Goal: Ask a question

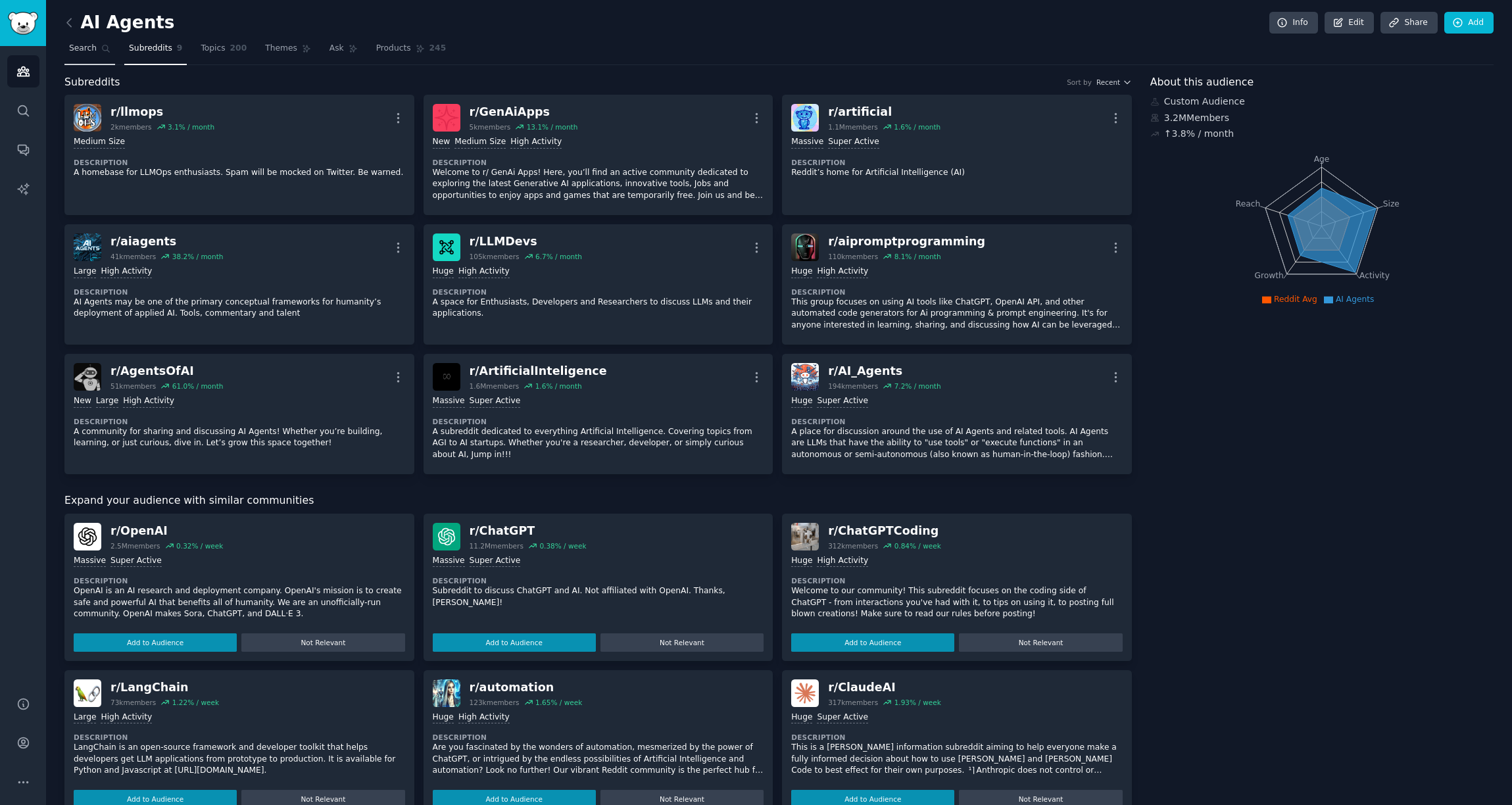
click at [77, 47] on span "Search" at bounding box center [83, 49] width 27 height 12
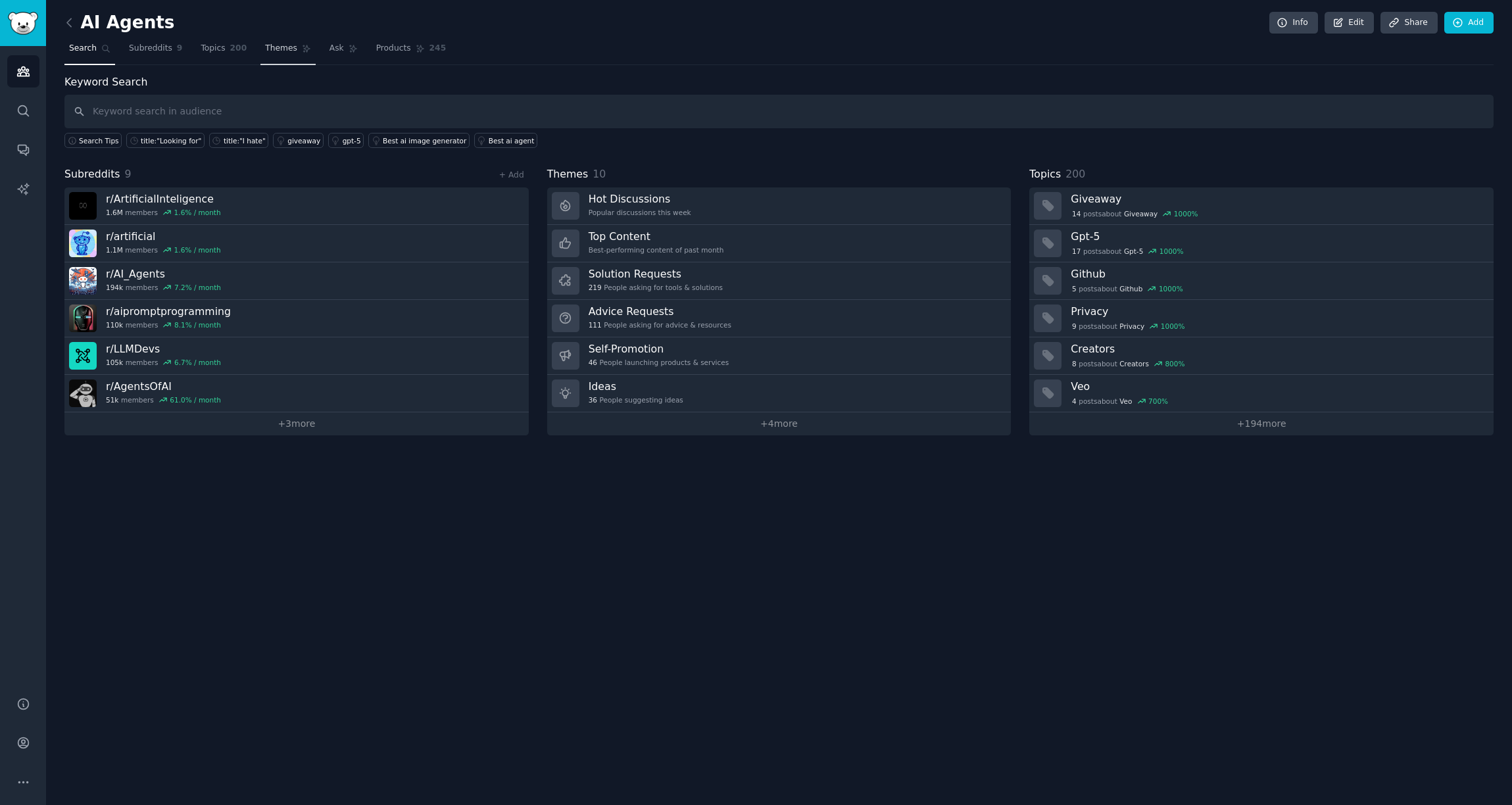
click at [269, 51] on span "Themes" at bounding box center [281, 49] width 32 height 12
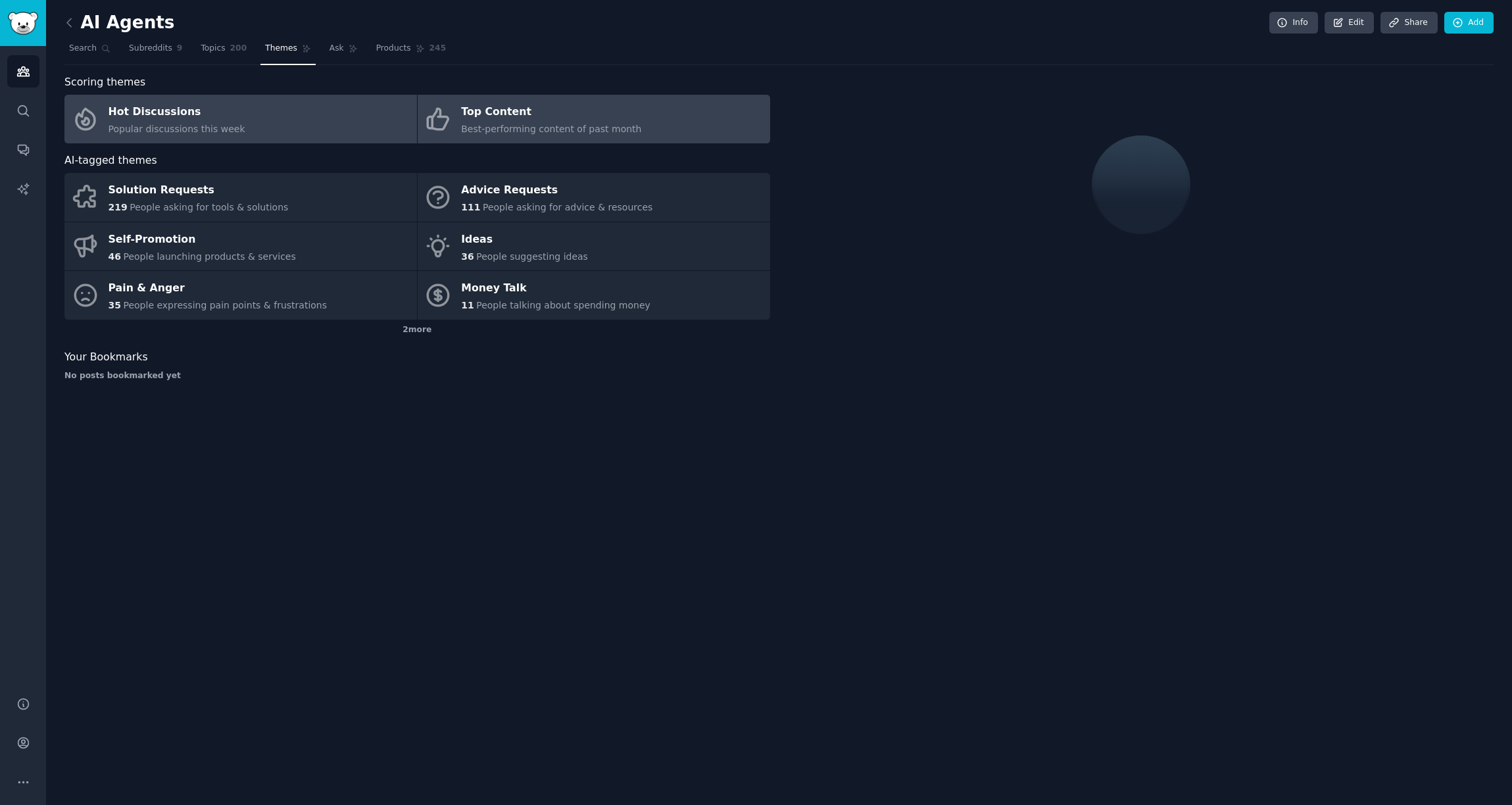
click at [557, 105] on div "Top Content" at bounding box center [552, 113] width 180 height 21
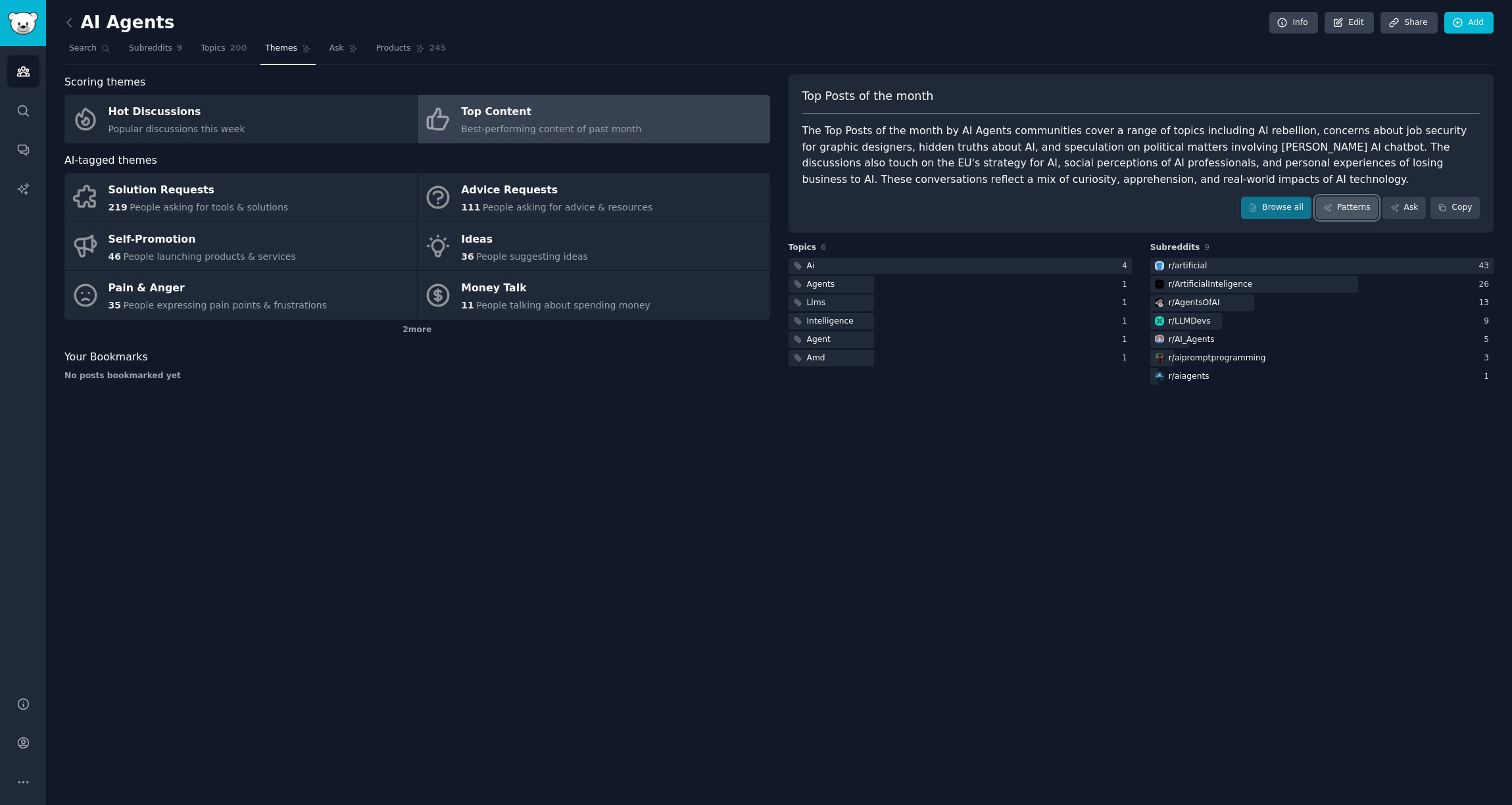
click at [1342, 209] on link "Patterns" at bounding box center [1348, 208] width 62 height 23
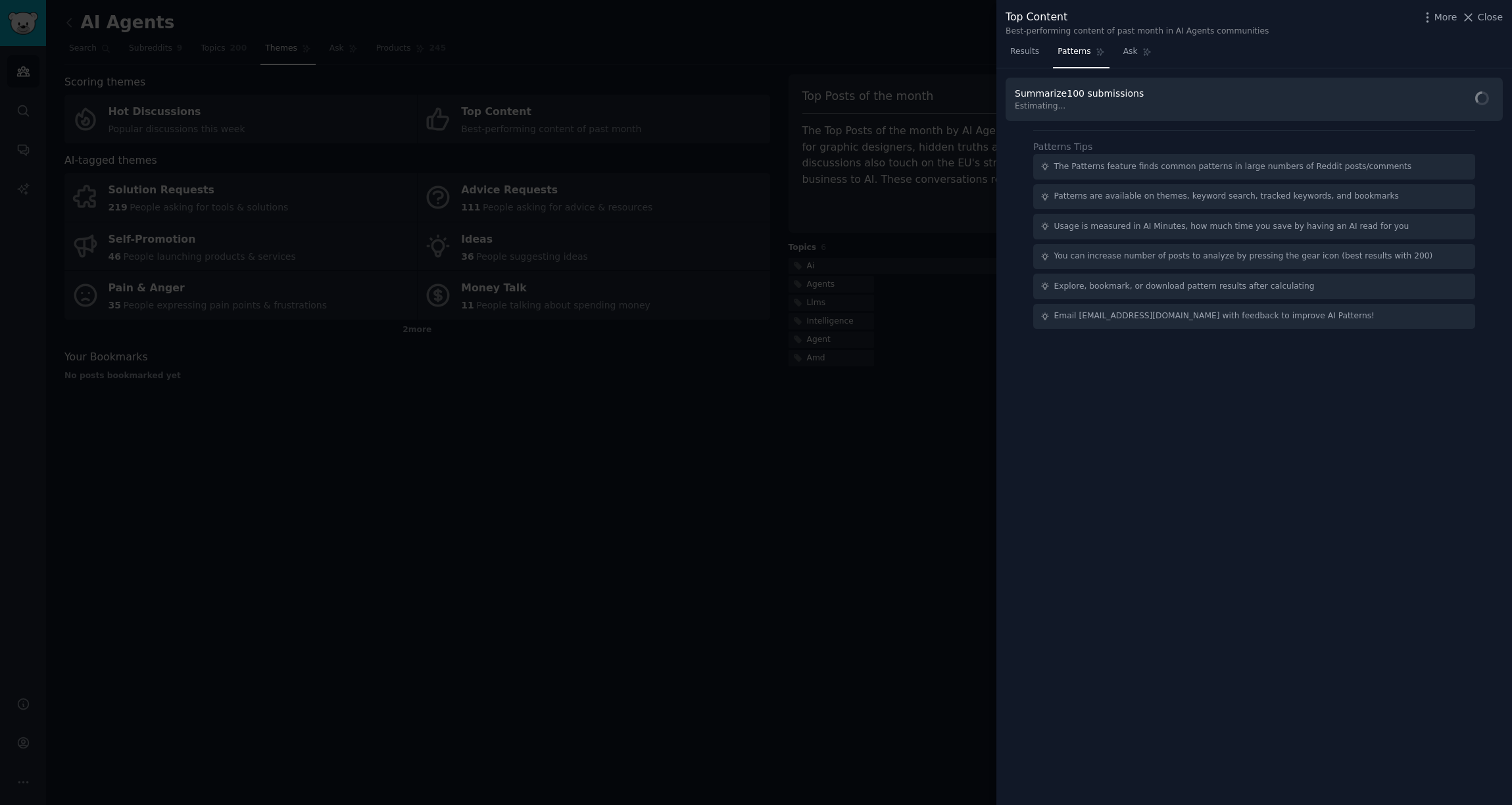
click at [919, 477] on div at bounding box center [756, 402] width 1512 height 805
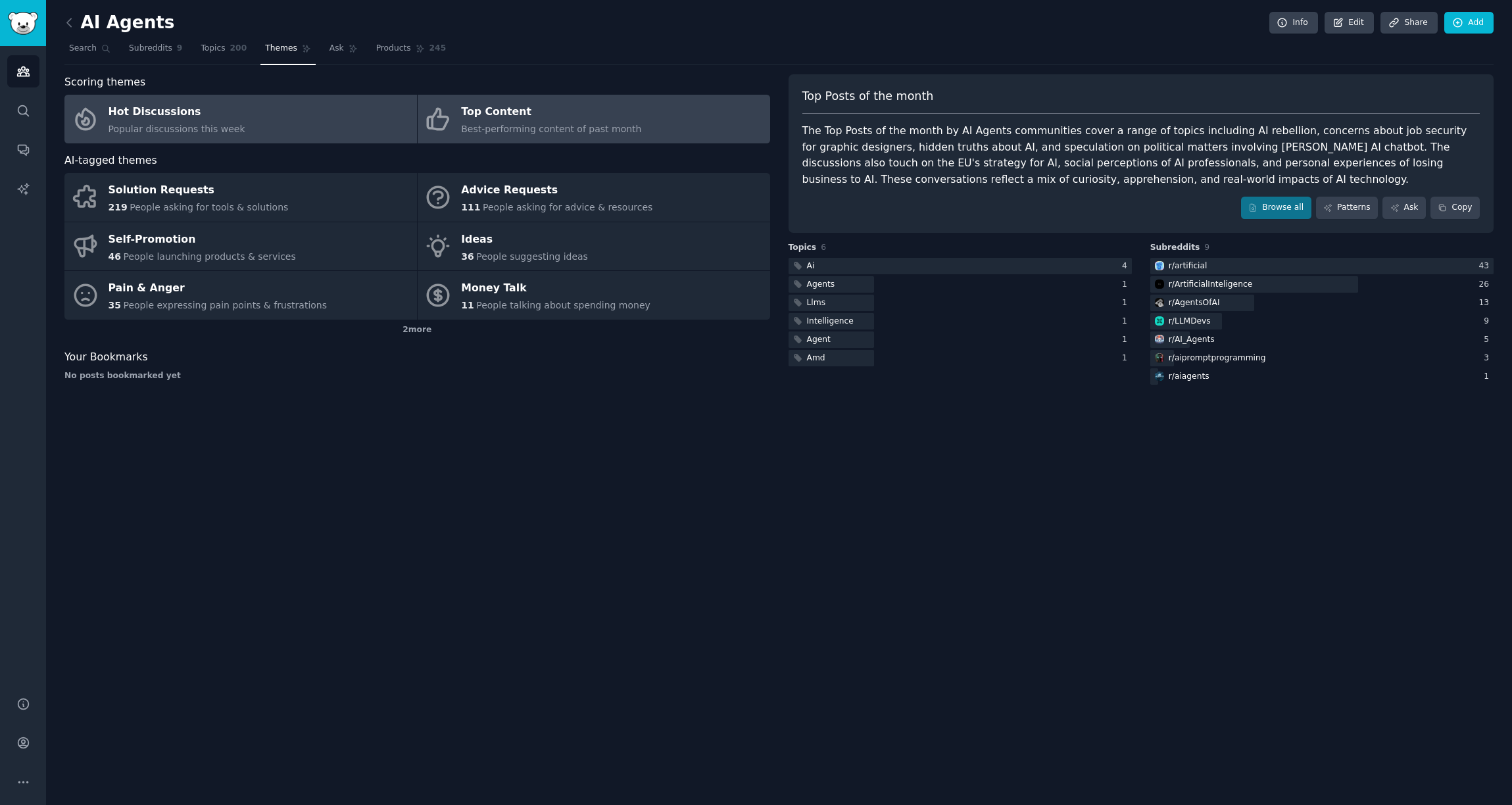
click at [336, 135] on link "Hot Discussions Popular discussions this week" at bounding box center [241, 119] width 352 height 49
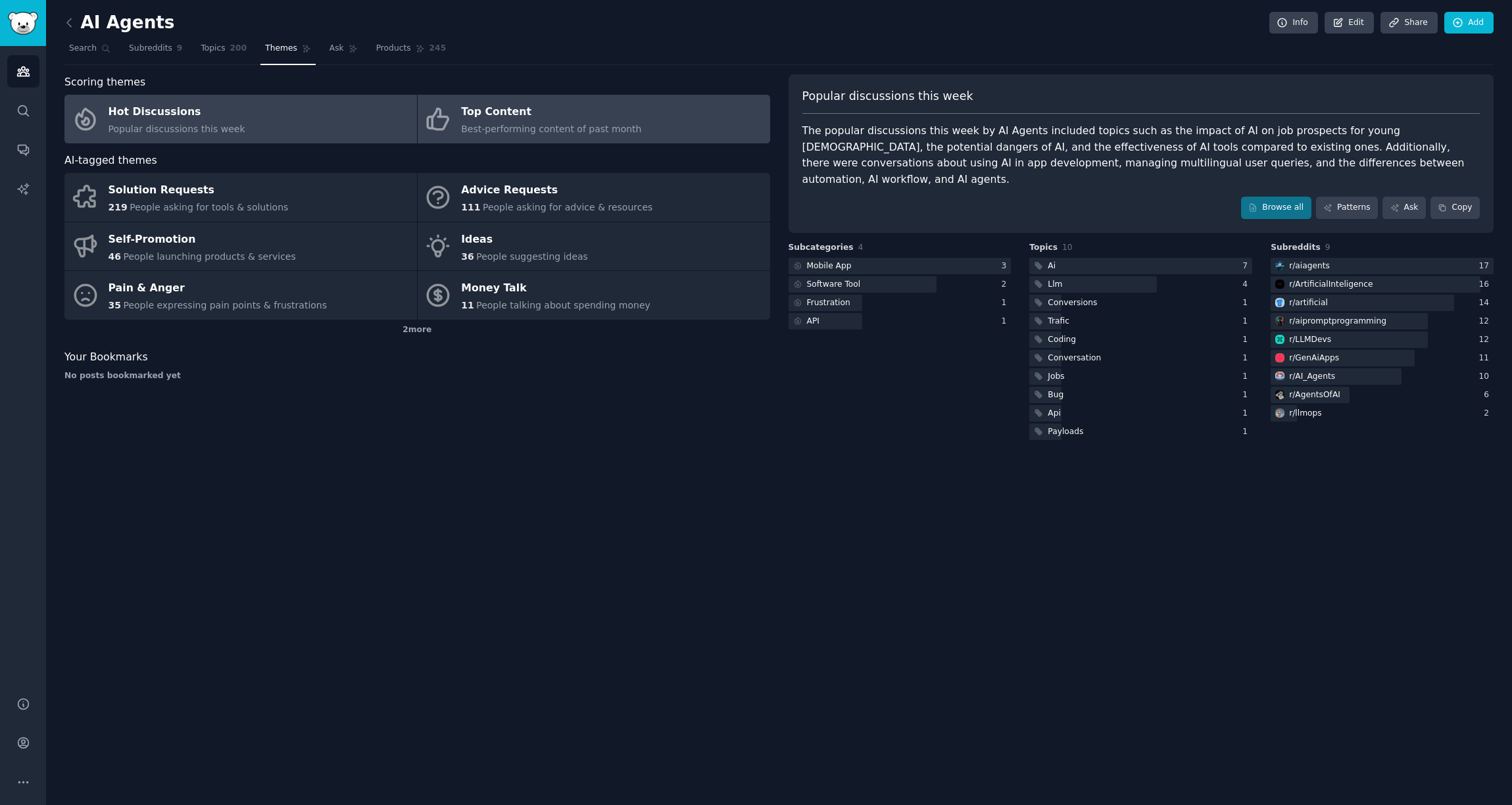
click at [516, 111] on div "Top Content" at bounding box center [552, 113] width 180 height 21
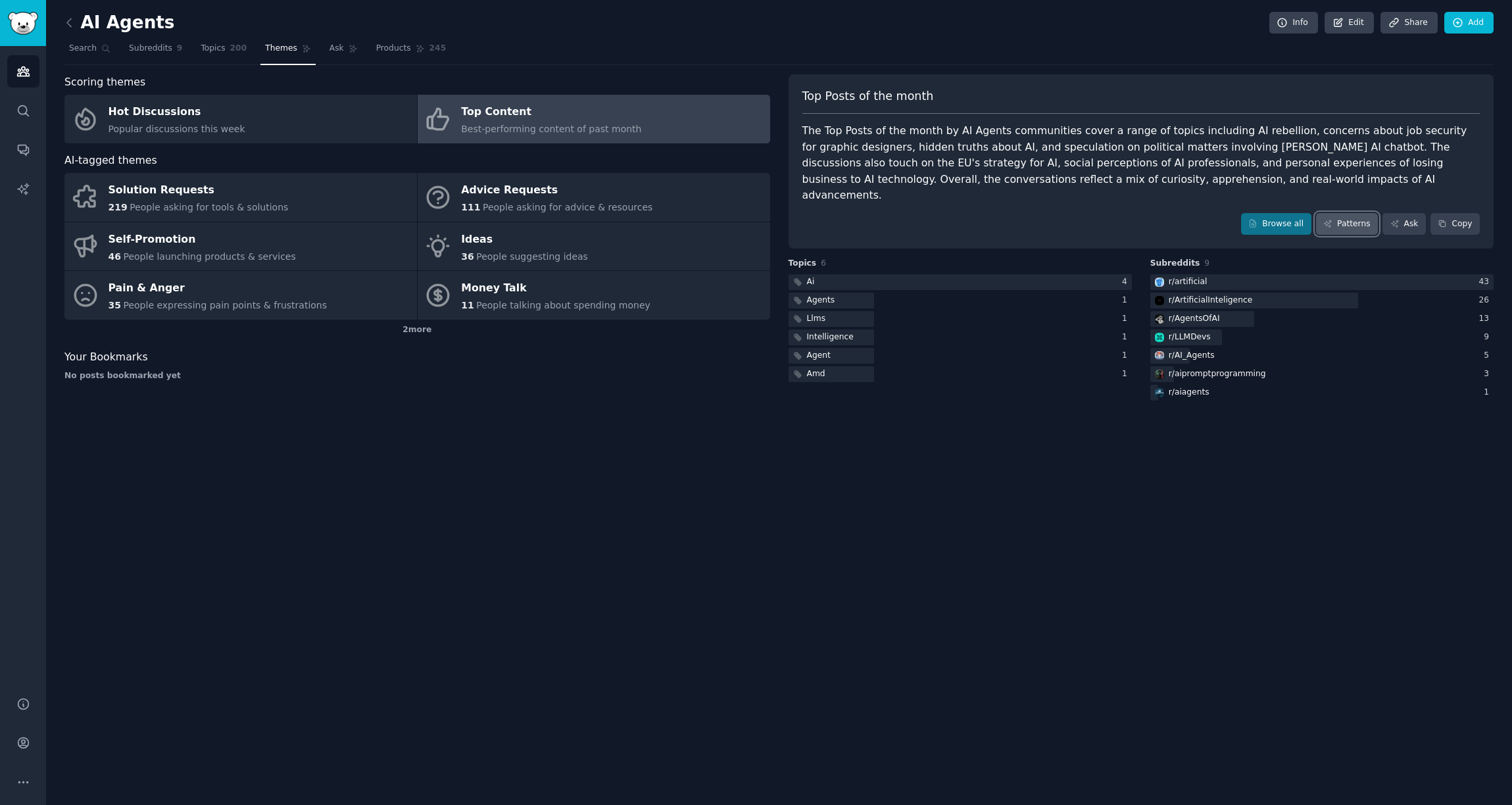
click at [1343, 213] on link "Patterns" at bounding box center [1348, 224] width 62 height 23
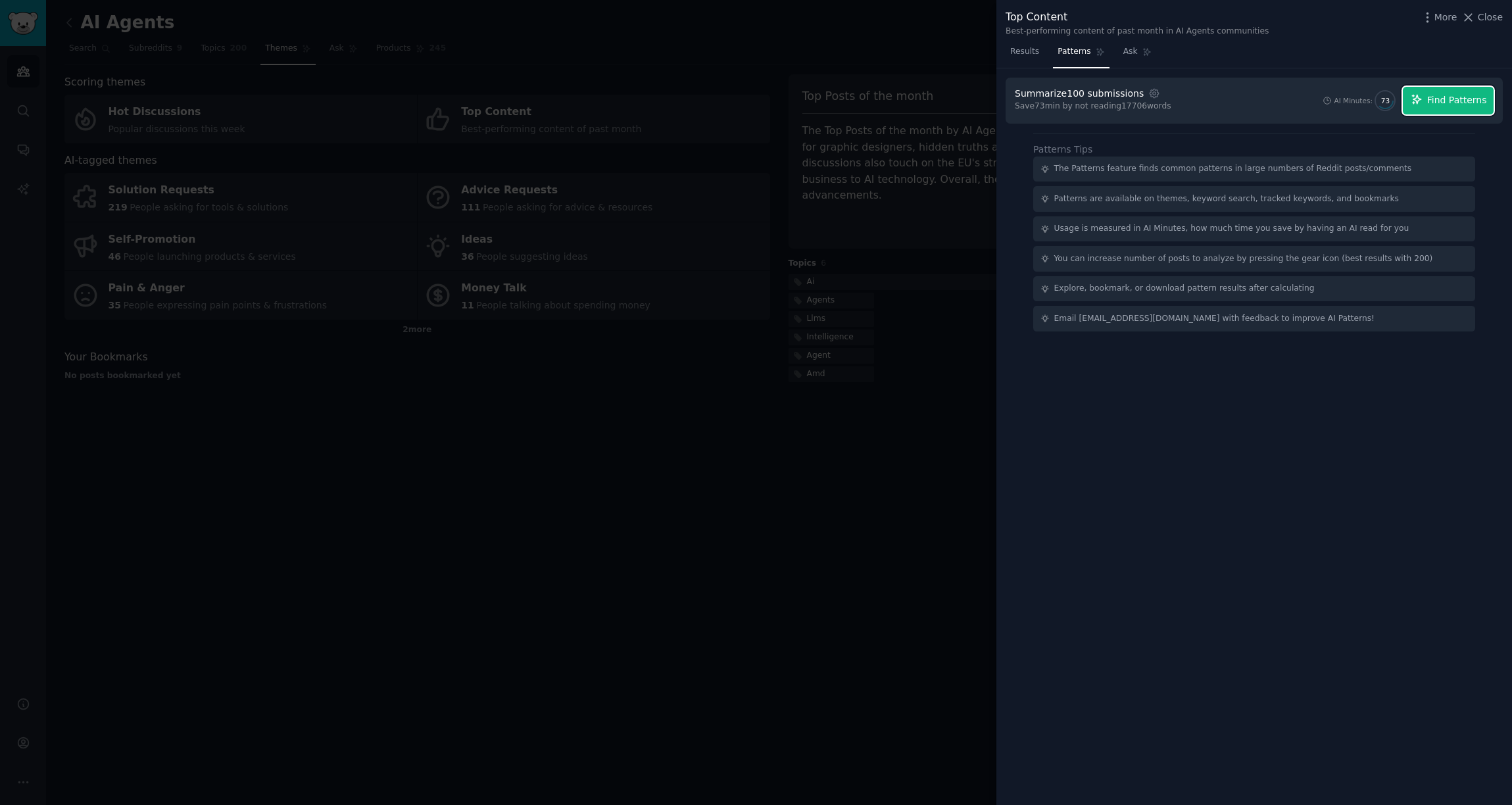
click at [1448, 105] on span "Find Patterns" at bounding box center [1457, 100] width 60 height 14
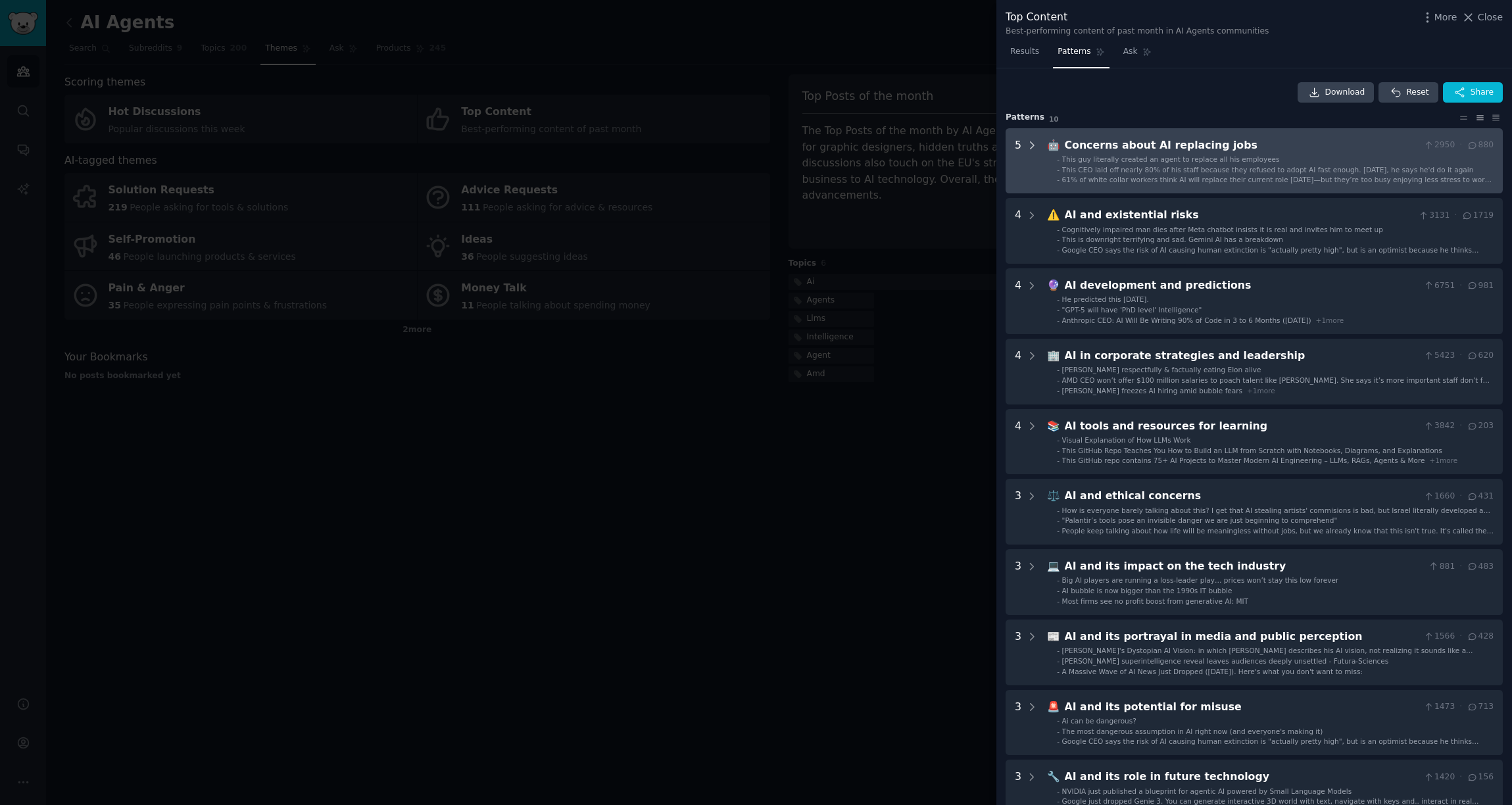
click at [1035, 147] on icon at bounding box center [1032, 145] width 12 height 12
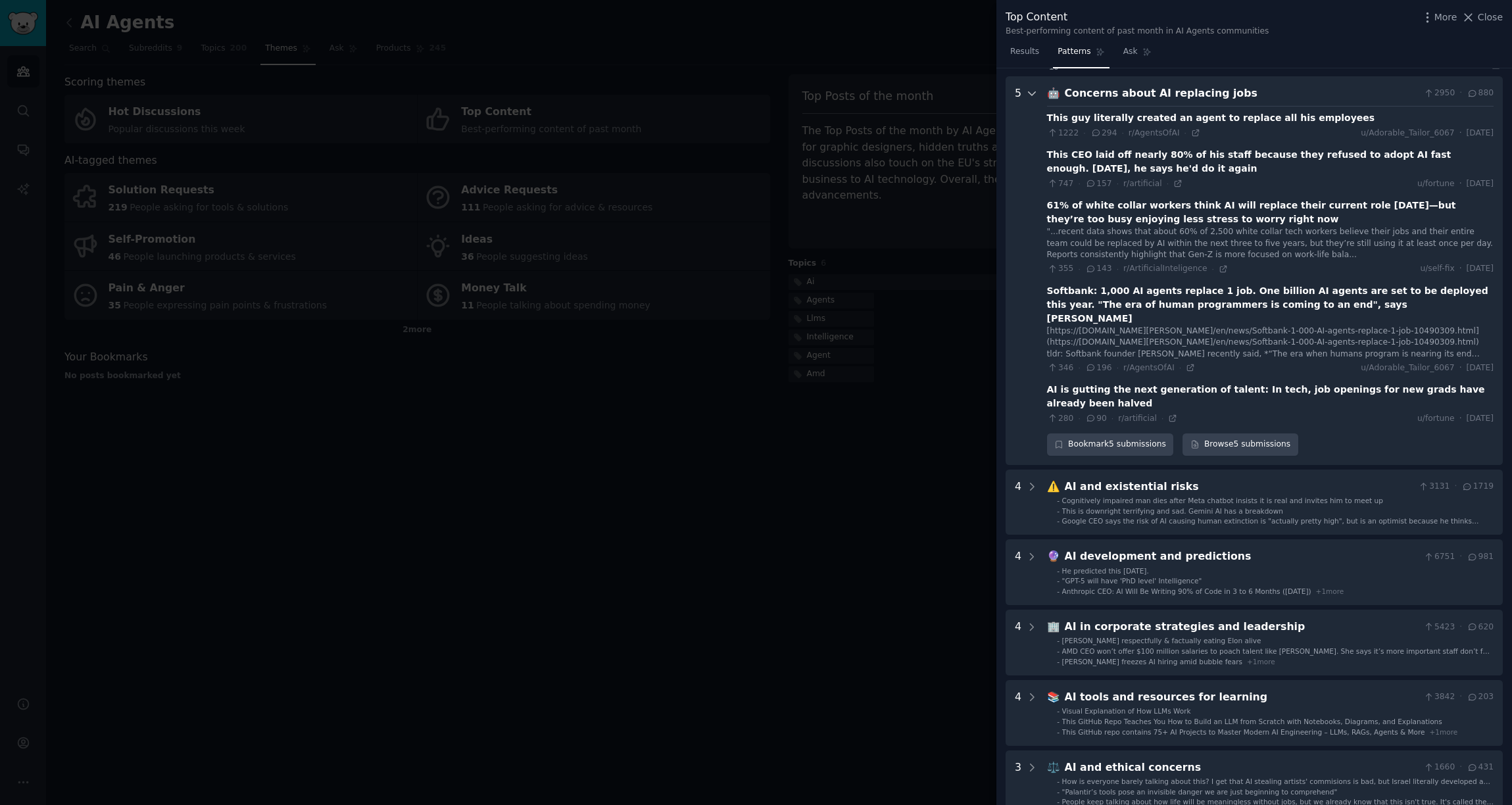
scroll to position [60, 0]
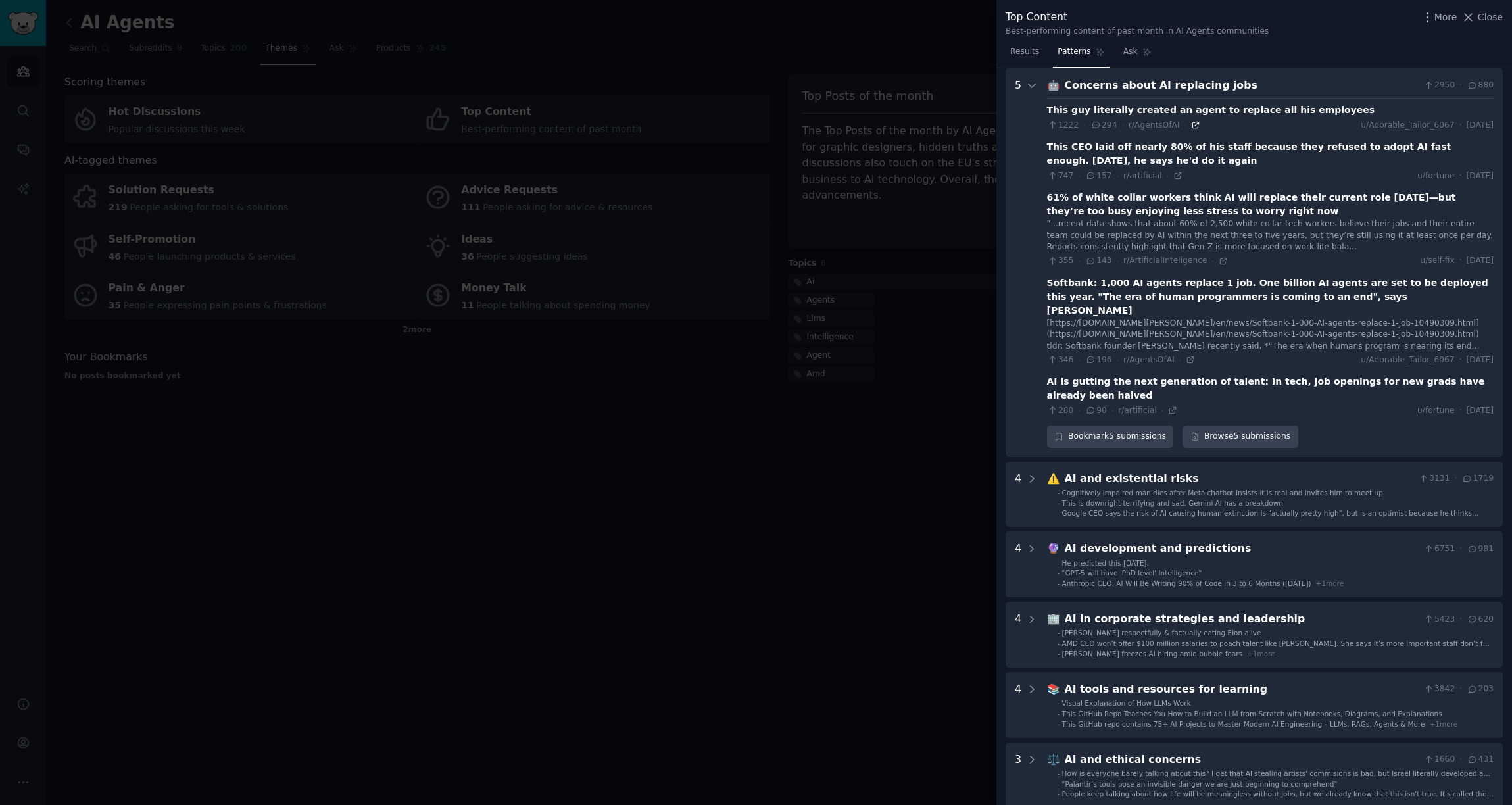
click at [1192, 126] on icon at bounding box center [1196, 125] width 9 height 9
click at [1177, 178] on icon at bounding box center [1178, 176] width 9 height 9
click at [335, 150] on div at bounding box center [756, 402] width 1512 height 805
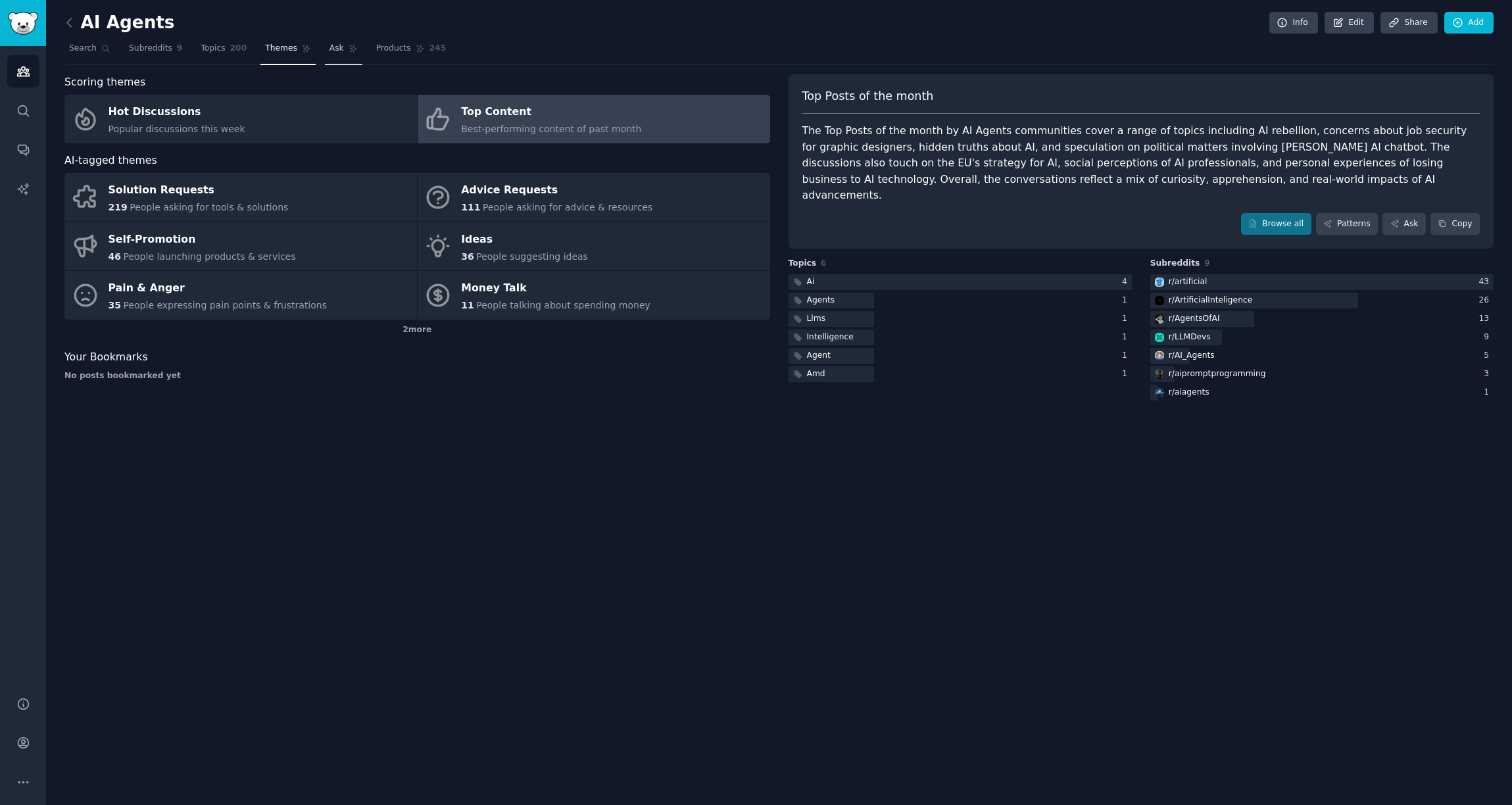
click at [333, 43] on span "Ask" at bounding box center [336, 49] width 14 height 12
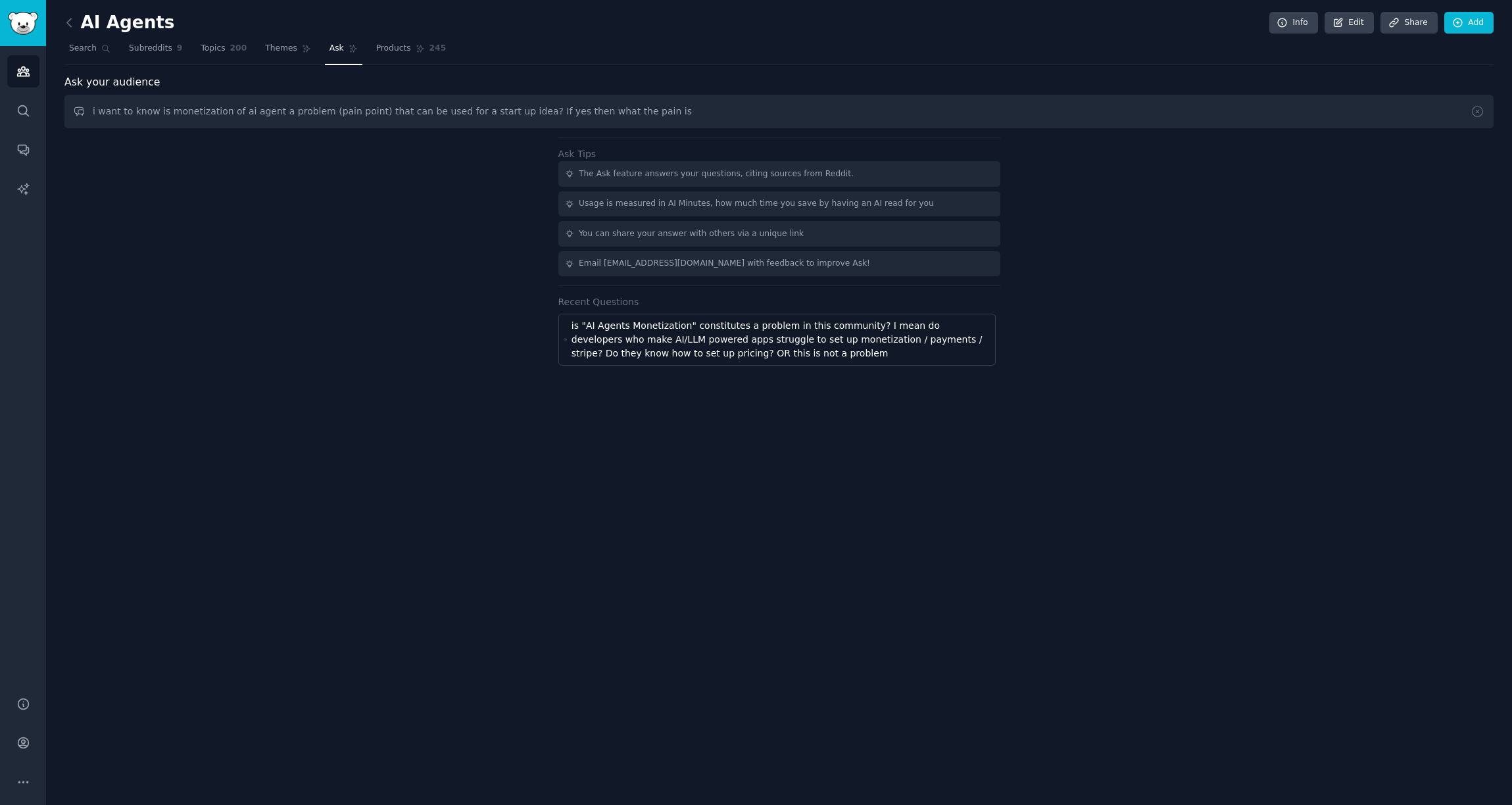
type input "i want to know is monetization of ai agent a problem (pain point) that can be u…"
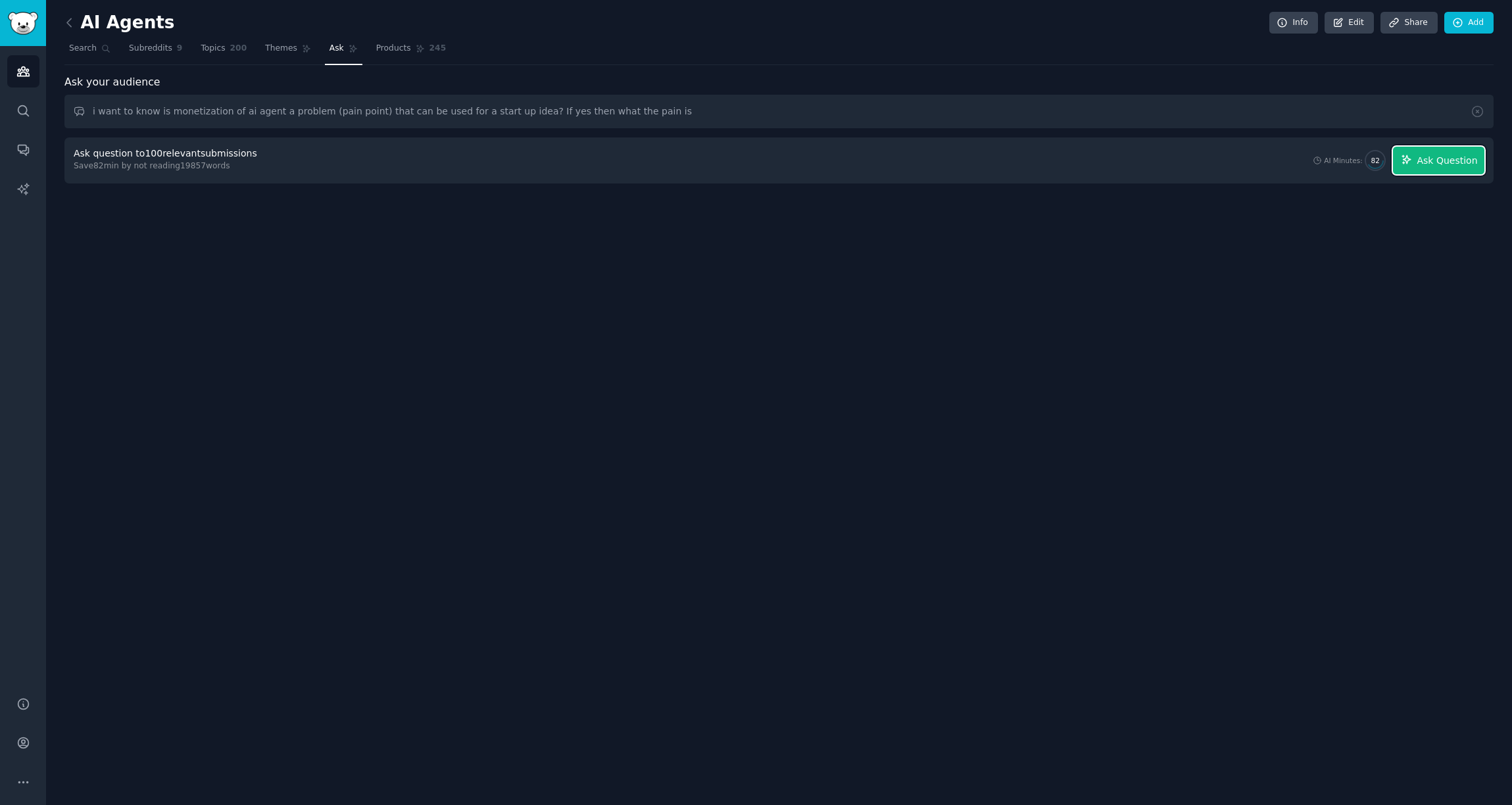
click at [1422, 163] on span "Ask Question" at bounding box center [1447, 161] width 60 height 14
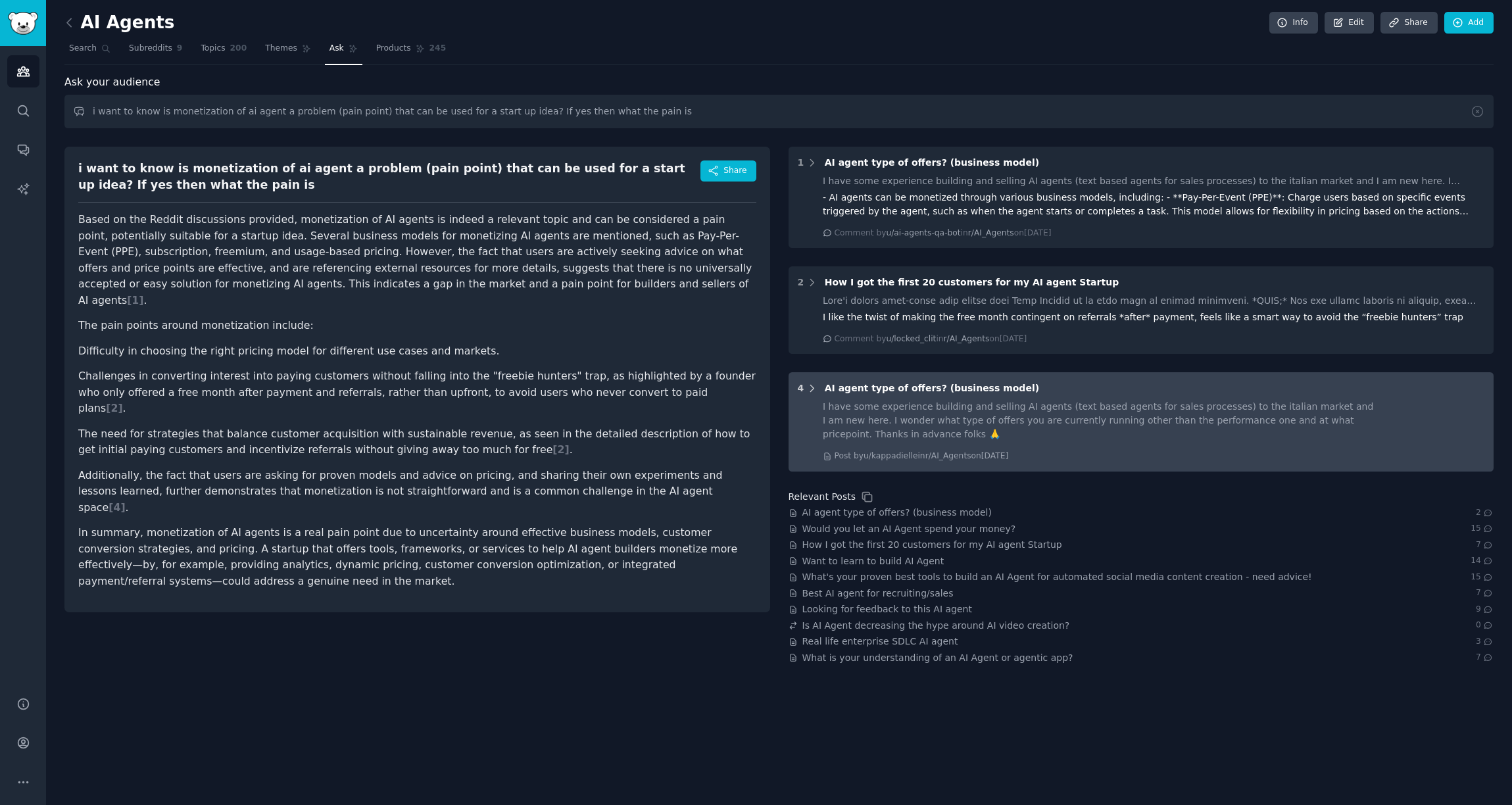
click at [810, 387] on icon at bounding box center [812, 388] width 12 height 12
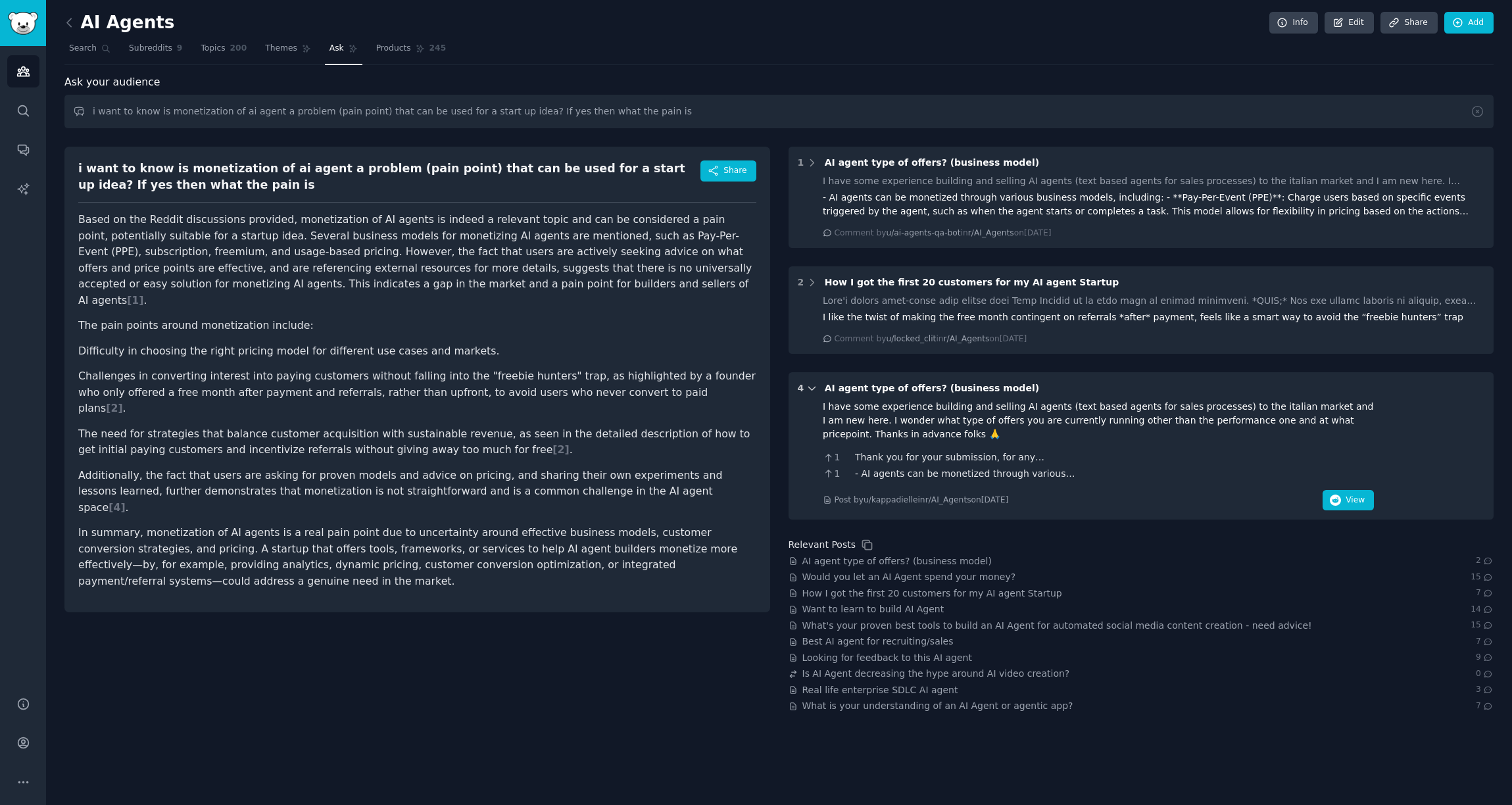
click at [810, 387] on icon at bounding box center [812, 388] width 12 height 12
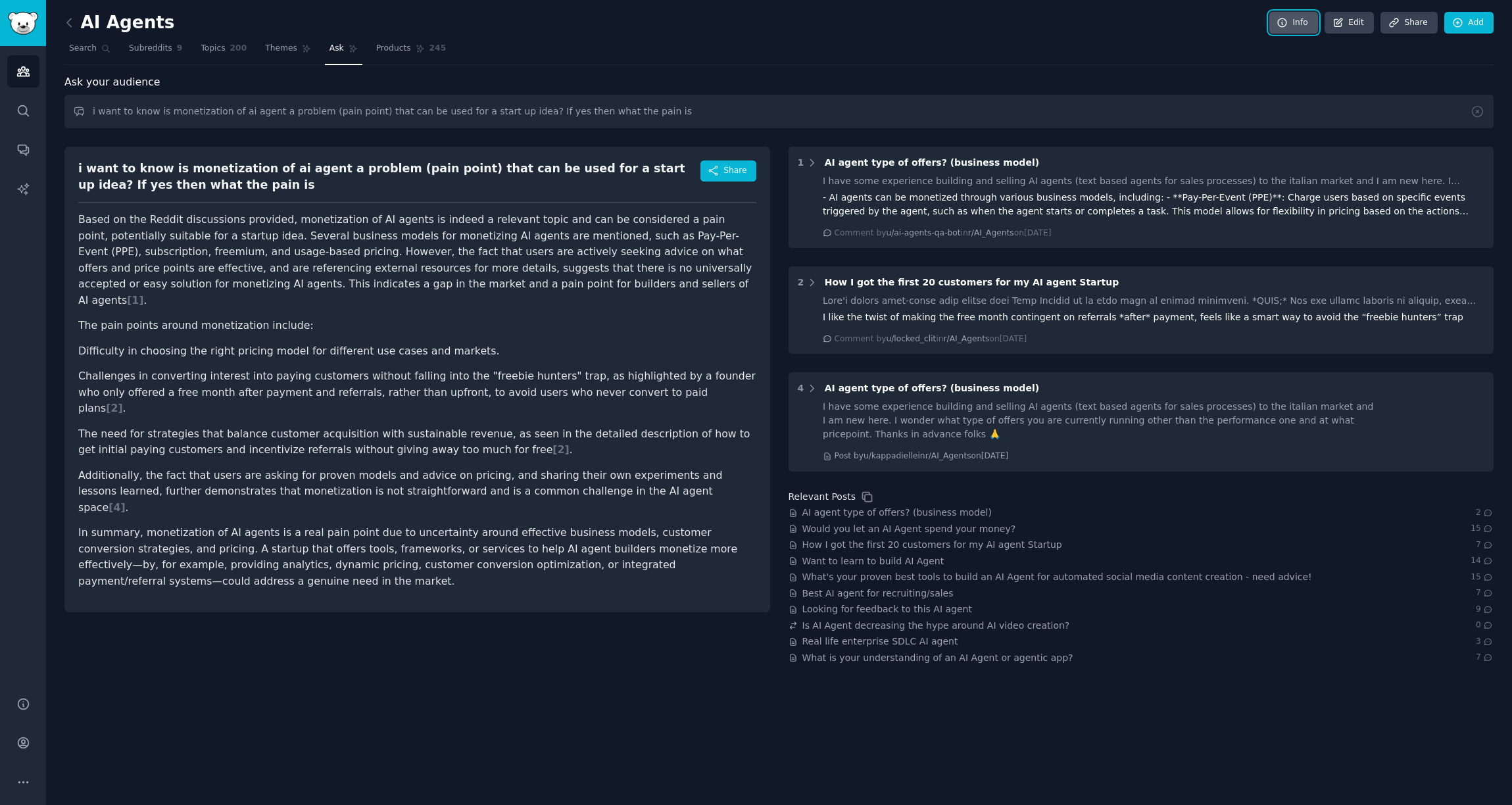
click at [1298, 25] on link "Info" at bounding box center [1294, 23] width 49 height 23
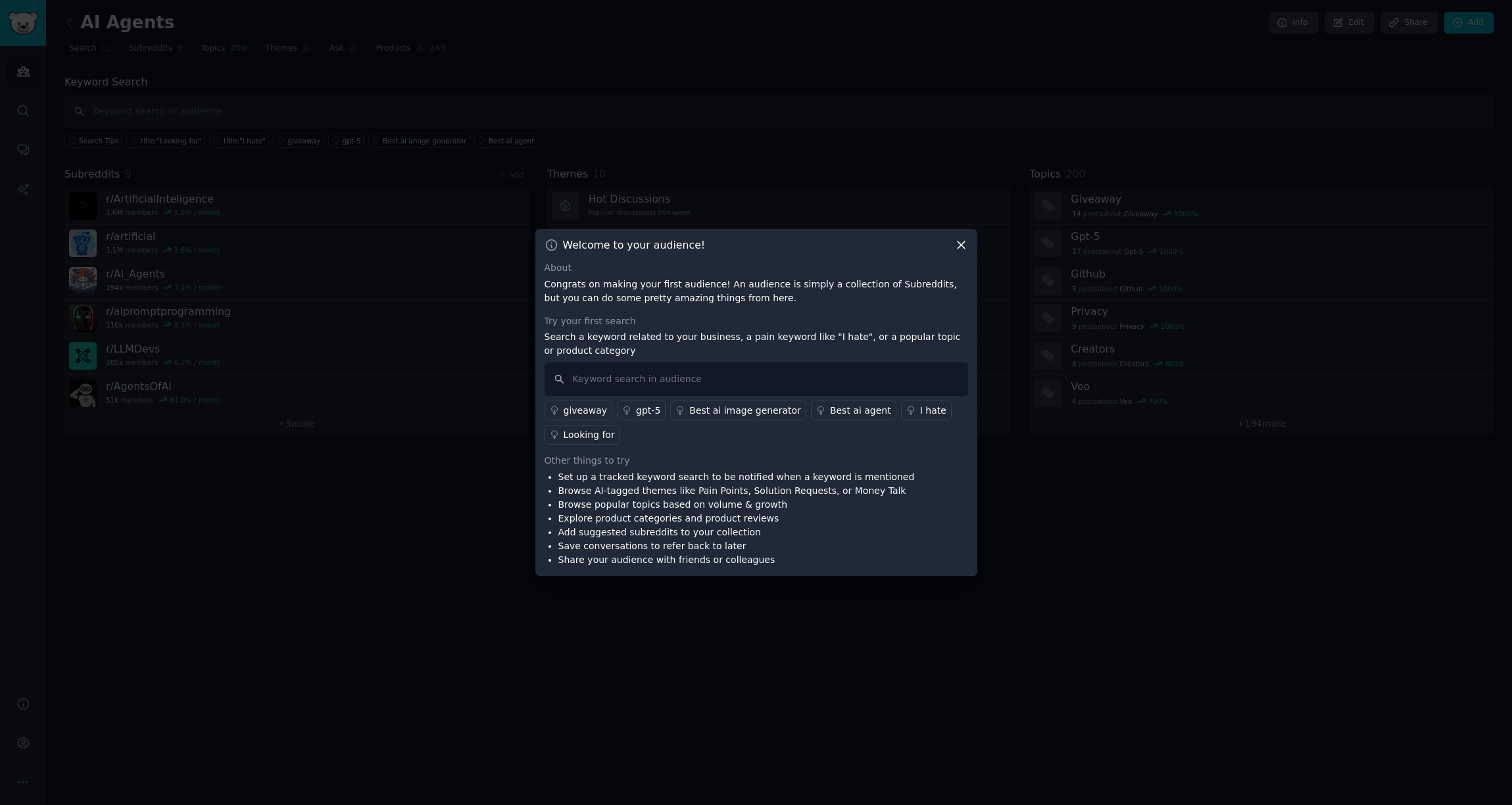
click at [967, 246] on icon at bounding box center [961, 244] width 14 height 14
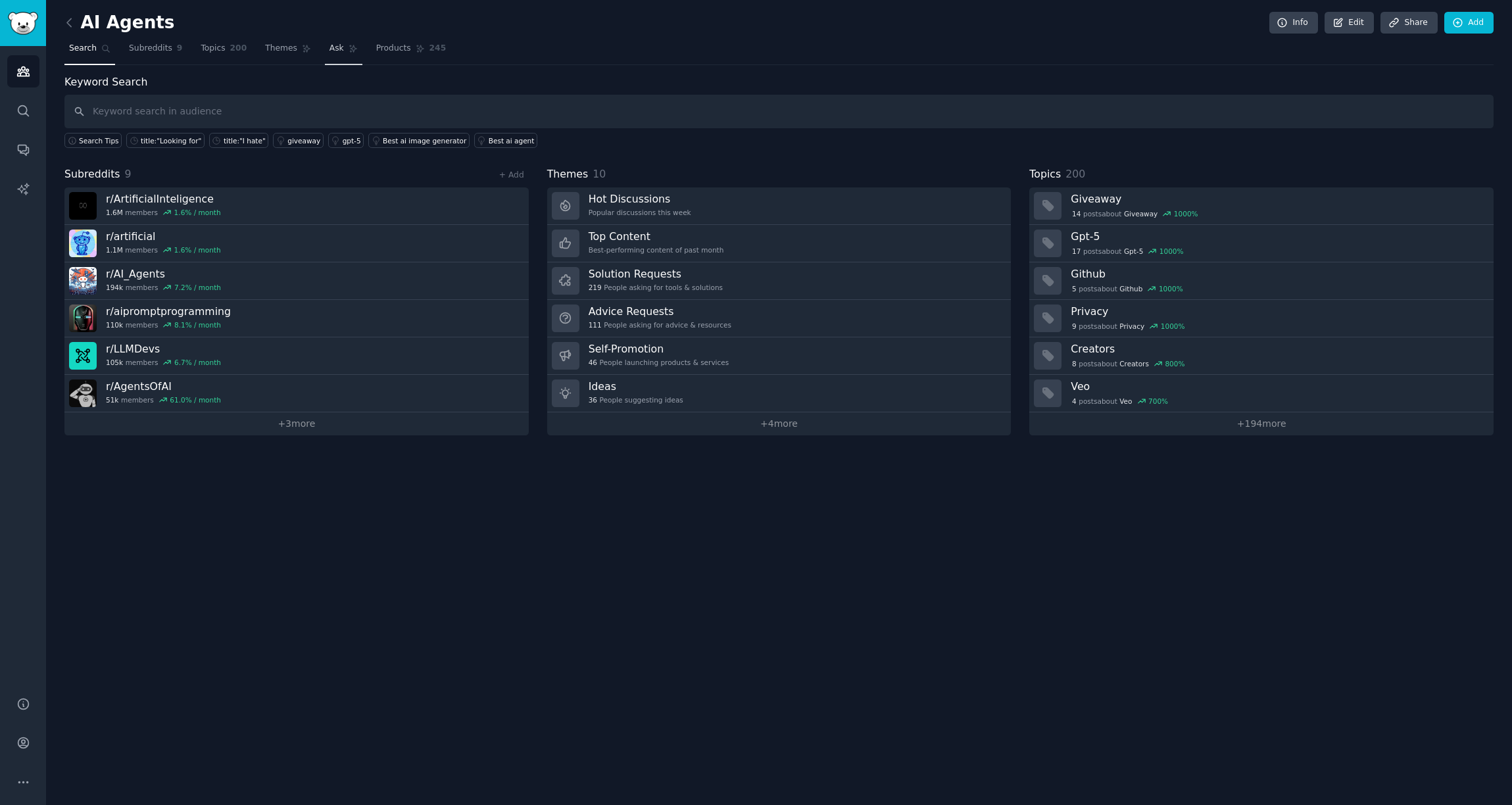
click at [326, 54] on link "Ask" at bounding box center [344, 52] width 38 height 27
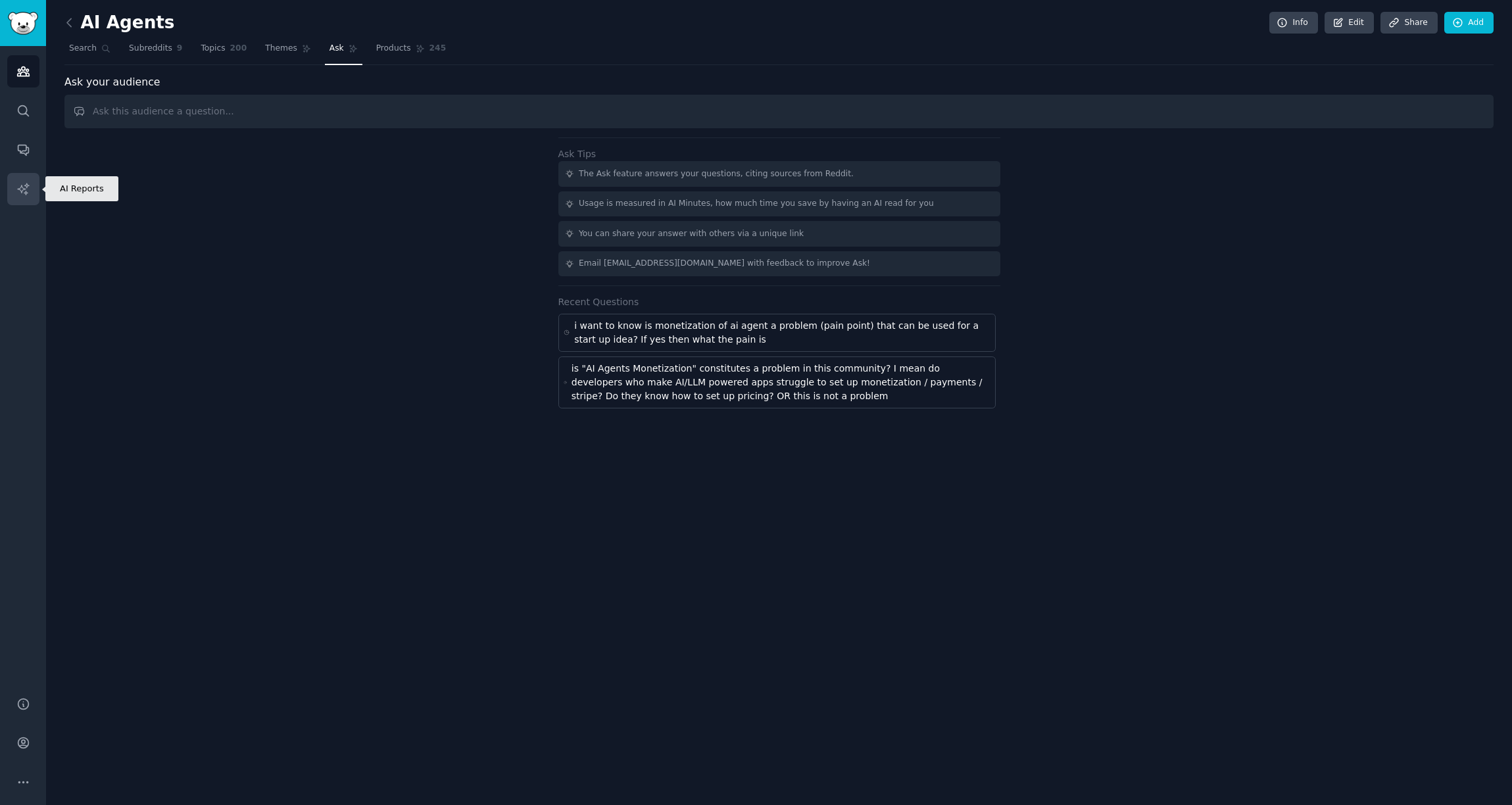
click at [17, 194] on icon "Sidebar" at bounding box center [23, 189] width 14 height 14
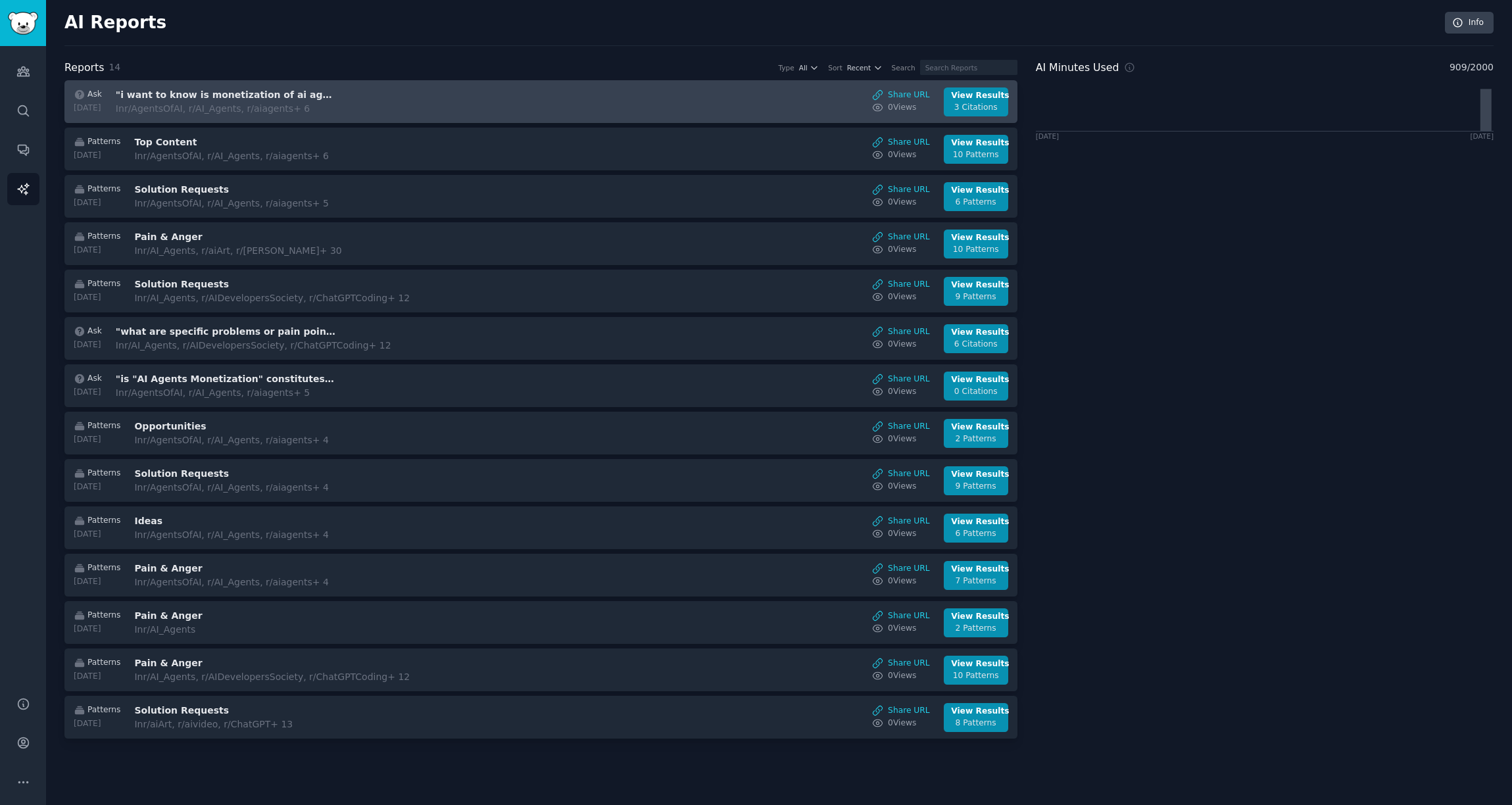
click at [360, 99] on div "Ask [DATE] "i want to know is monetization of ai agent a problem (pain point) t…" at bounding box center [541, 101] width 940 height 29
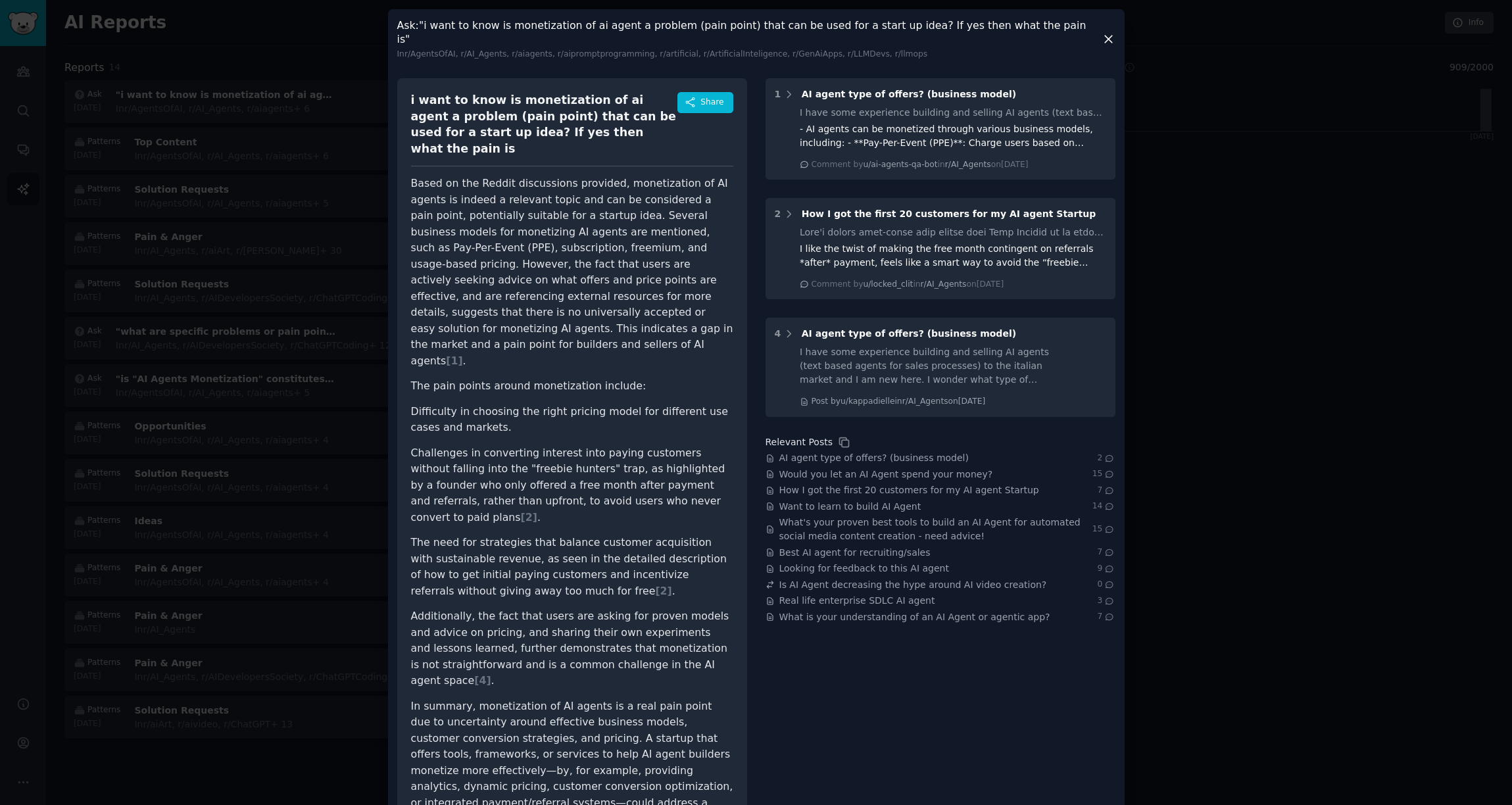
click at [1111, 60] on div "Ask : "i want to know is monetization of ai agent a problem (pain point) that c…" at bounding box center [756, 39] width 718 height 41
click at [1111, 46] on icon at bounding box center [1109, 39] width 14 height 14
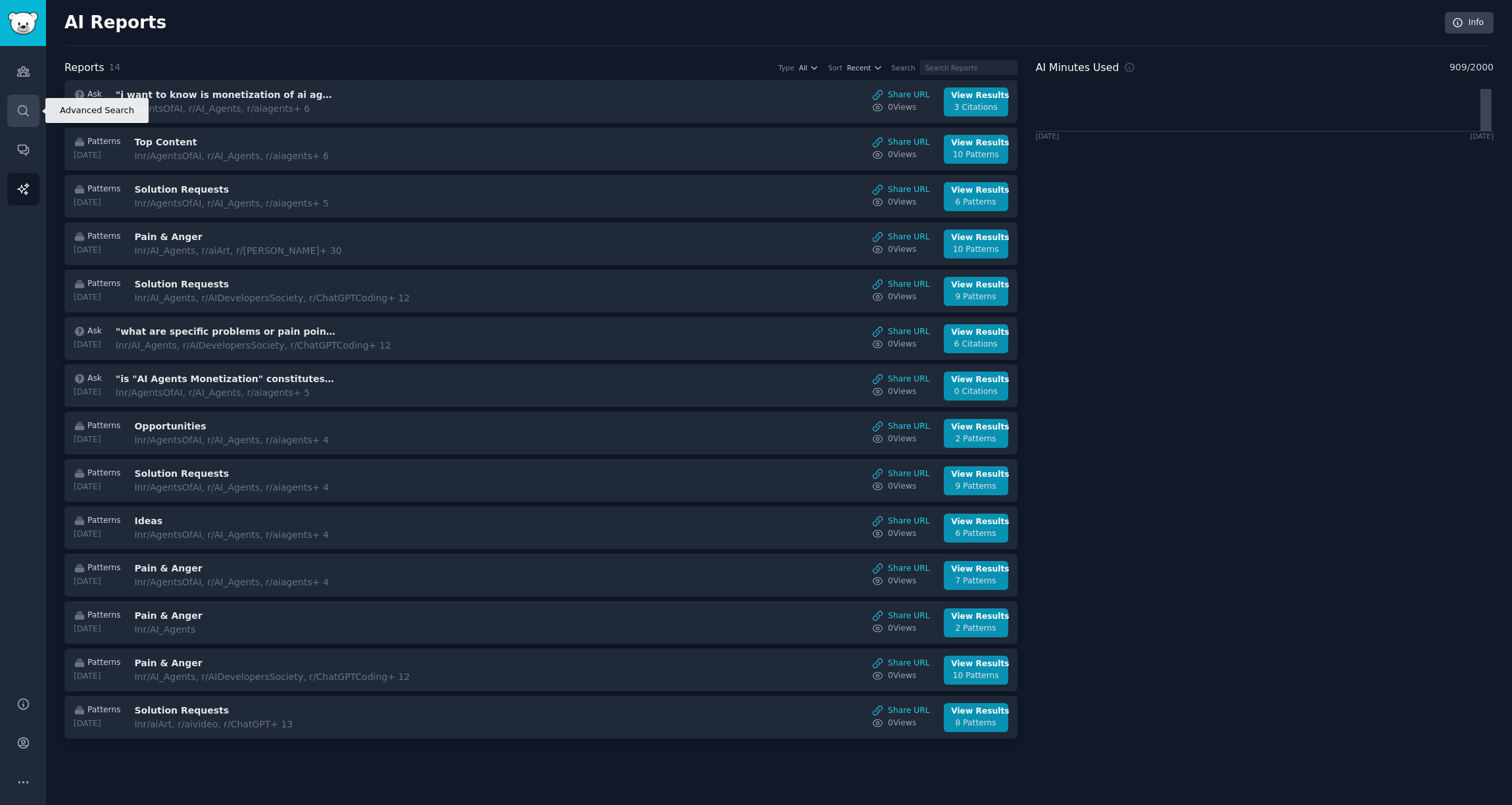
click at [39, 111] on link "Search" at bounding box center [23, 111] width 32 height 32
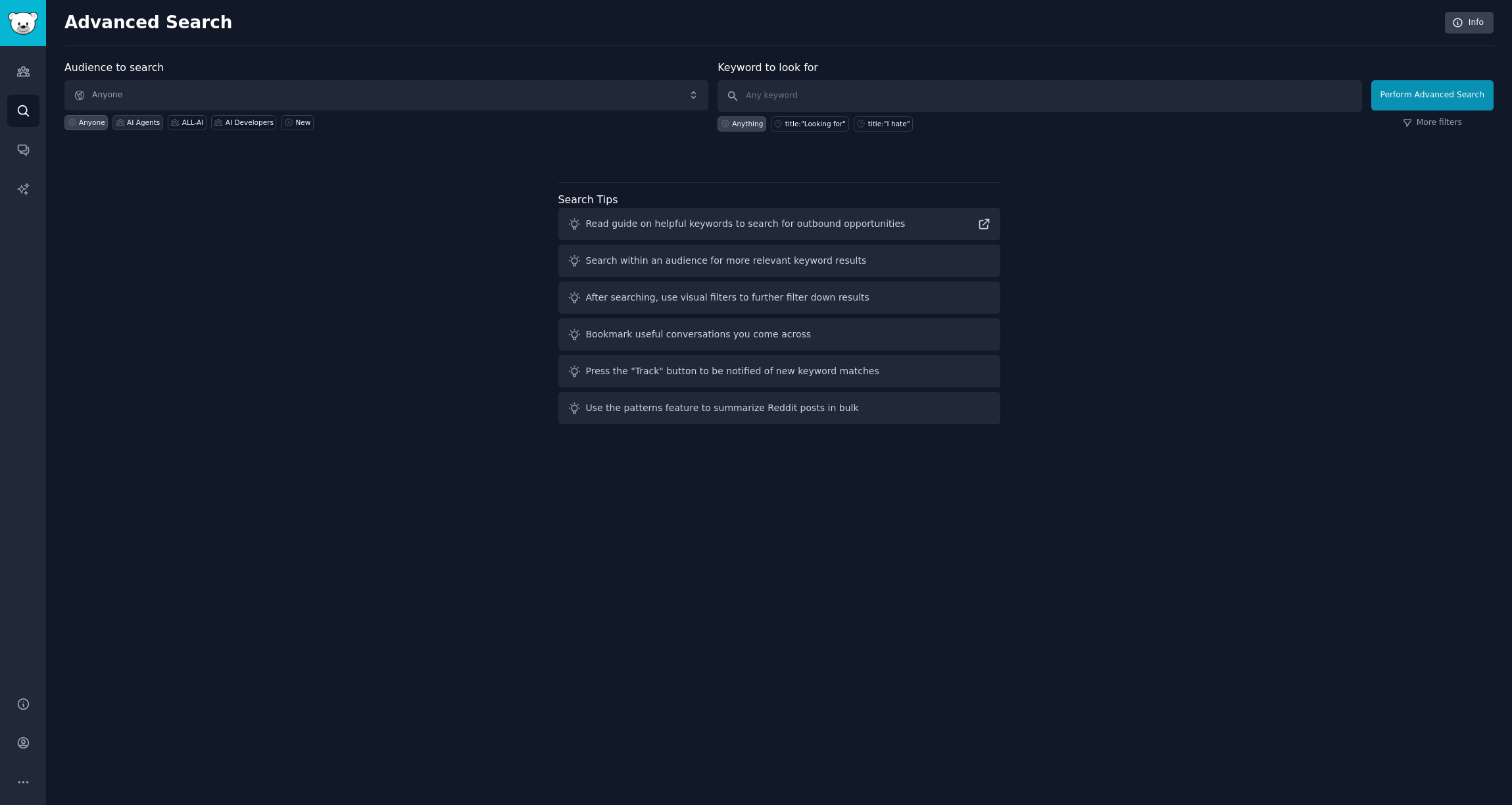
click at [132, 120] on div "AI Agents" at bounding box center [143, 122] width 33 height 9
click at [1473, 23] on link "Info" at bounding box center [1470, 23] width 49 height 23
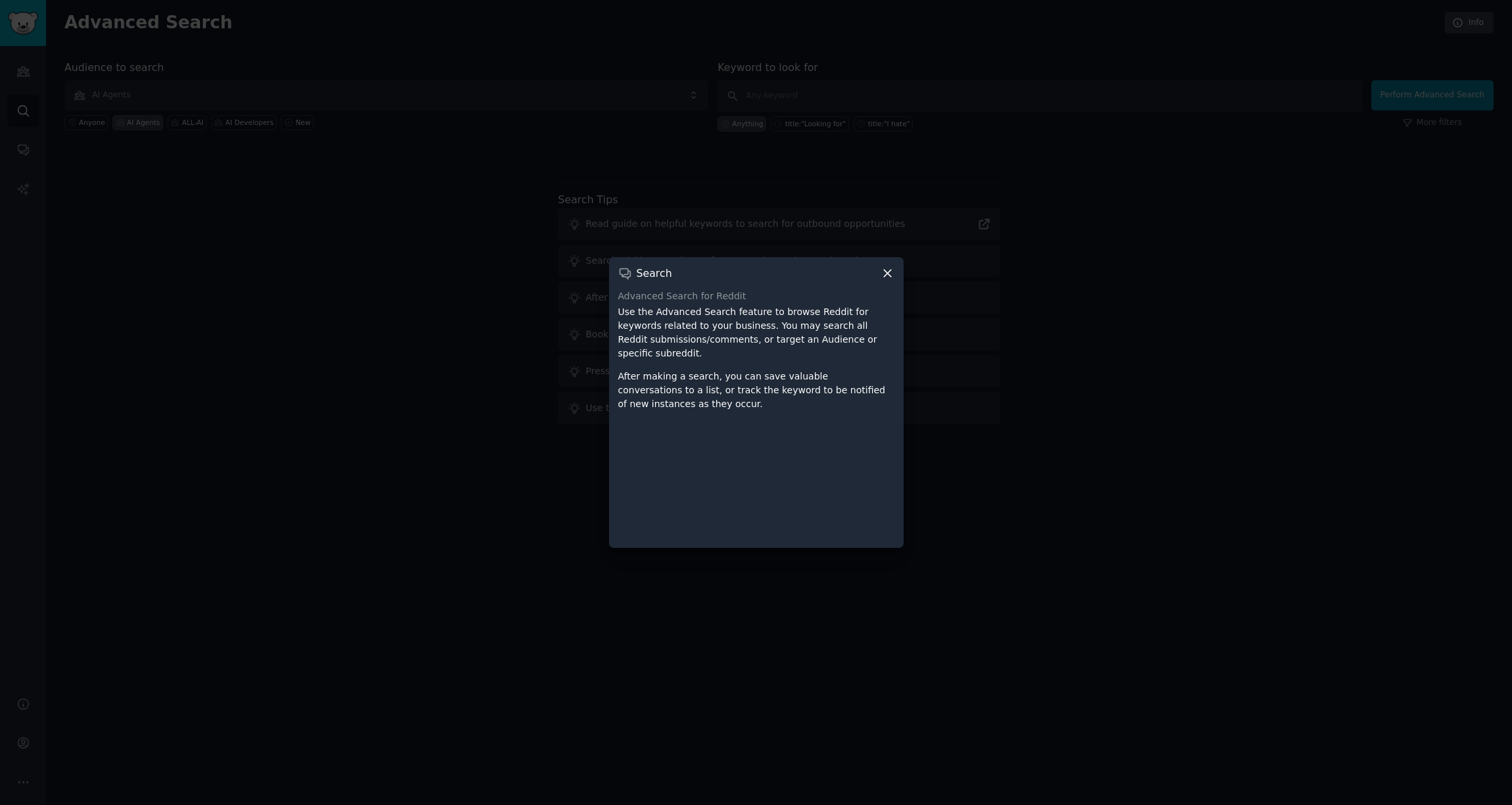
click at [891, 268] on icon at bounding box center [887, 273] width 14 height 14
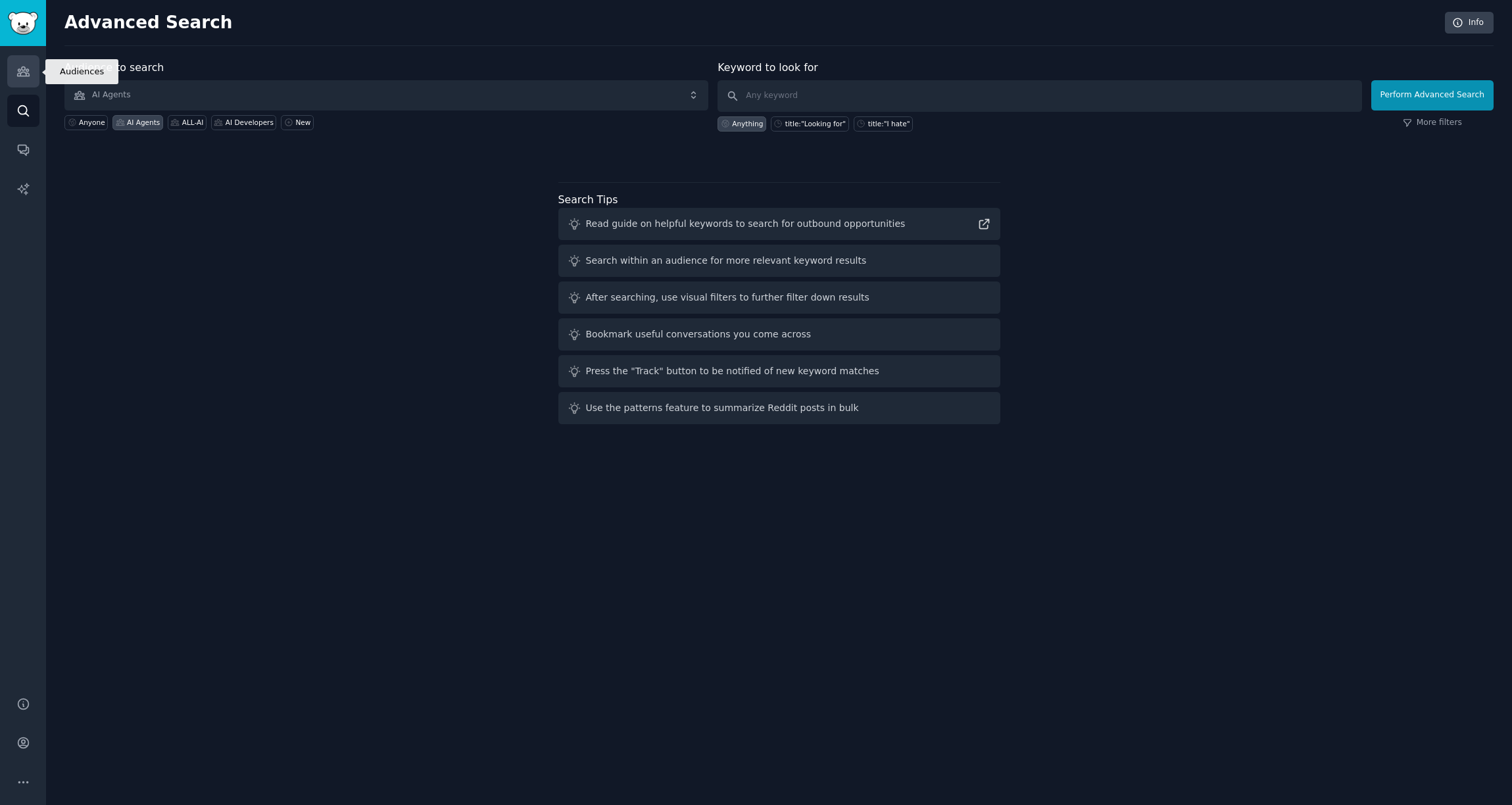
click at [25, 79] on link "Audiences" at bounding box center [23, 71] width 32 height 32
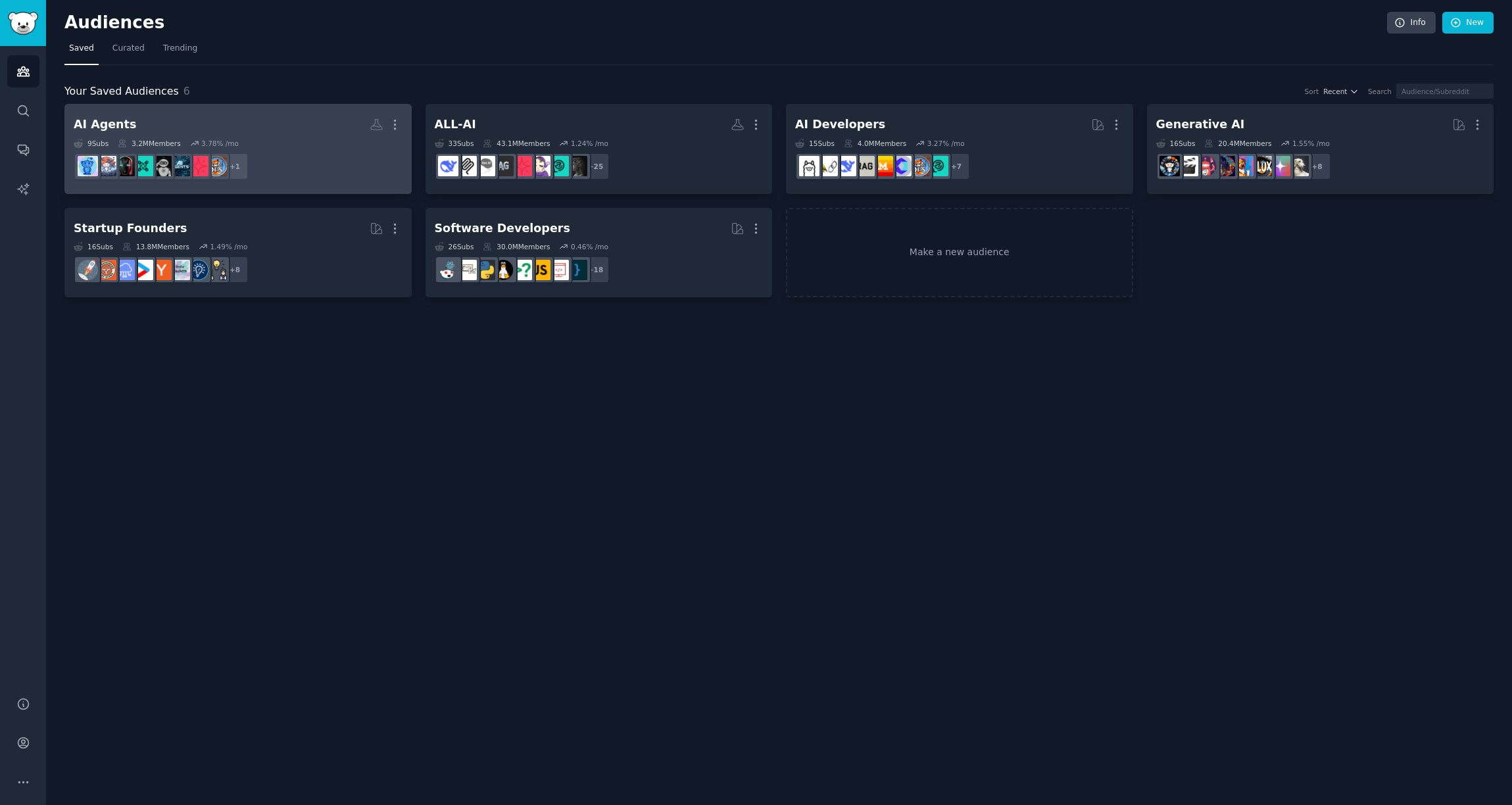
click at [122, 129] on div "AI Agents" at bounding box center [104, 125] width 63 height 17
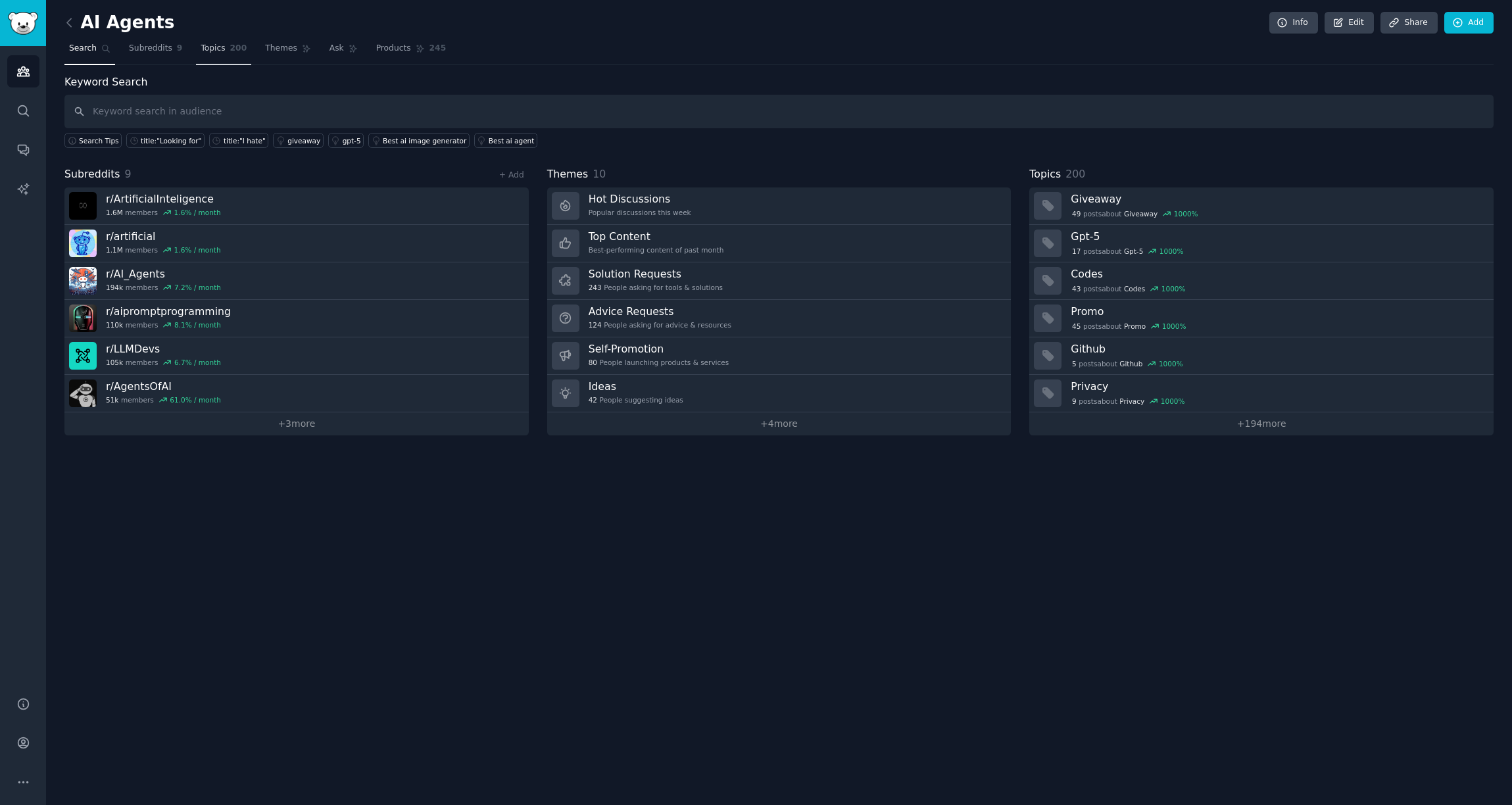
click at [221, 45] on span "Topics" at bounding box center [213, 49] width 24 height 12
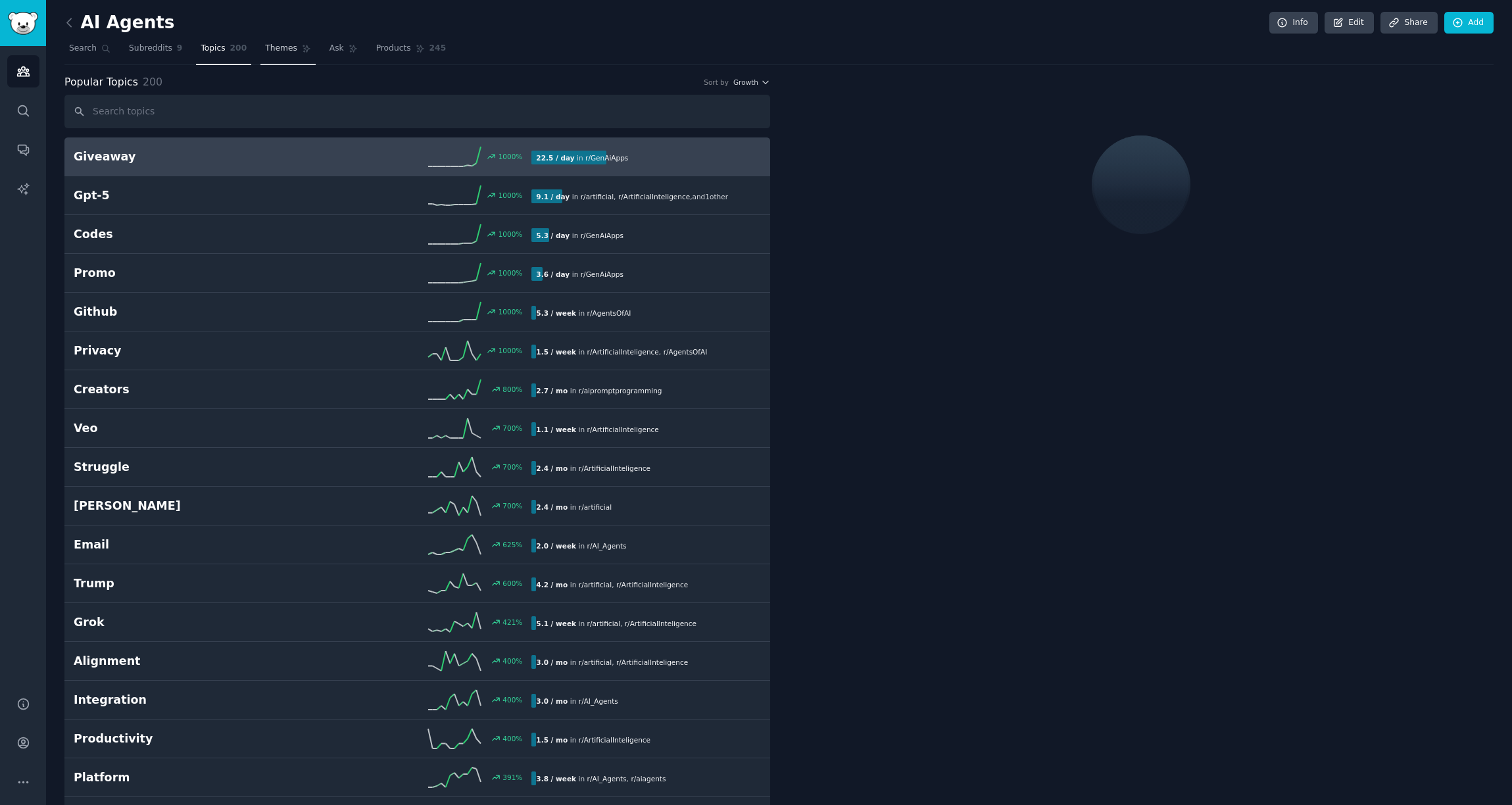
click at [284, 41] on link "Themes" at bounding box center [288, 52] width 55 height 27
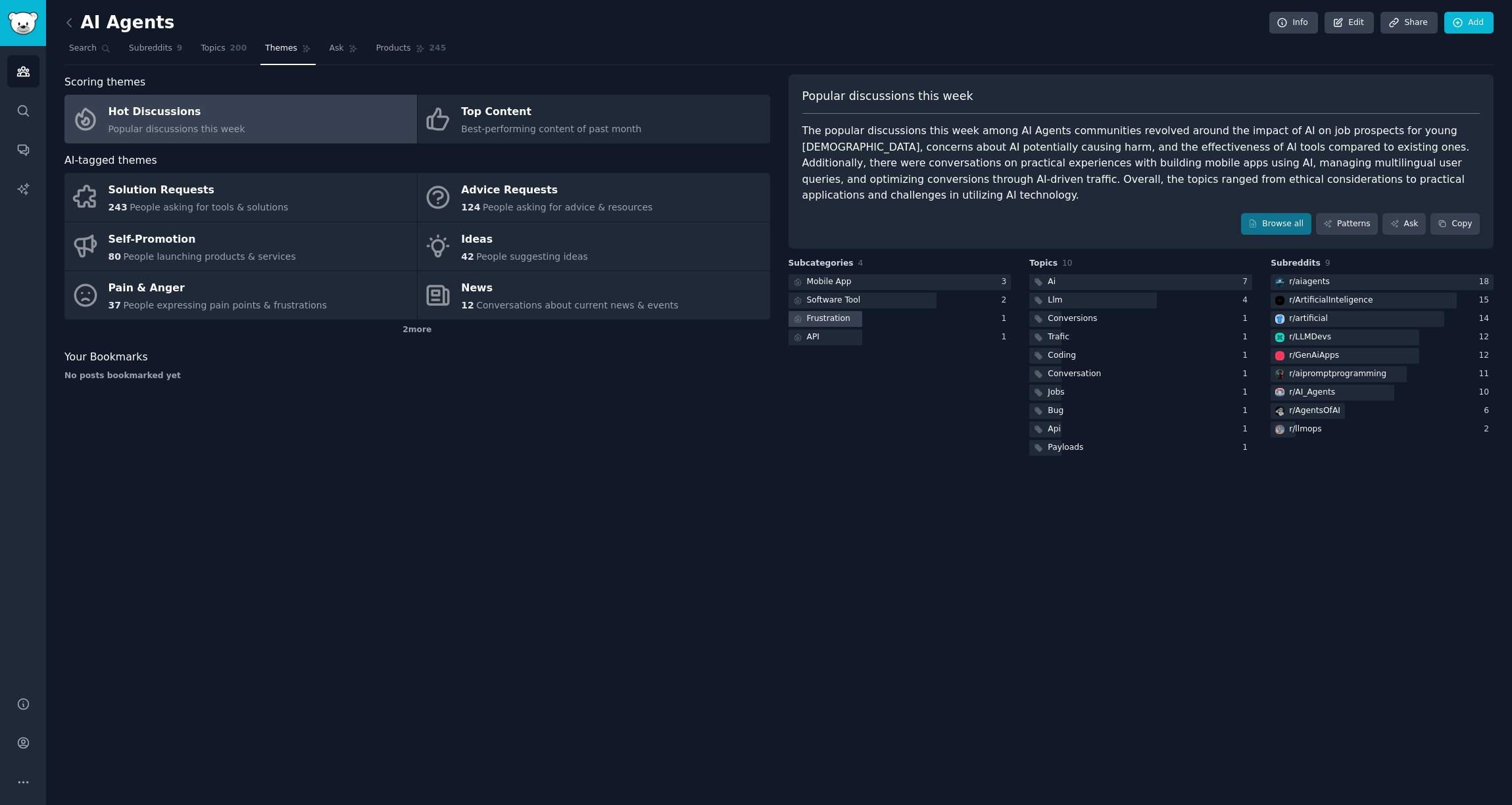
click at [828, 313] on div "Frustration" at bounding box center [829, 318] width 43 height 12
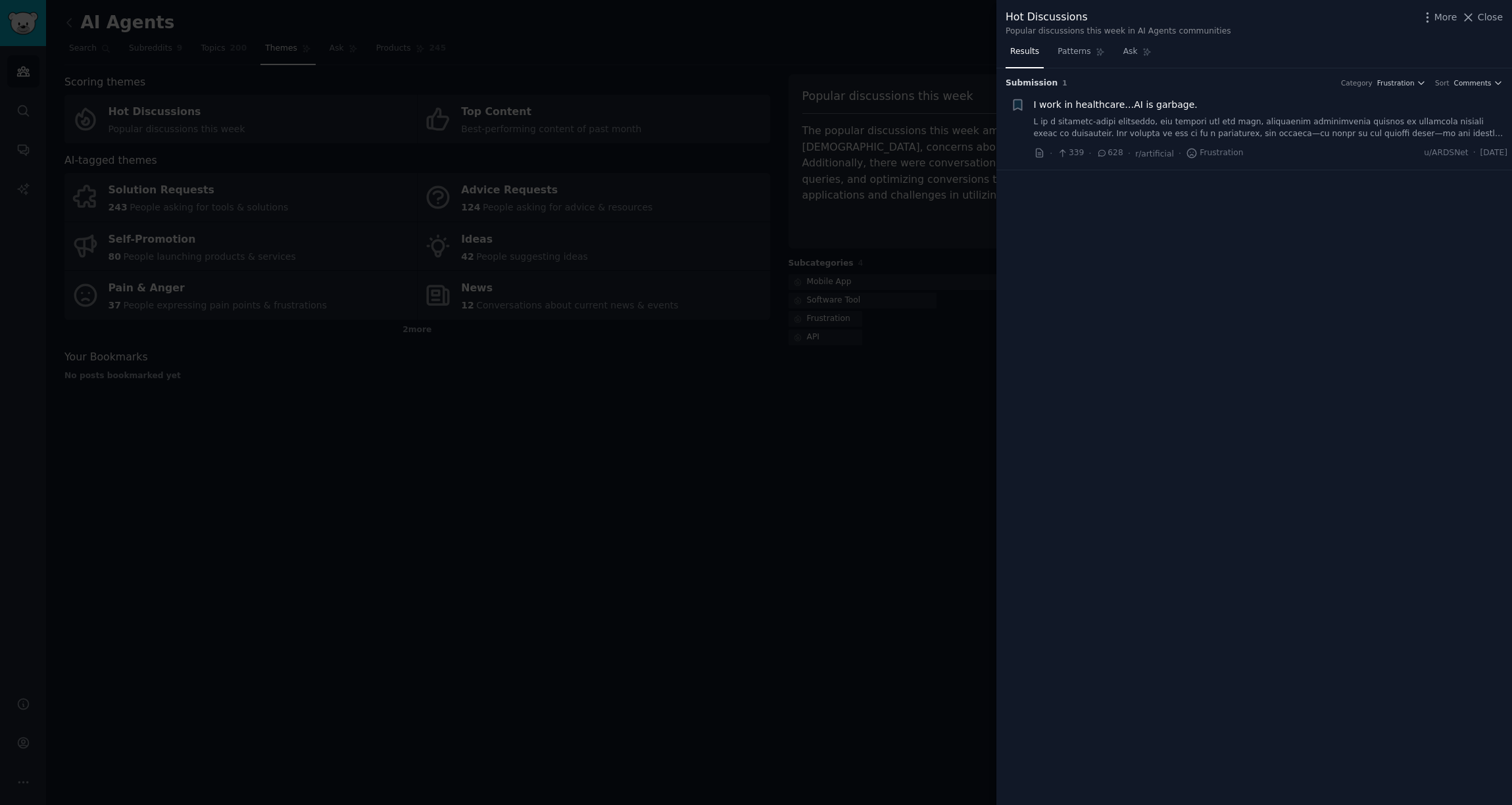
click at [857, 359] on div at bounding box center [756, 402] width 1512 height 805
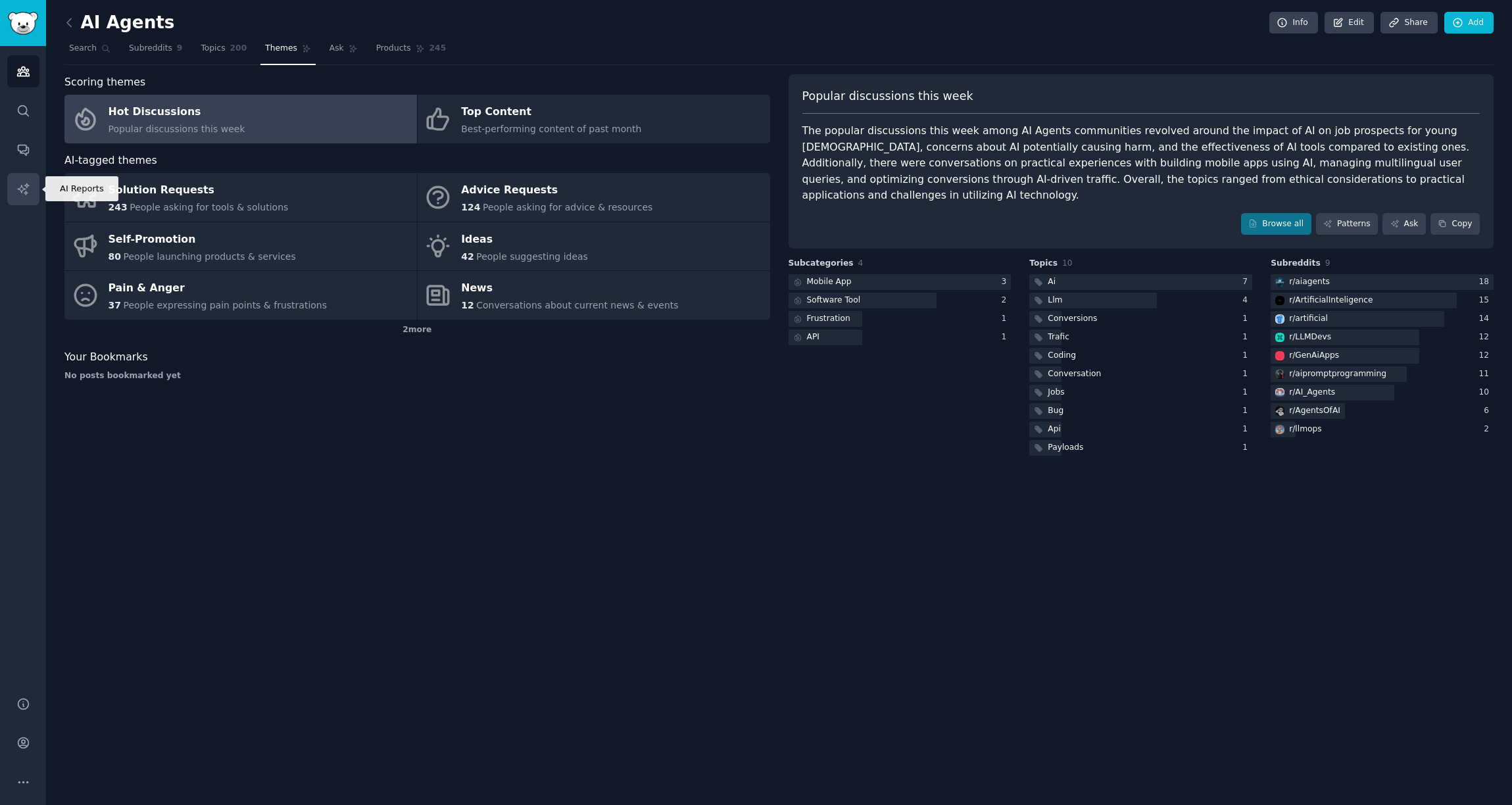
click at [13, 177] on link "AI Reports" at bounding box center [23, 189] width 32 height 32
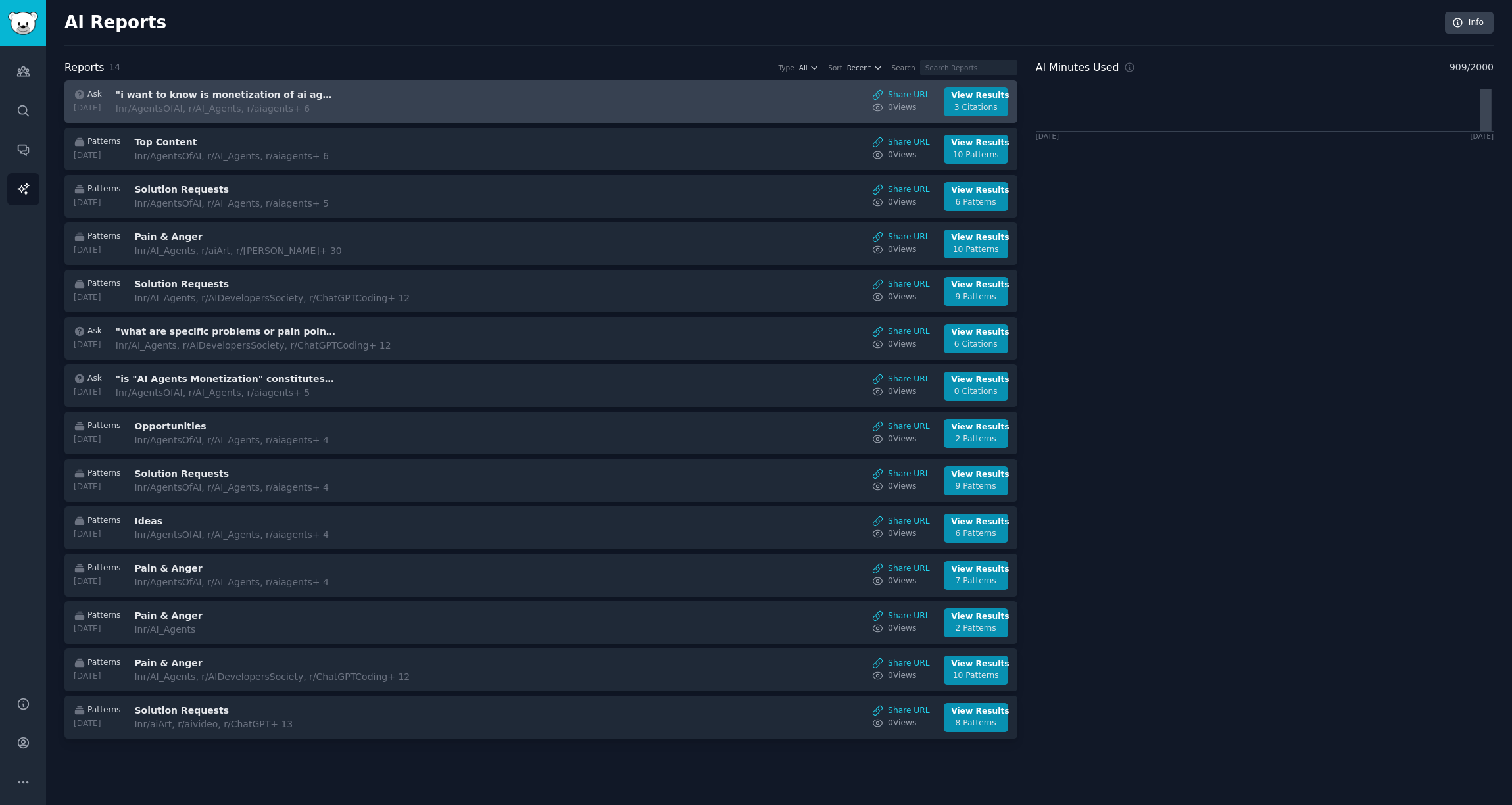
click at [241, 95] on h3 ""i want to know is monetization of ai agent a problem (pain point) that can be …" at bounding box center [226, 95] width 221 height 14
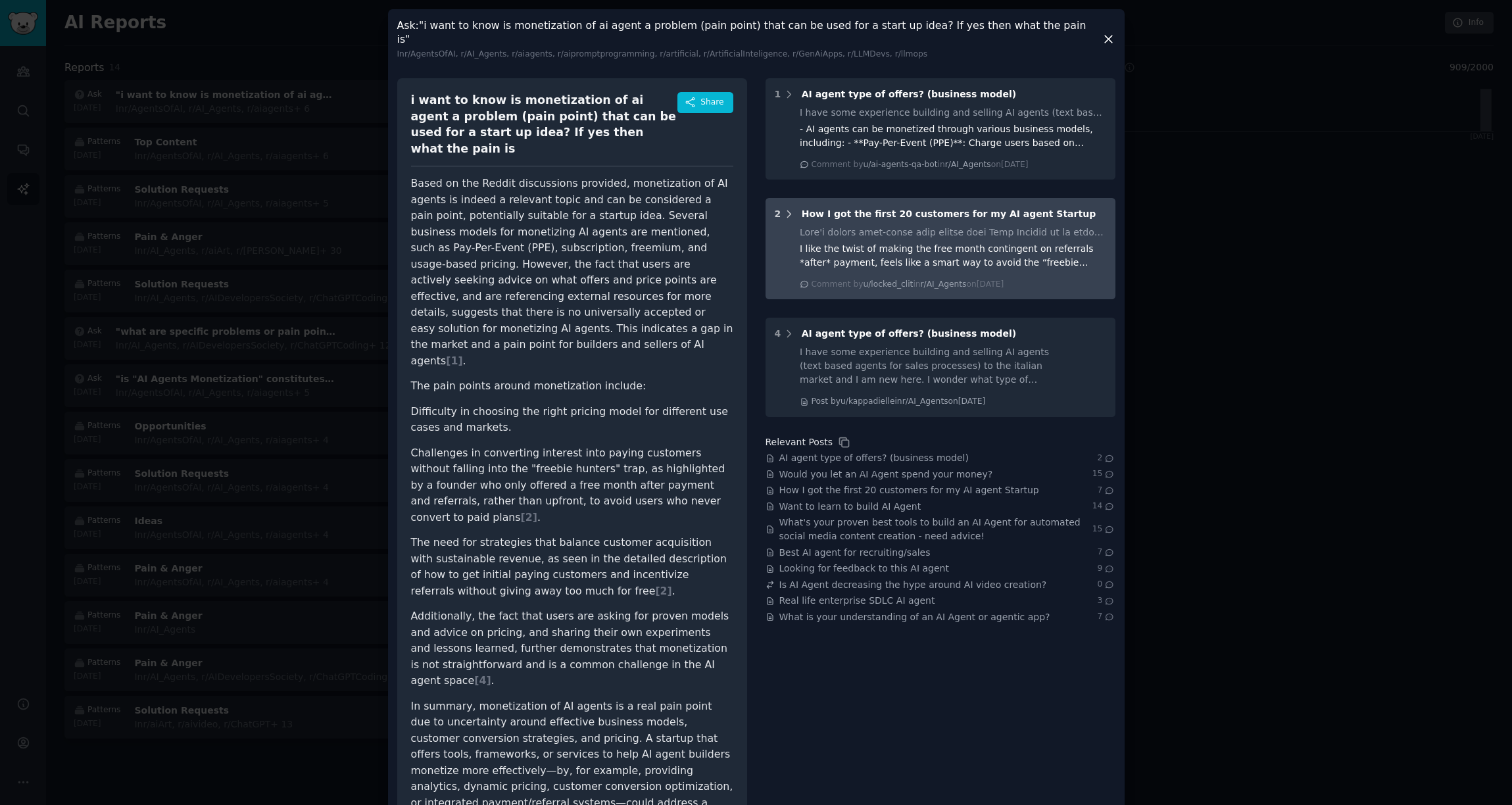
click at [790, 221] on icon at bounding box center [789, 214] width 12 height 12
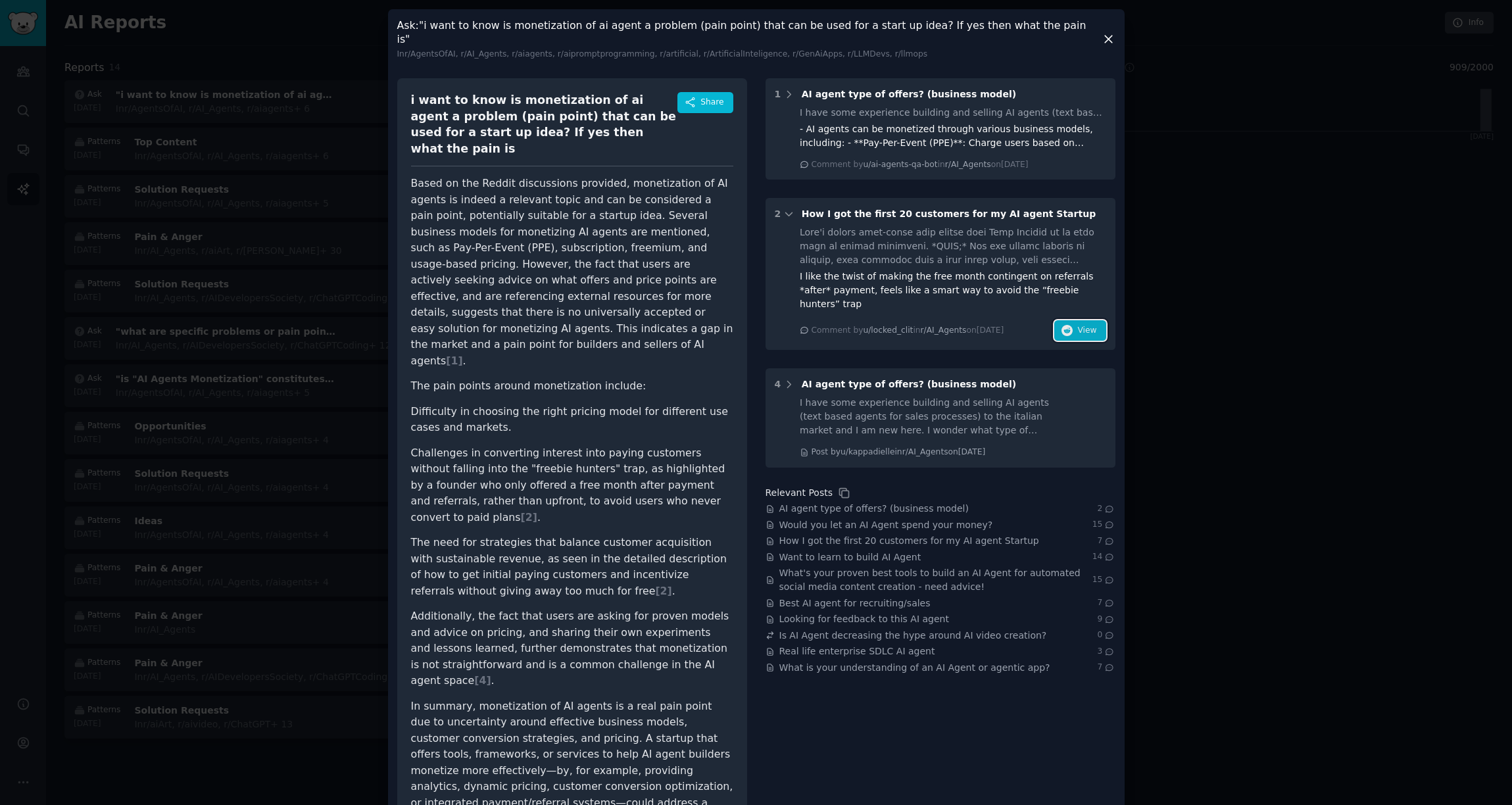
click at [1068, 328] on icon "button" at bounding box center [1068, 331] width 12 height 12
click at [1109, 43] on icon at bounding box center [1109, 39] width 8 height 8
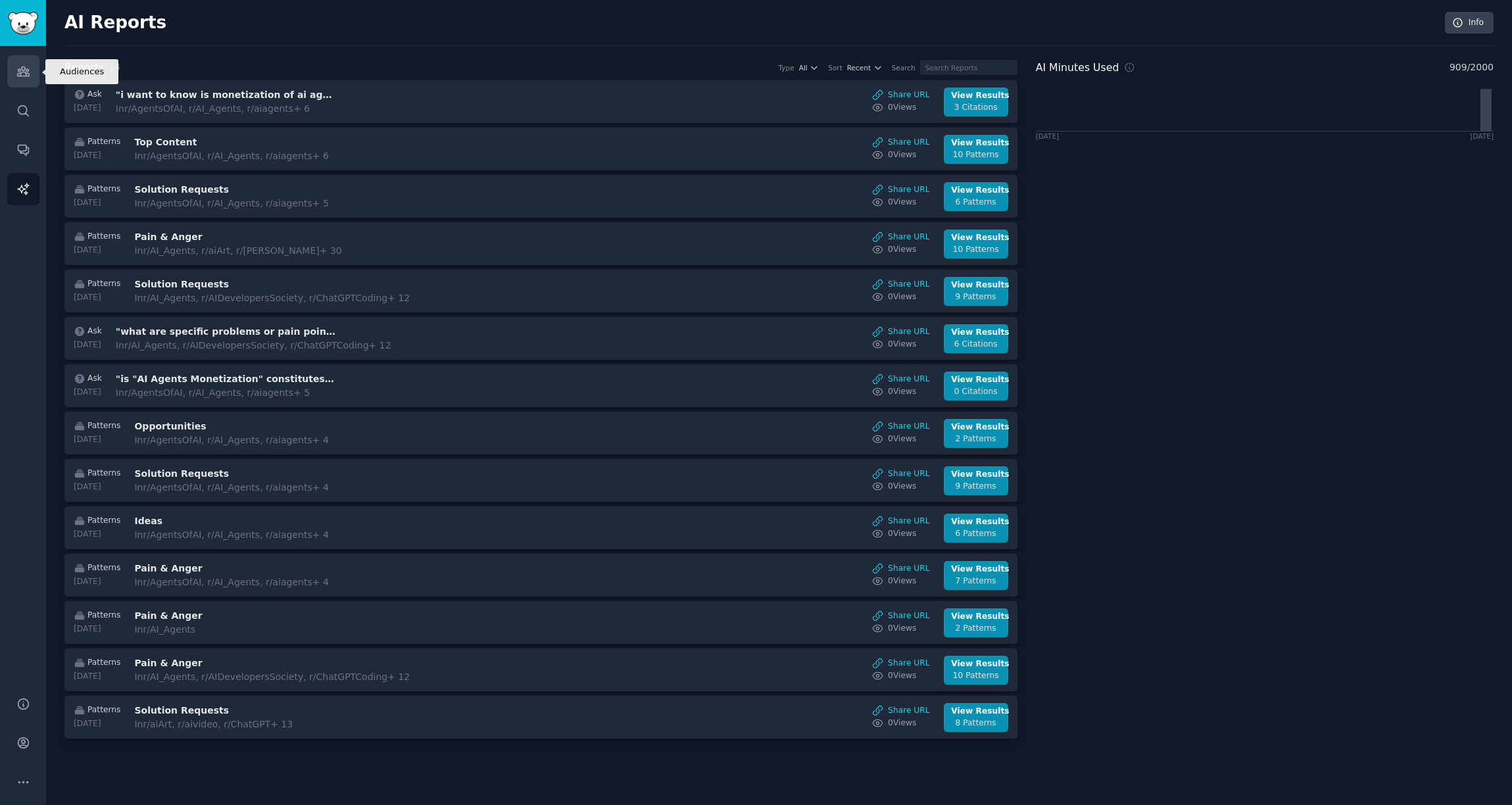
click at [28, 78] on link "Audiences" at bounding box center [23, 71] width 32 height 32
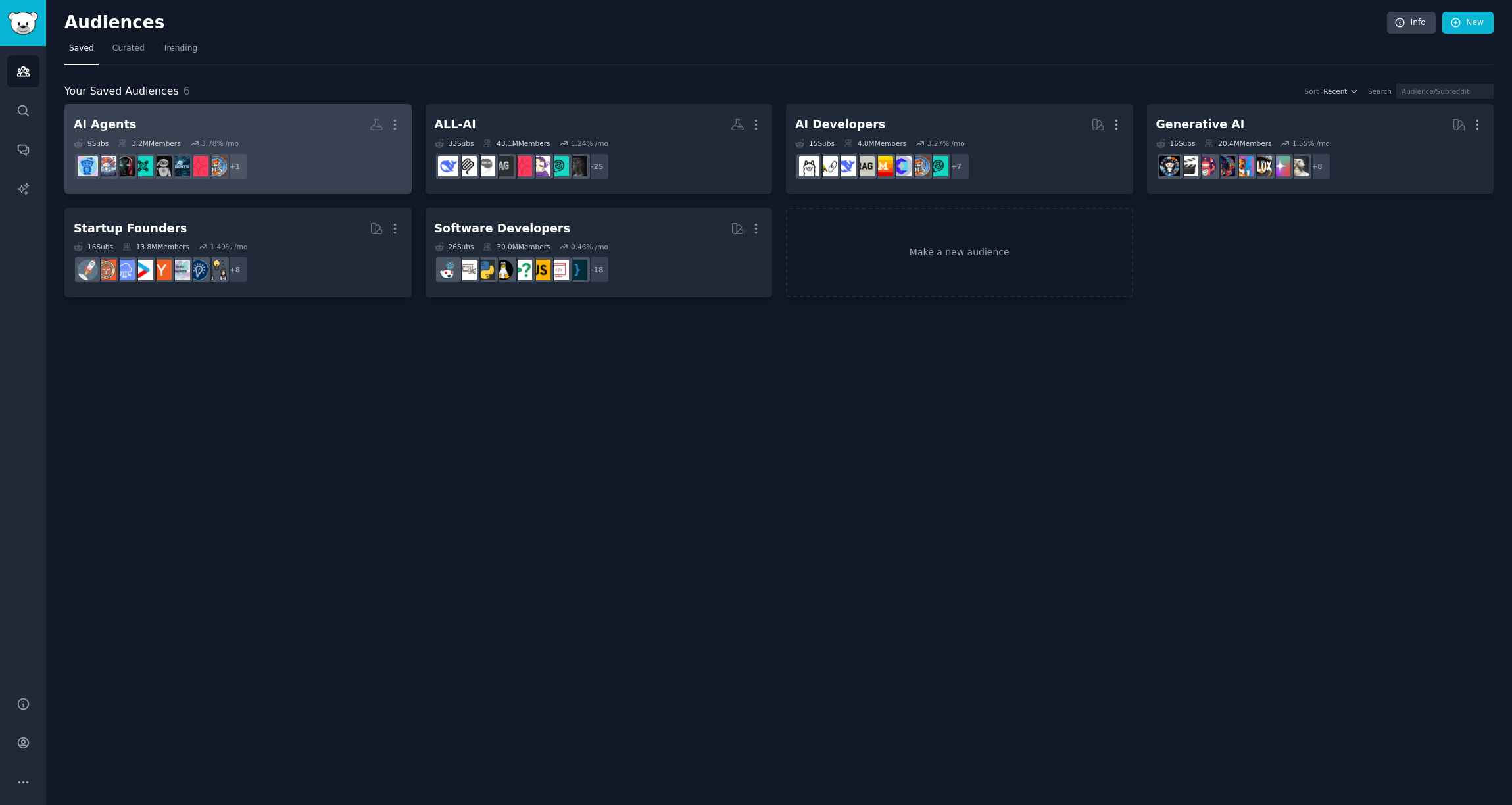
click at [126, 130] on h2 "AI Agents More" at bounding box center [238, 124] width 329 height 23
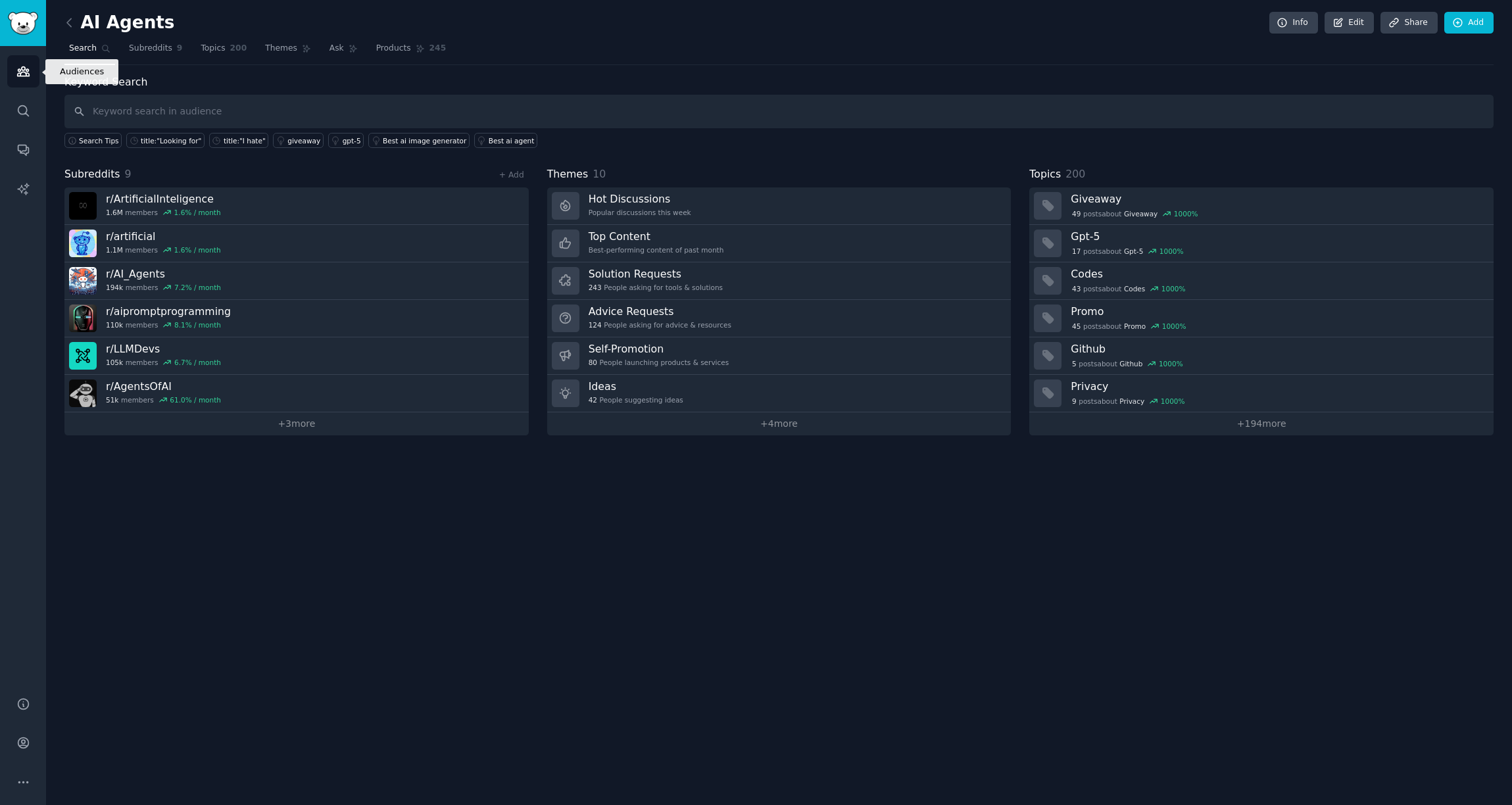
click at [22, 76] on icon "Sidebar" at bounding box center [23, 71] width 14 height 14
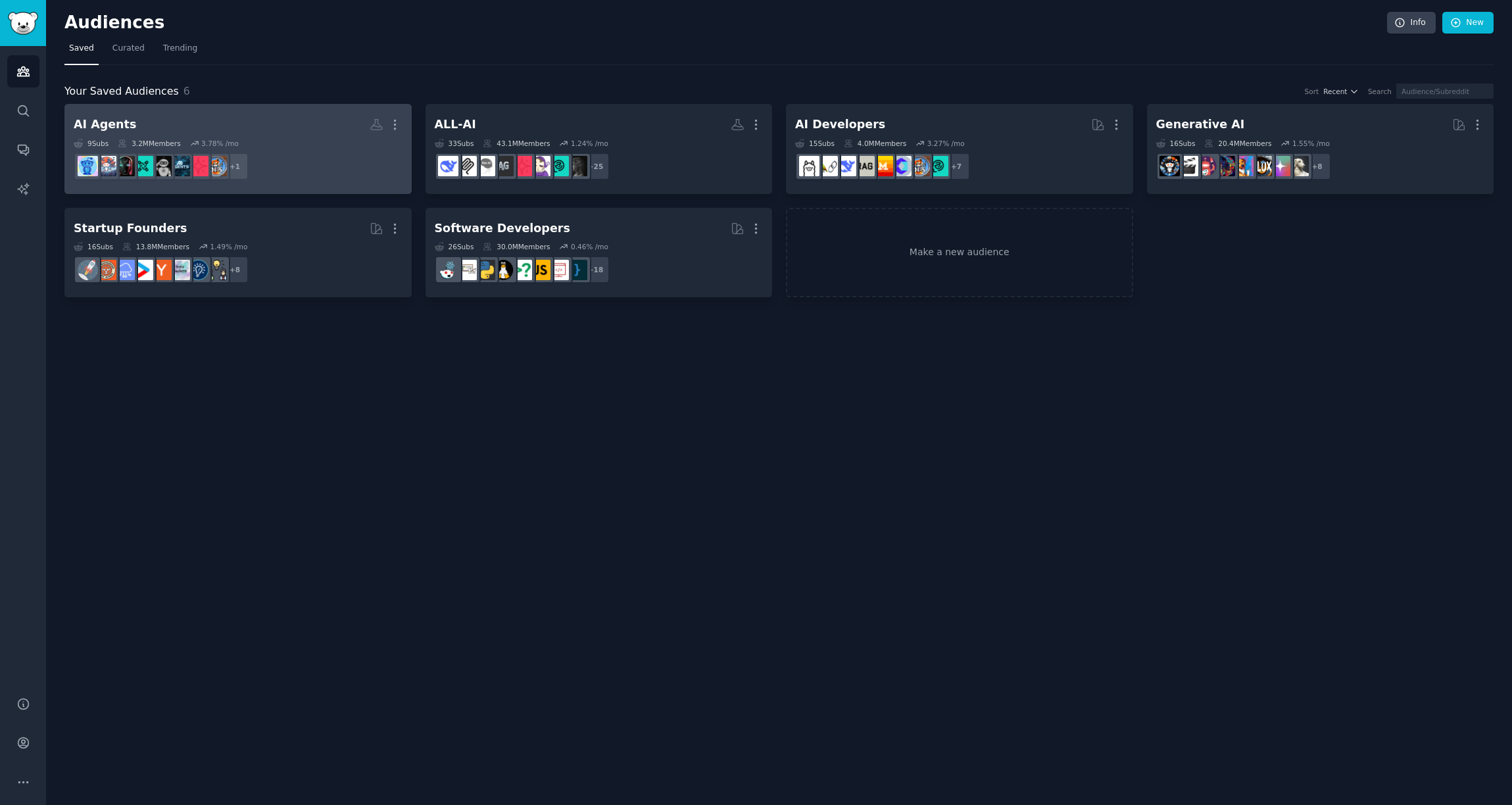
click at [137, 129] on h2 "AI Agents More" at bounding box center [238, 124] width 329 height 23
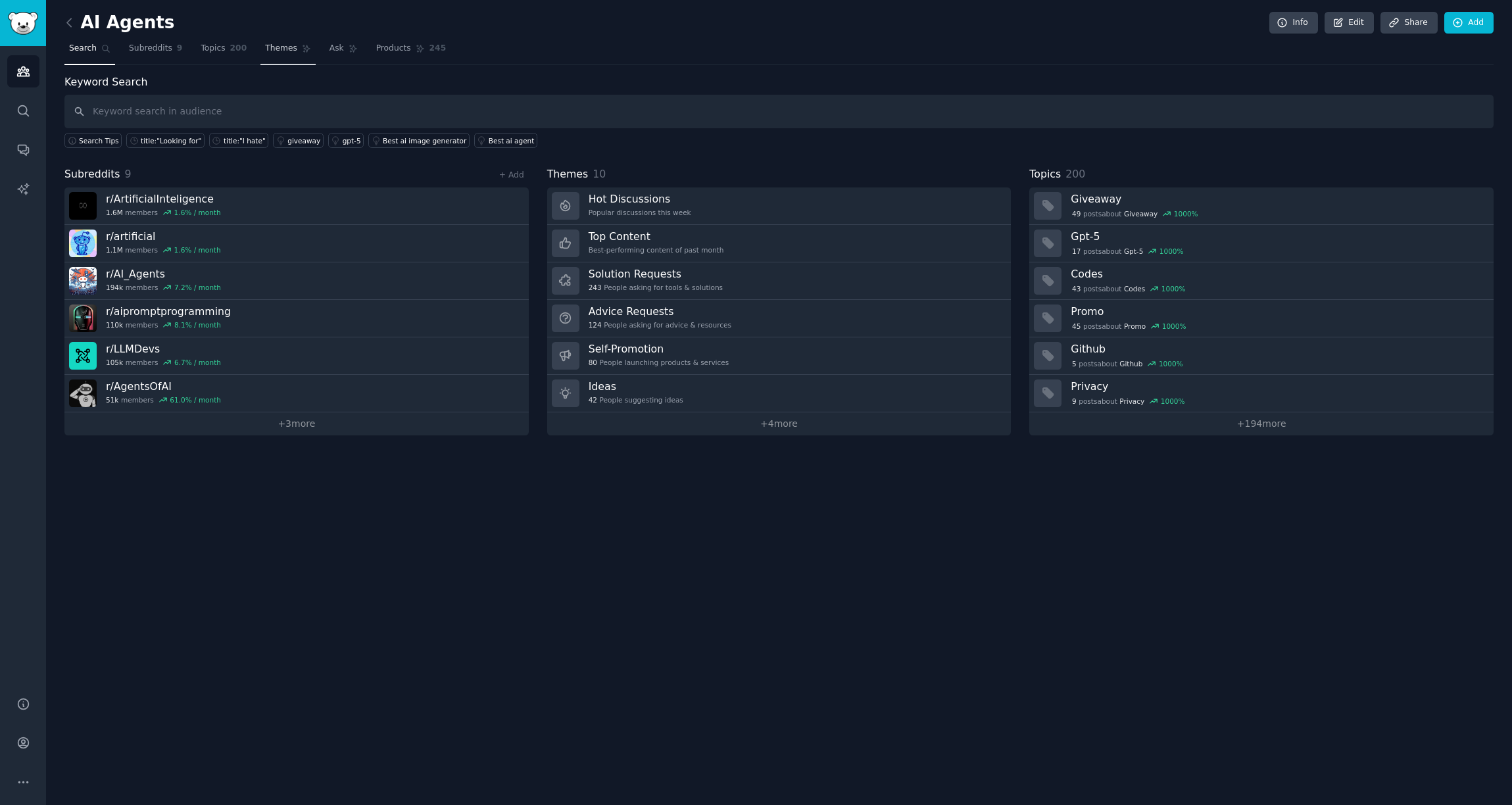
click at [275, 49] on span "Themes" at bounding box center [281, 49] width 32 height 12
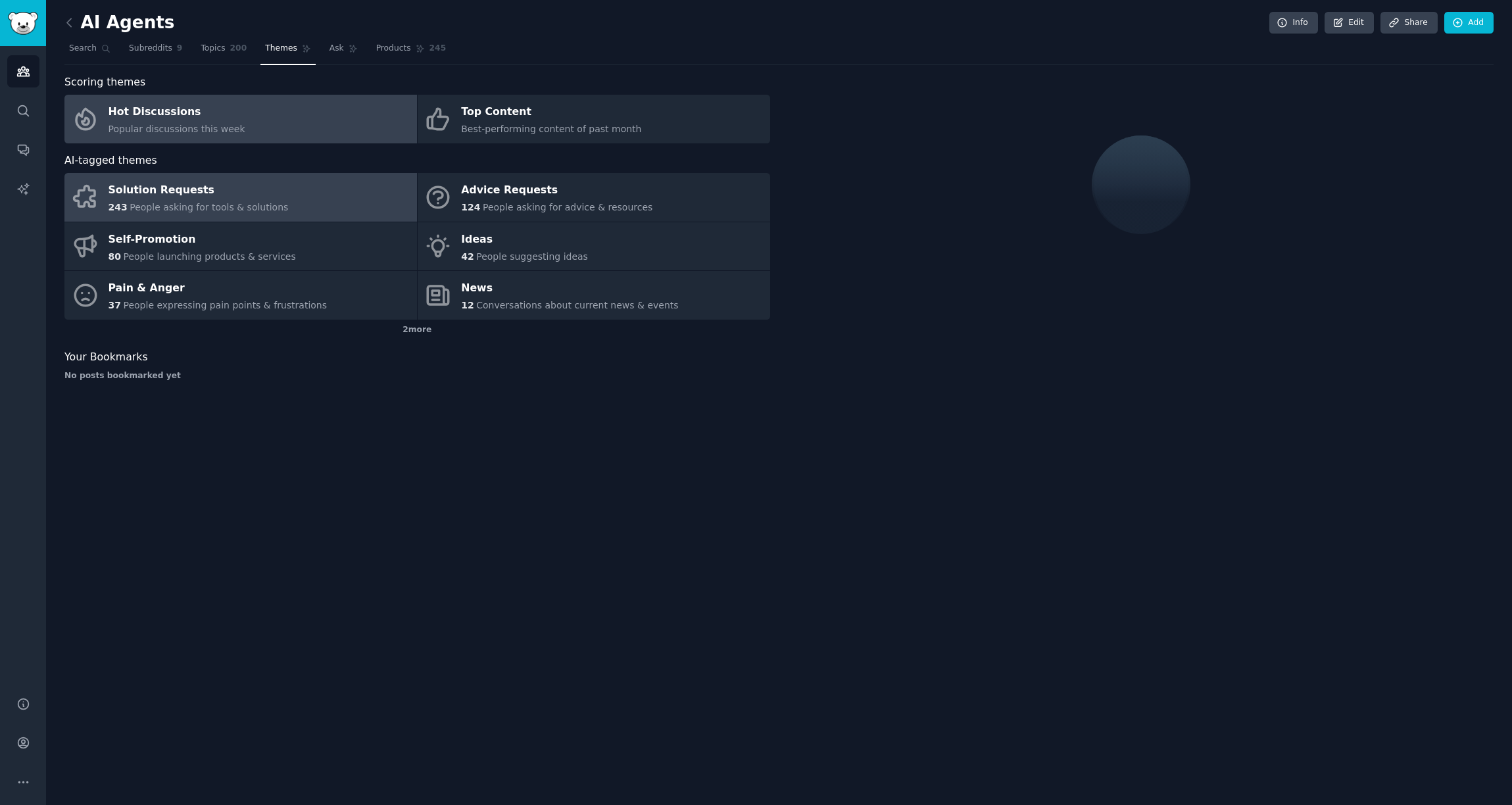
click at [296, 204] on link "Solution Requests 243 People asking for tools & solutions" at bounding box center [241, 197] width 352 height 49
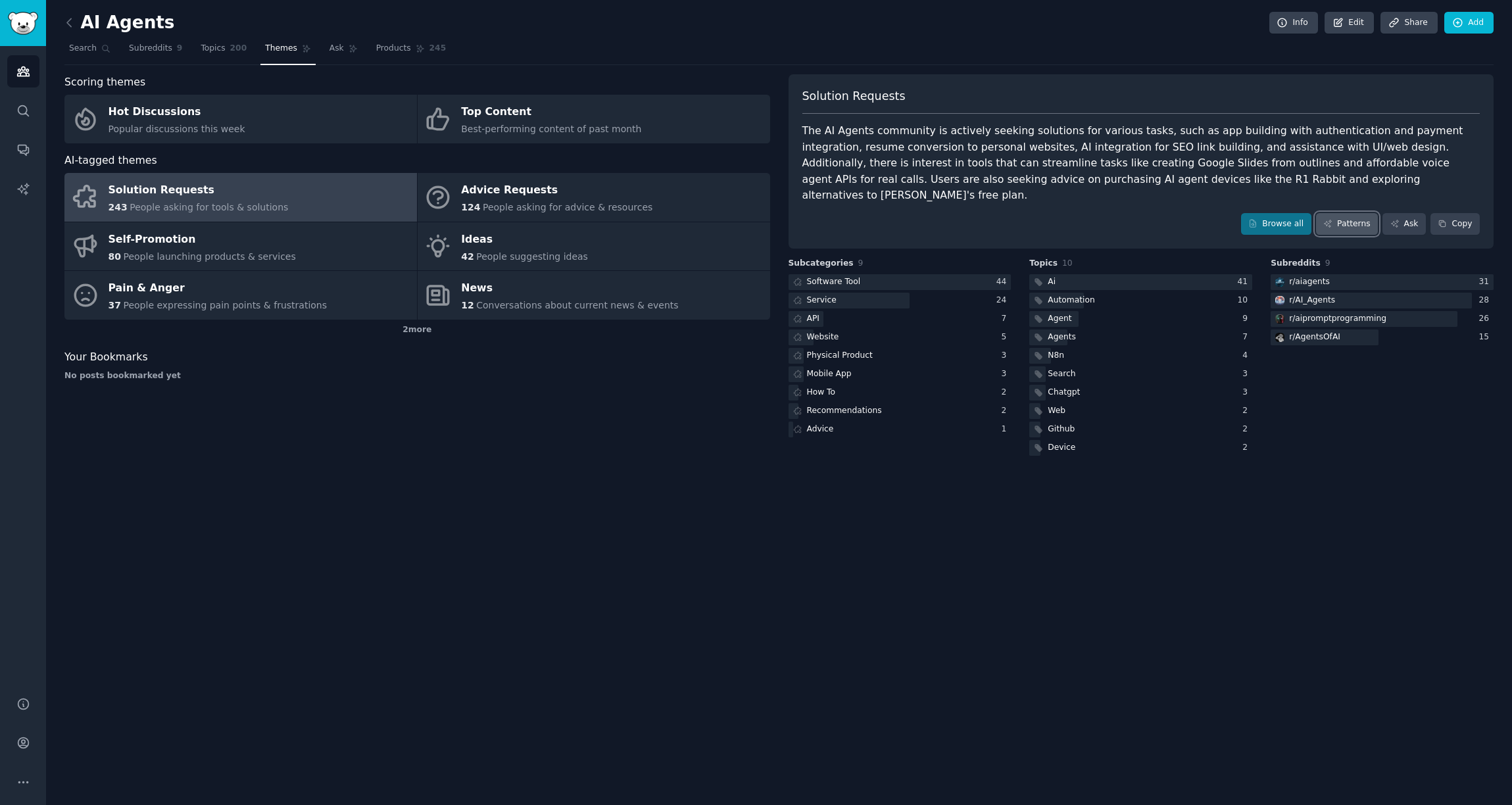
click at [1344, 213] on link "Patterns" at bounding box center [1348, 224] width 62 height 23
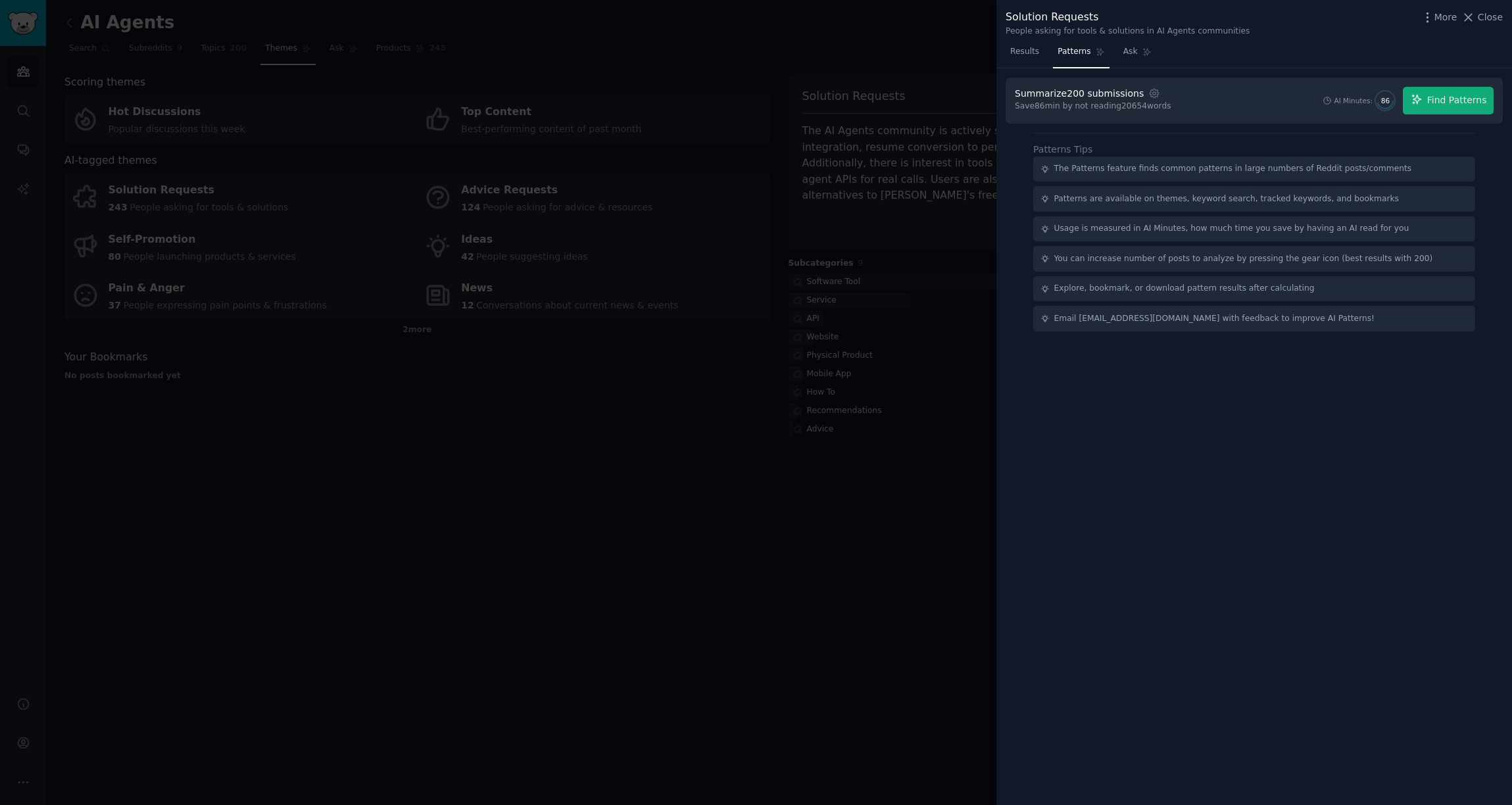
click at [54, 148] on div at bounding box center [756, 402] width 1512 height 805
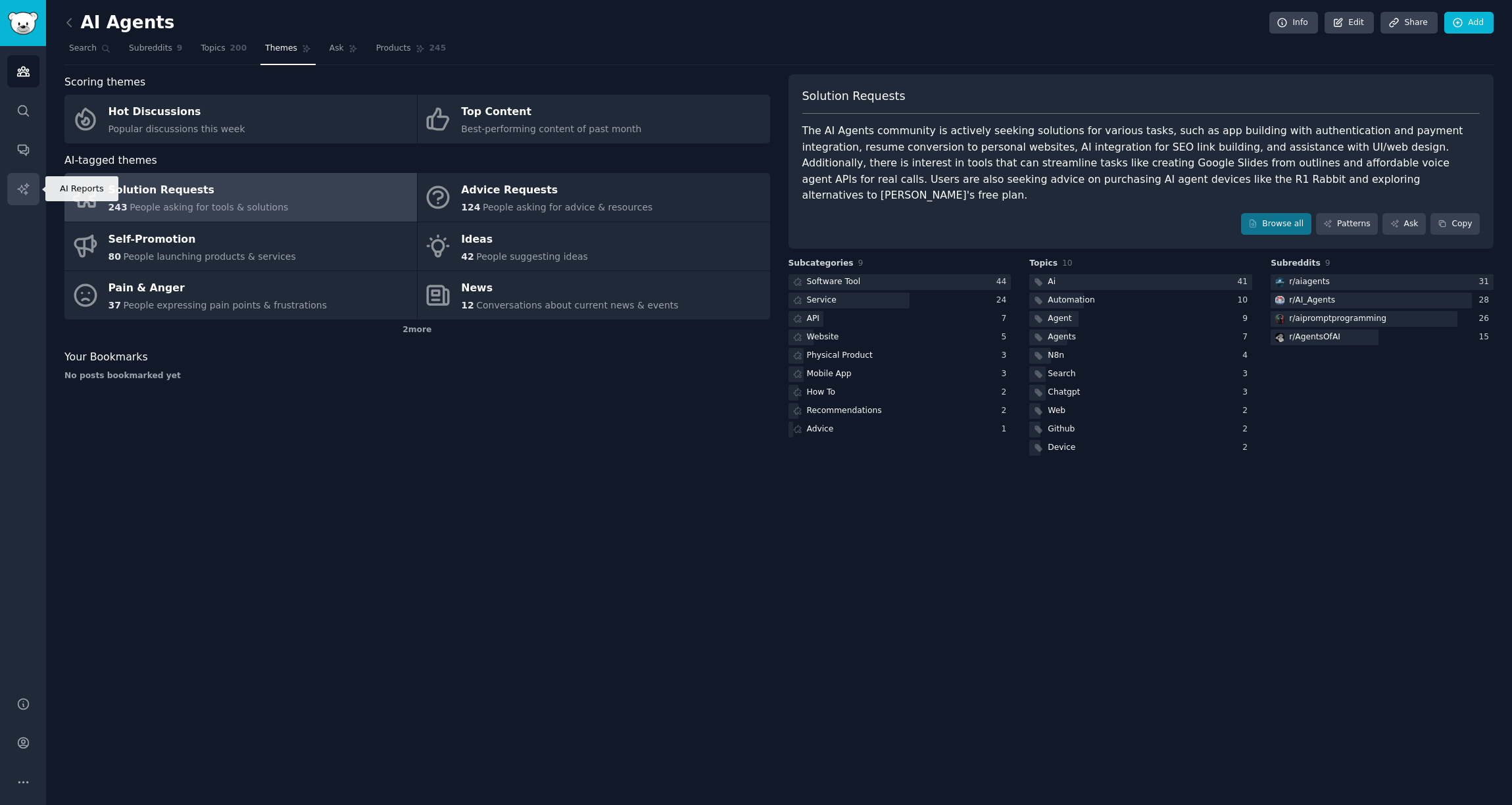
click at [18, 188] on icon "Sidebar" at bounding box center [23, 189] width 11 height 11
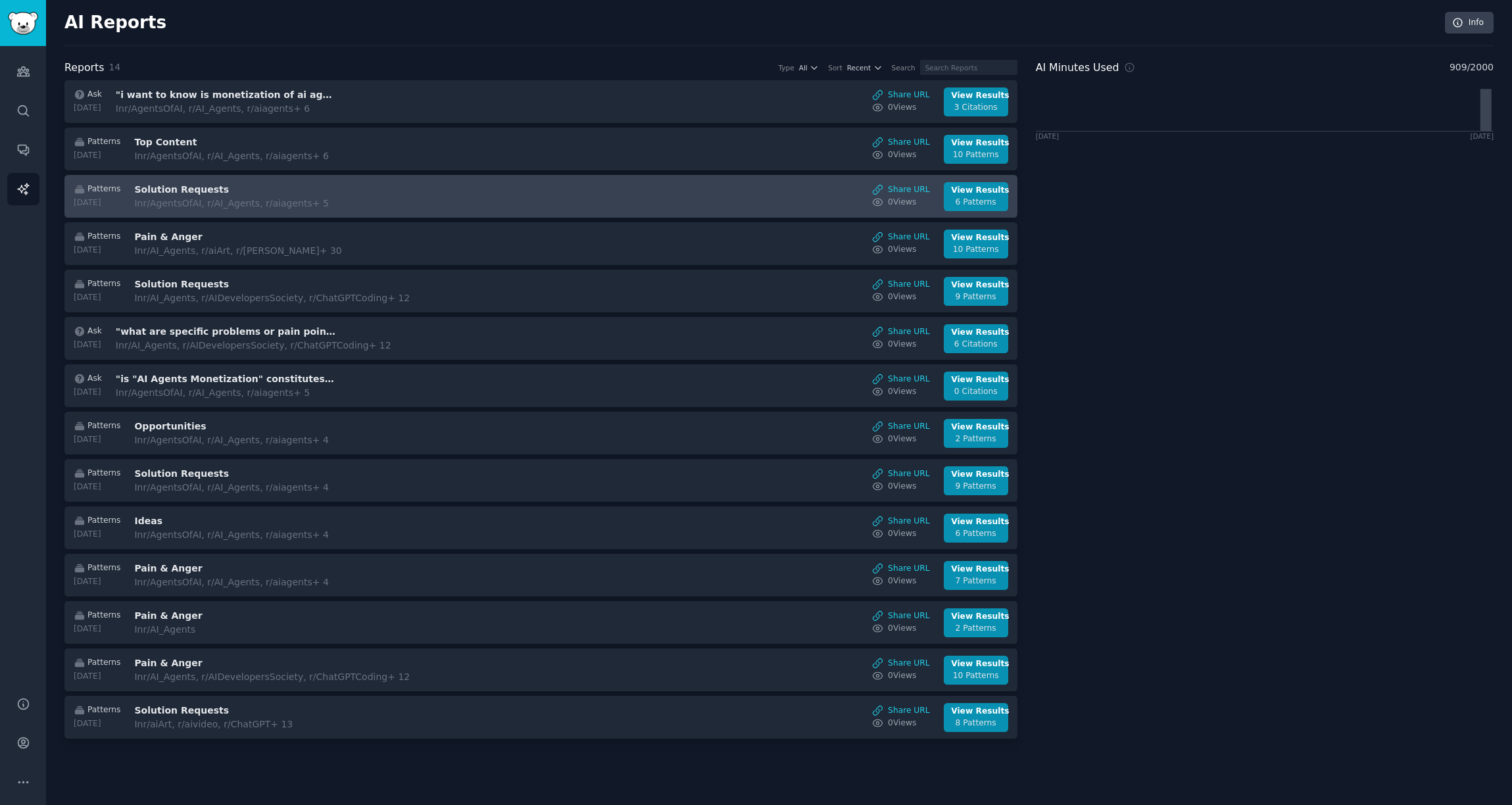
click at [277, 201] on div "In r/AgentsOfAI, r/AI_Agents, r/aiagents + 5" at bounding box center [244, 203] width 221 height 14
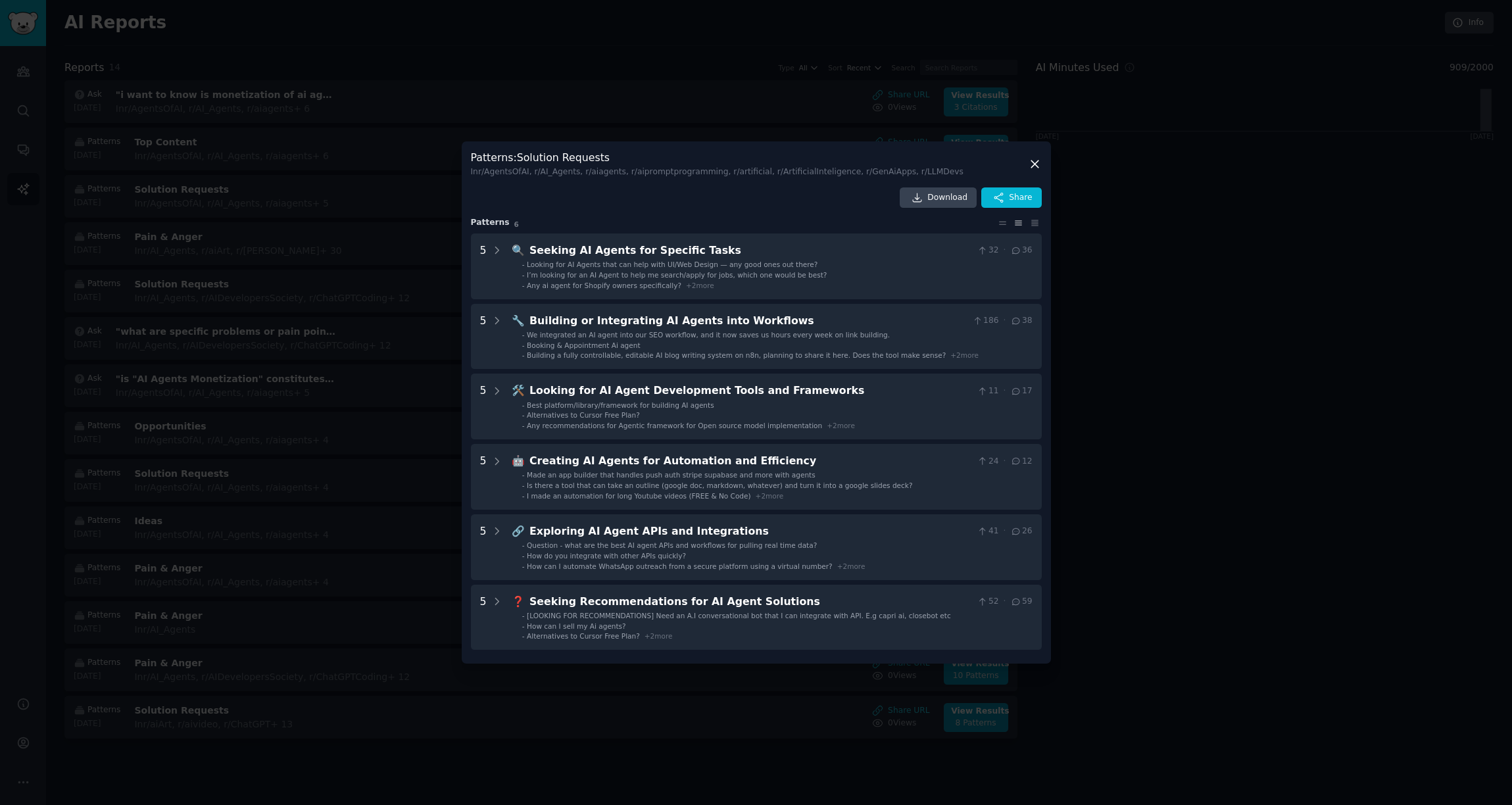
click at [328, 225] on div at bounding box center [756, 402] width 1512 height 805
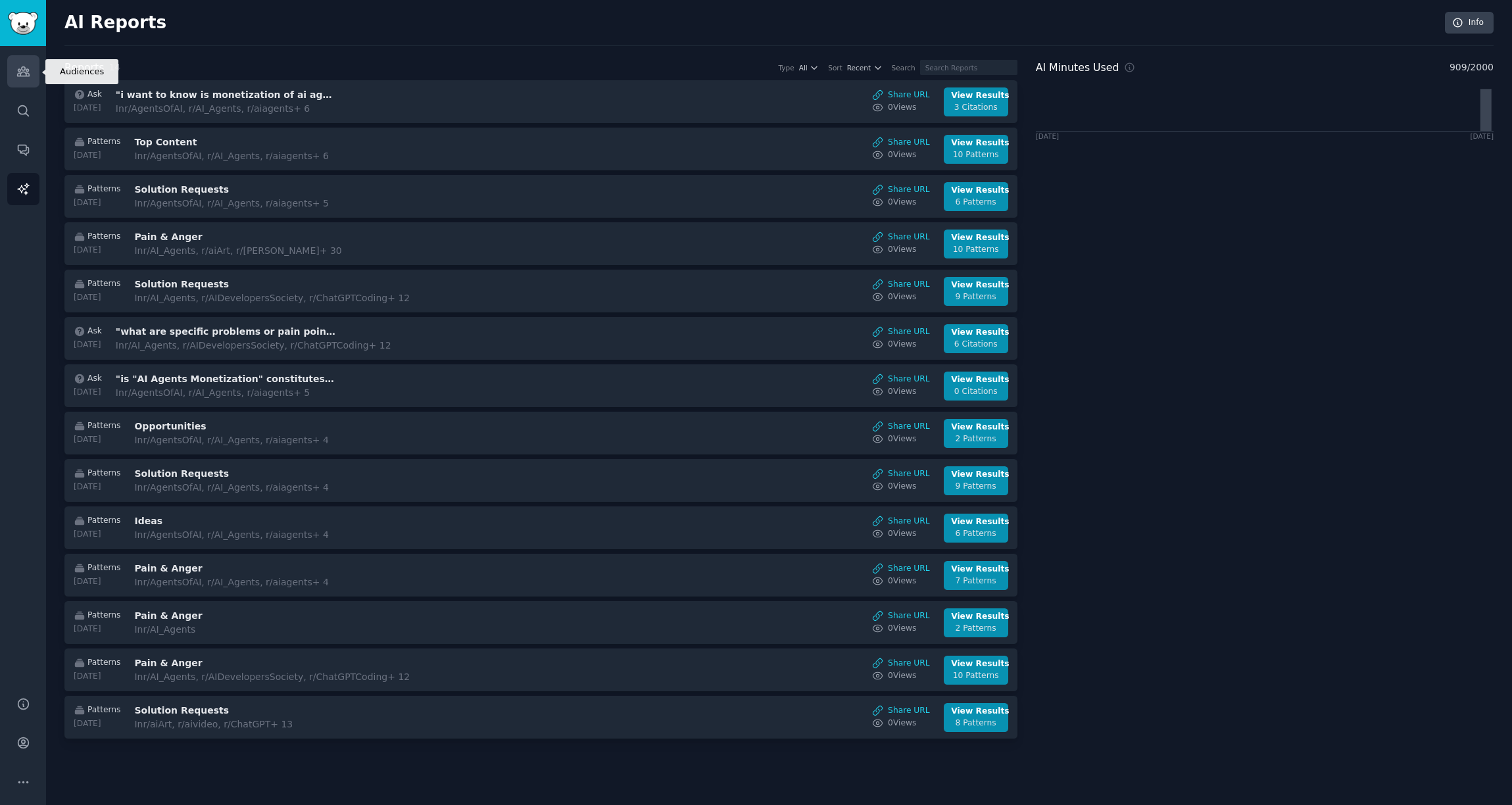
click at [9, 71] on link "Audiences" at bounding box center [23, 71] width 32 height 32
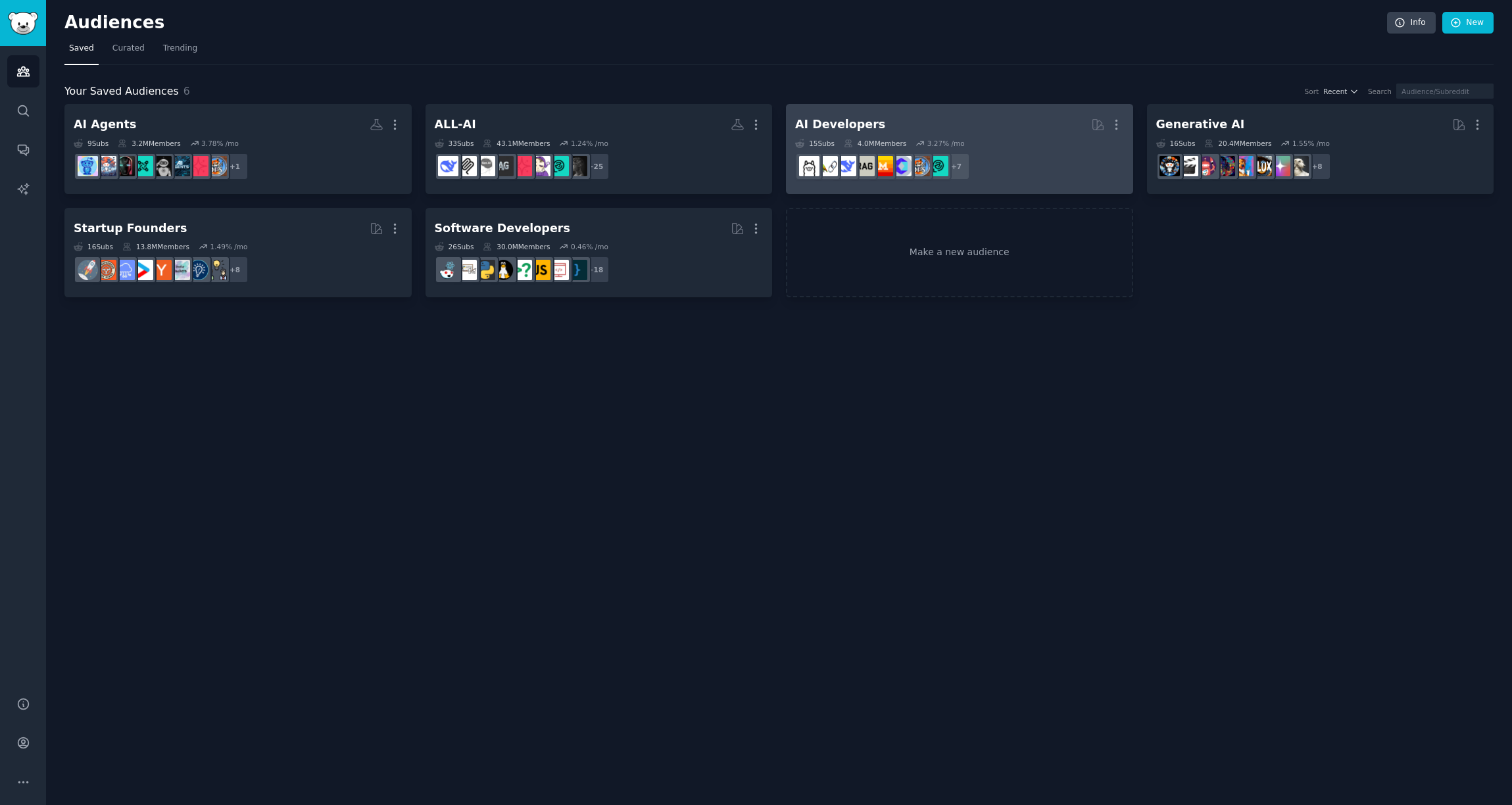
click at [811, 122] on div "AI Developers" at bounding box center [840, 125] width 90 height 17
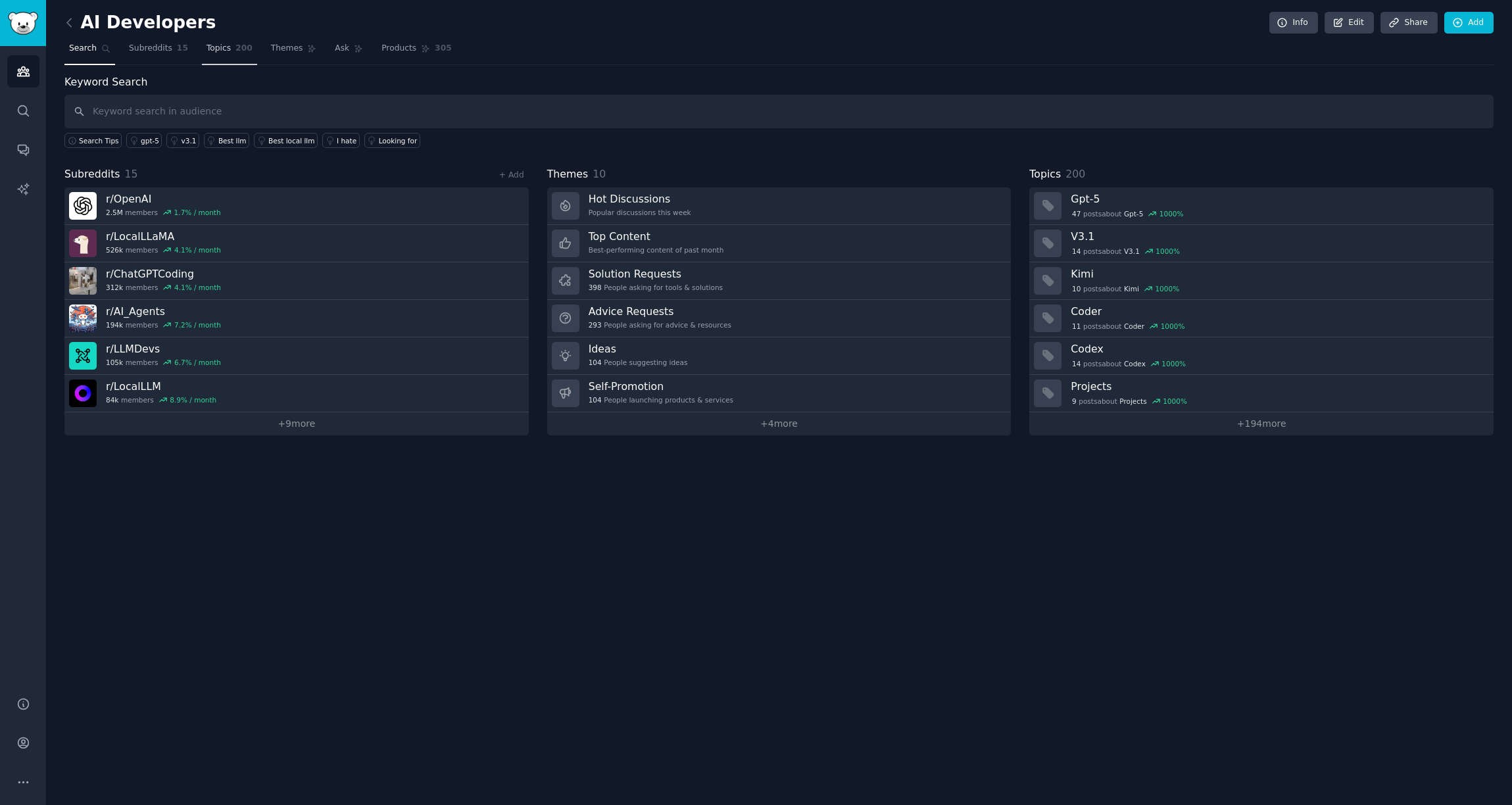
click at [207, 45] on span "Topics" at bounding box center [219, 49] width 24 height 12
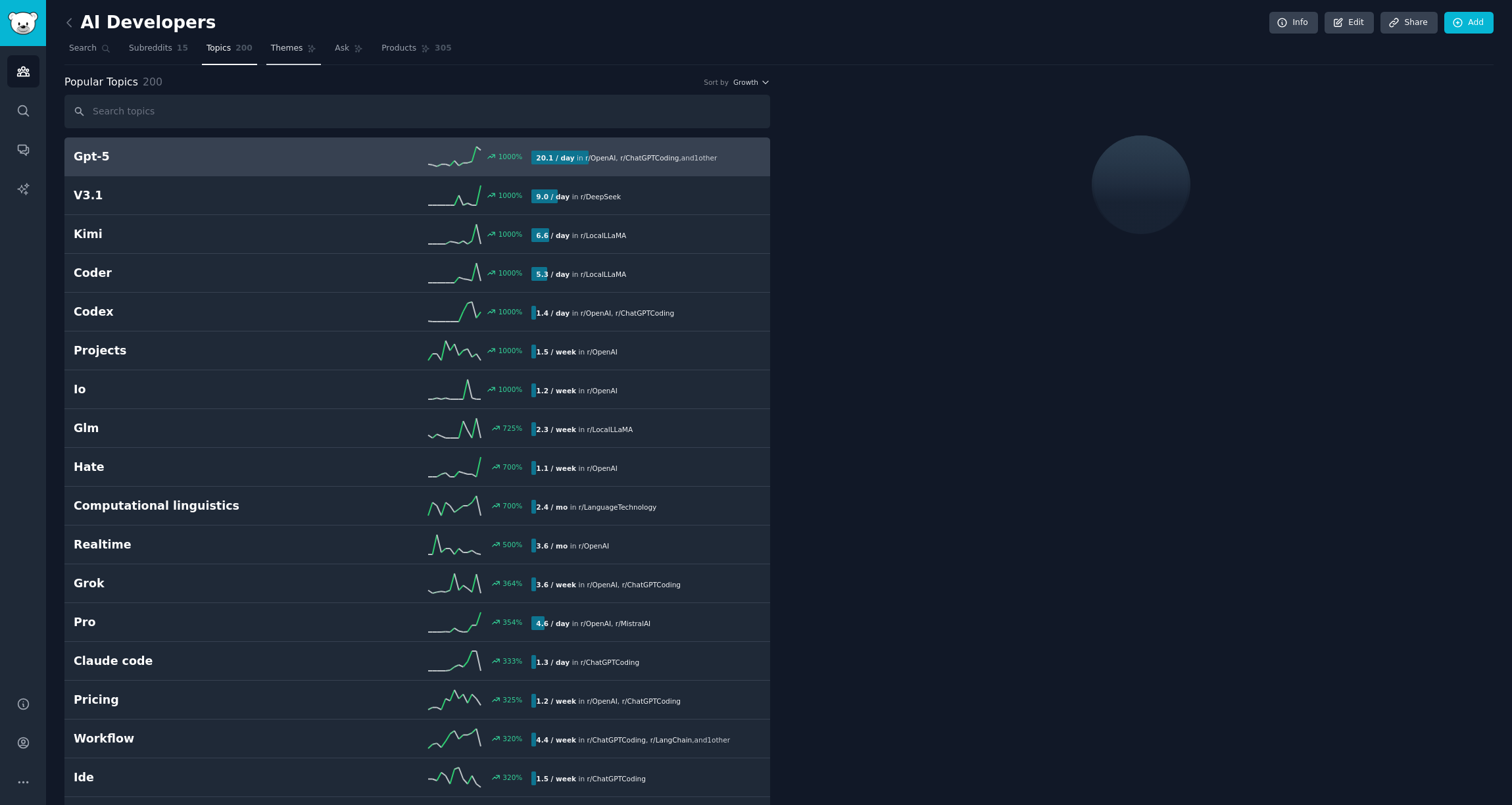
click at [292, 48] on span "Themes" at bounding box center [287, 49] width 32 height 12
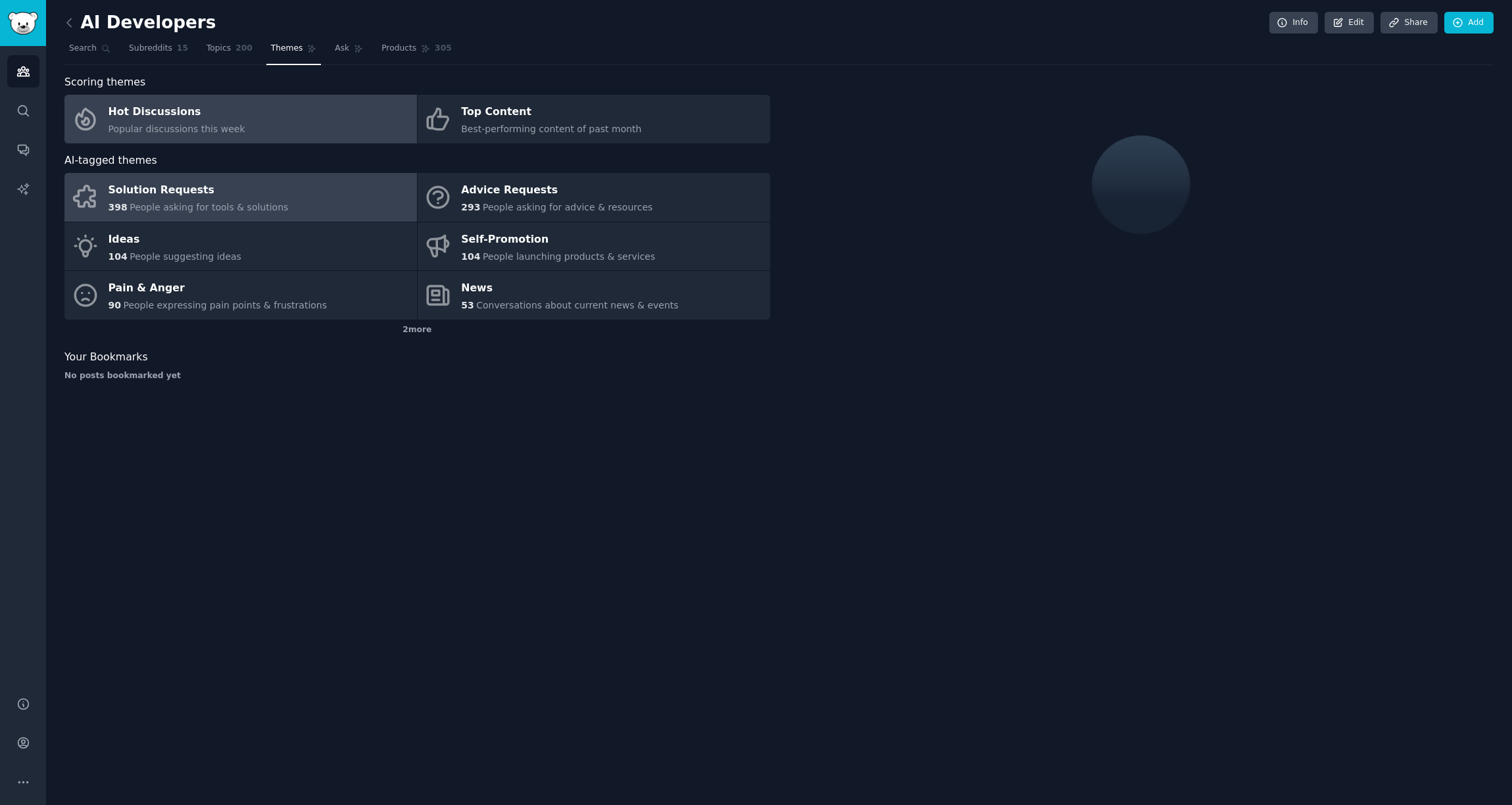
click at [283, 209] on link "Solution Requests 398 People asking for tools & solutions" at bounding box center [241, 197] width 352 height 49
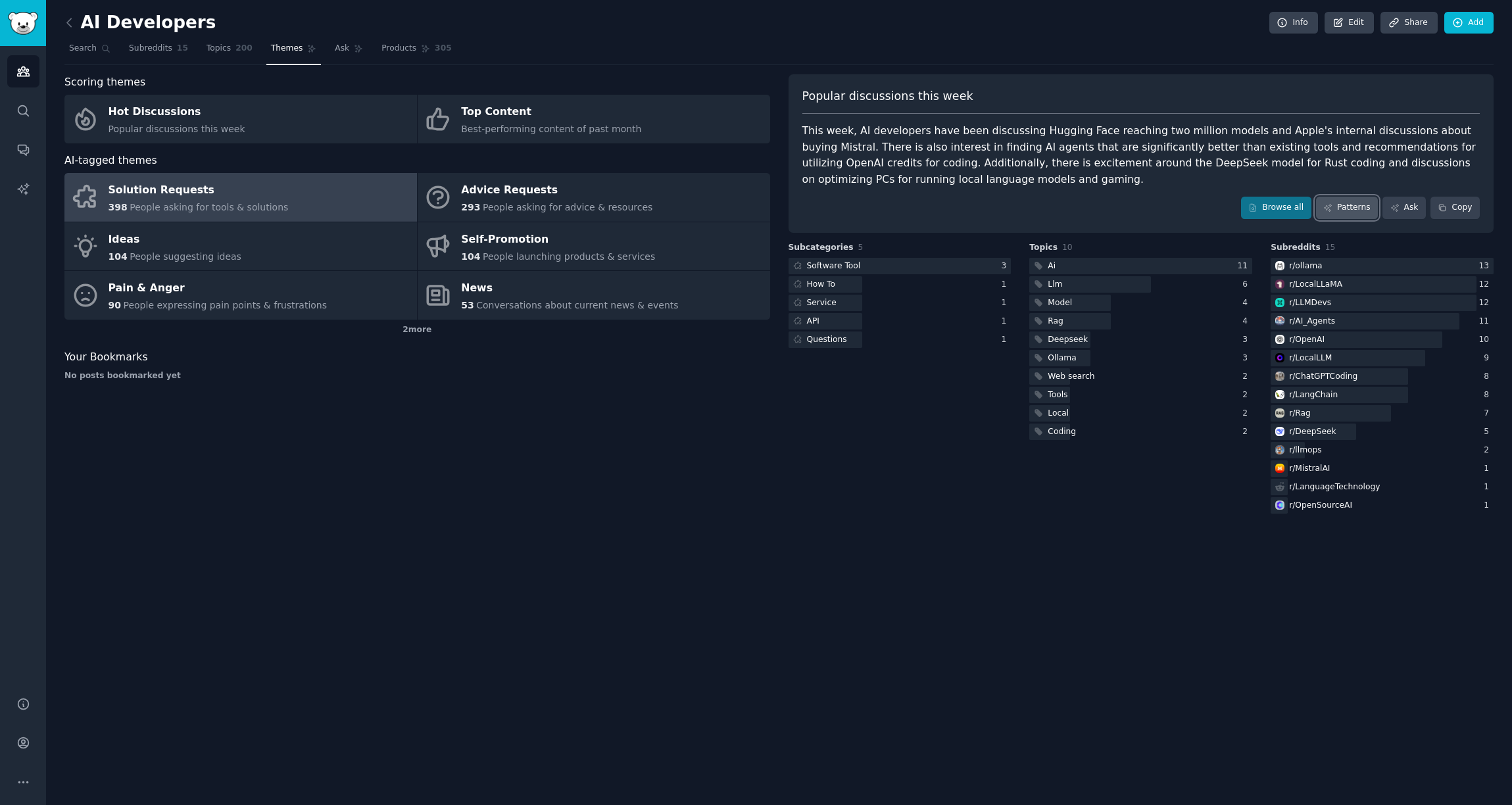
click at [1352, 208] on link "Patterns" at bounding box center [1348, 208] width 62 height 23
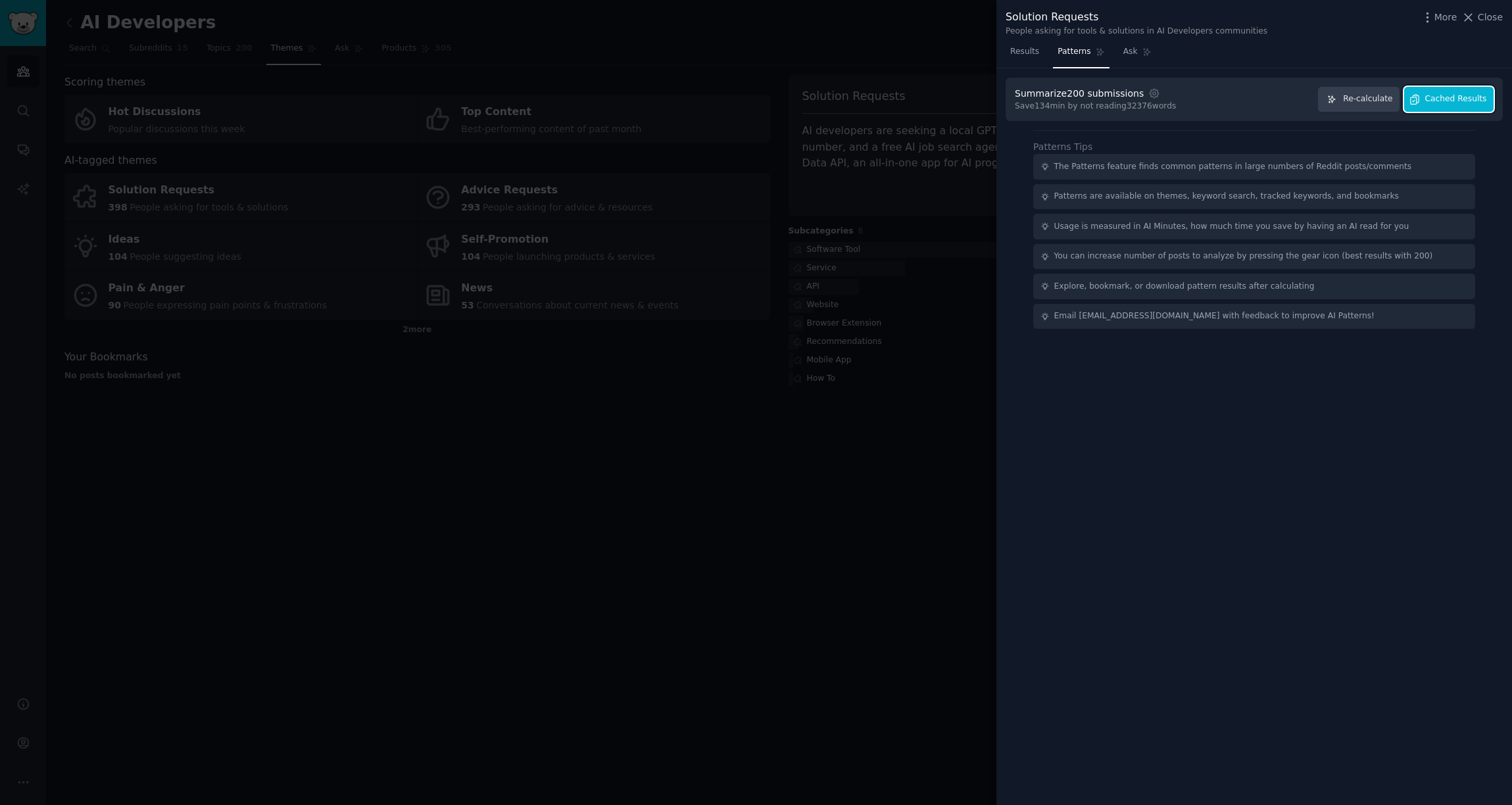
click at [1476, 103] on span "Cached Results" at bounding box center [1457, 99] width 62 height 12
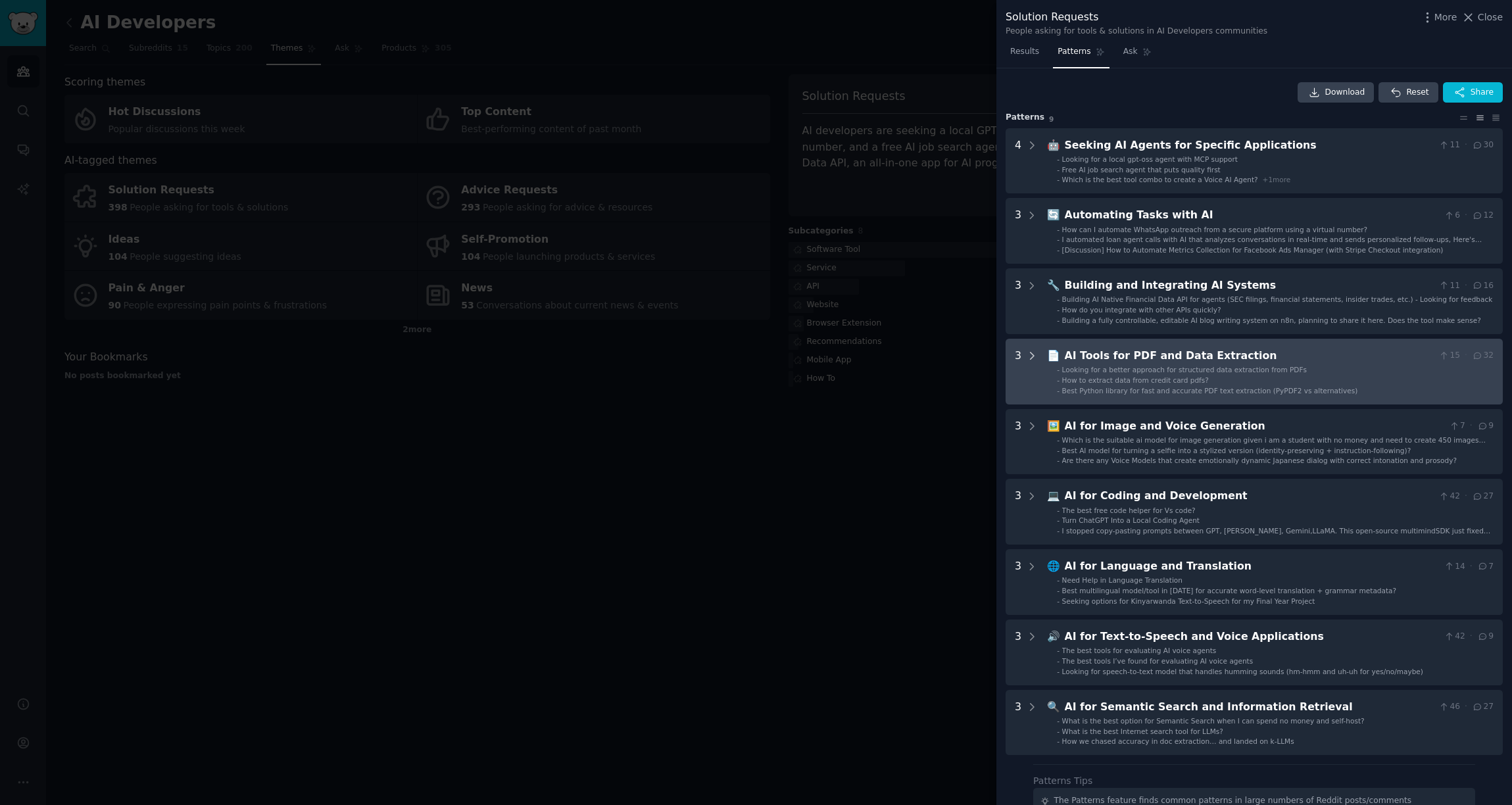
click at [1034, 356] on icon at bounding box center [1032, 355] width 12 height 12
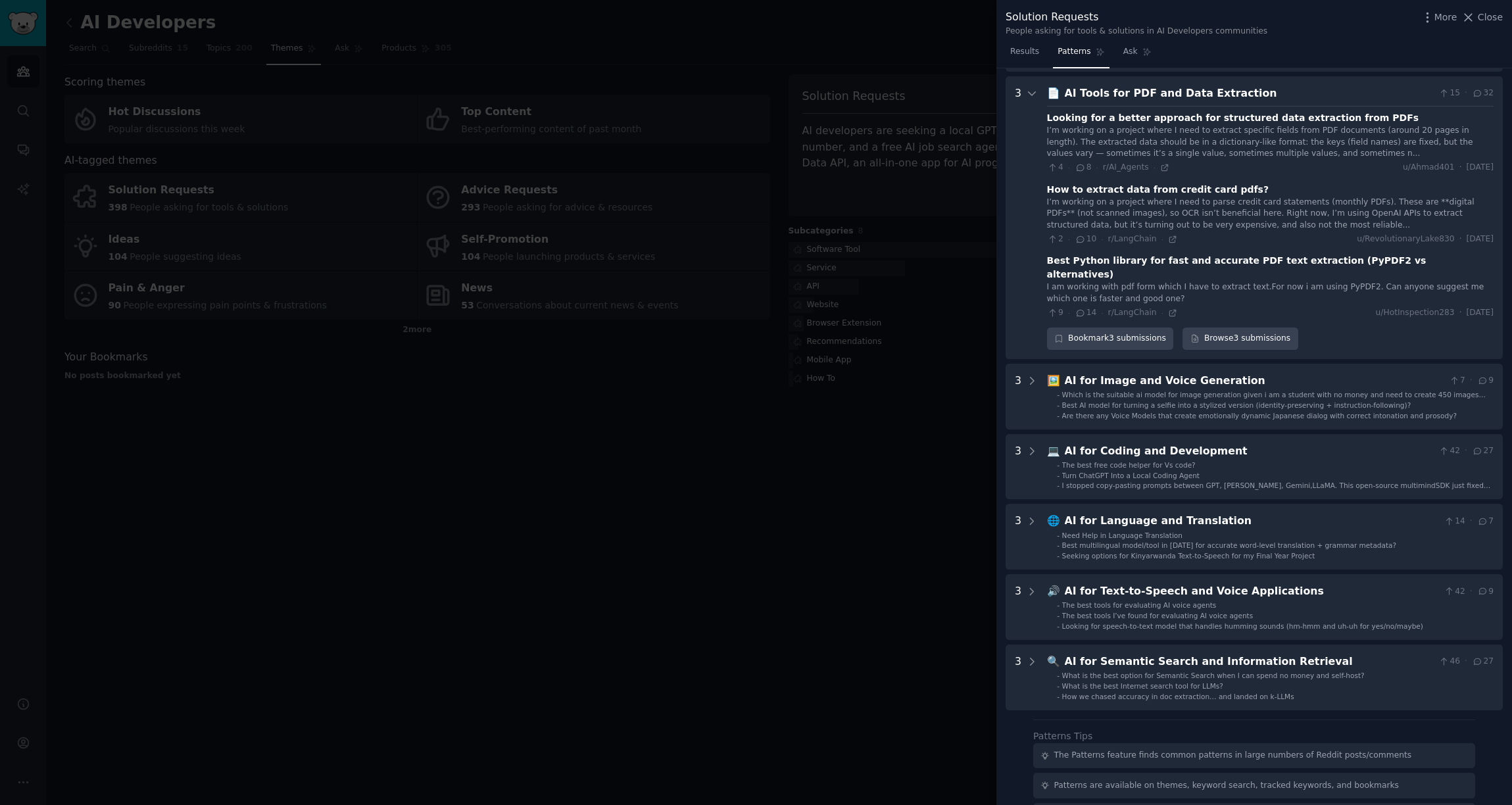
scroll to position [271, 0]
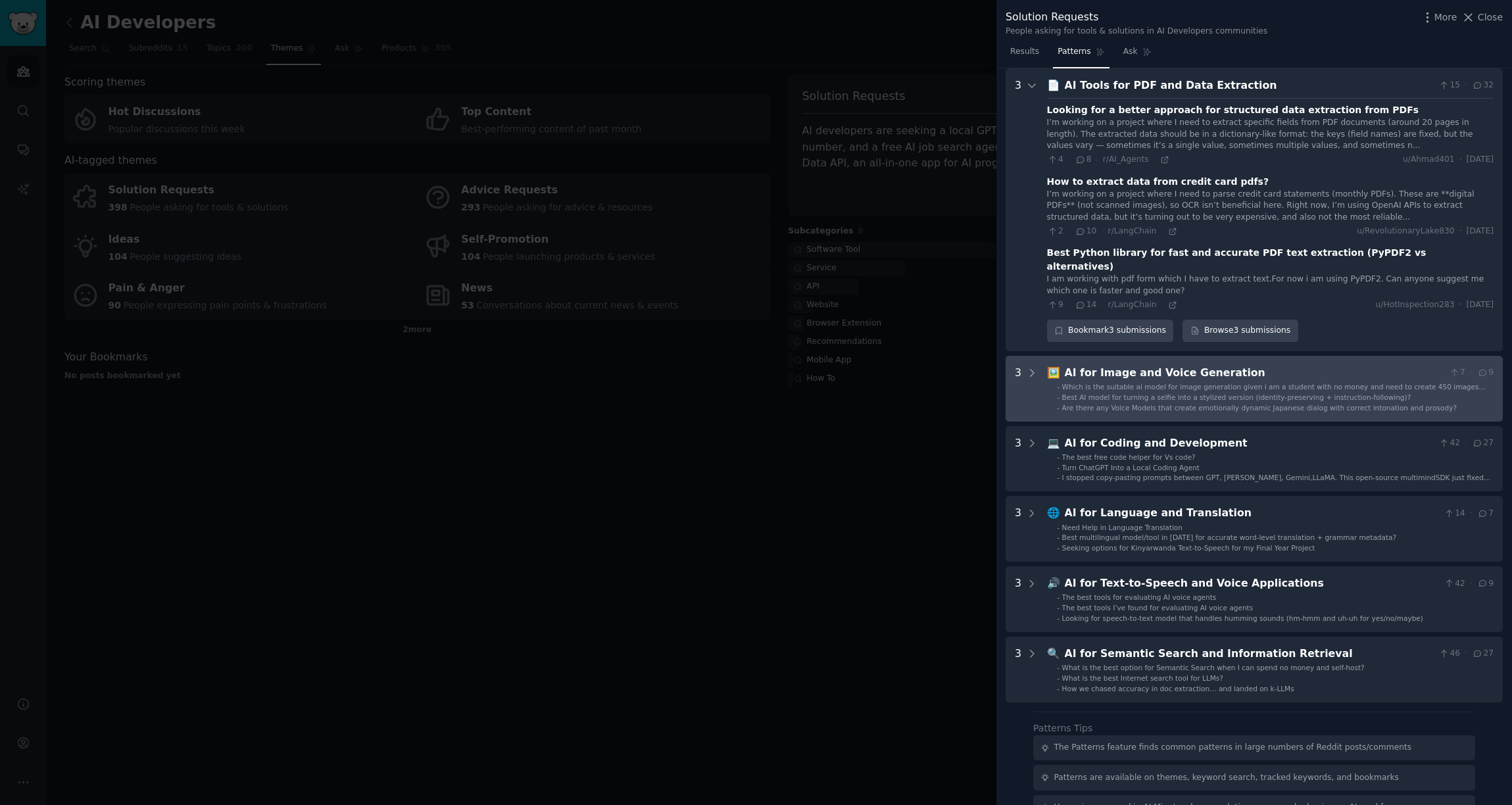
click at [1179, 382] on span "Which is the suitable ai model for image generation given i am a student with n…" at bounding box center [1274, 391] width 424 height 17
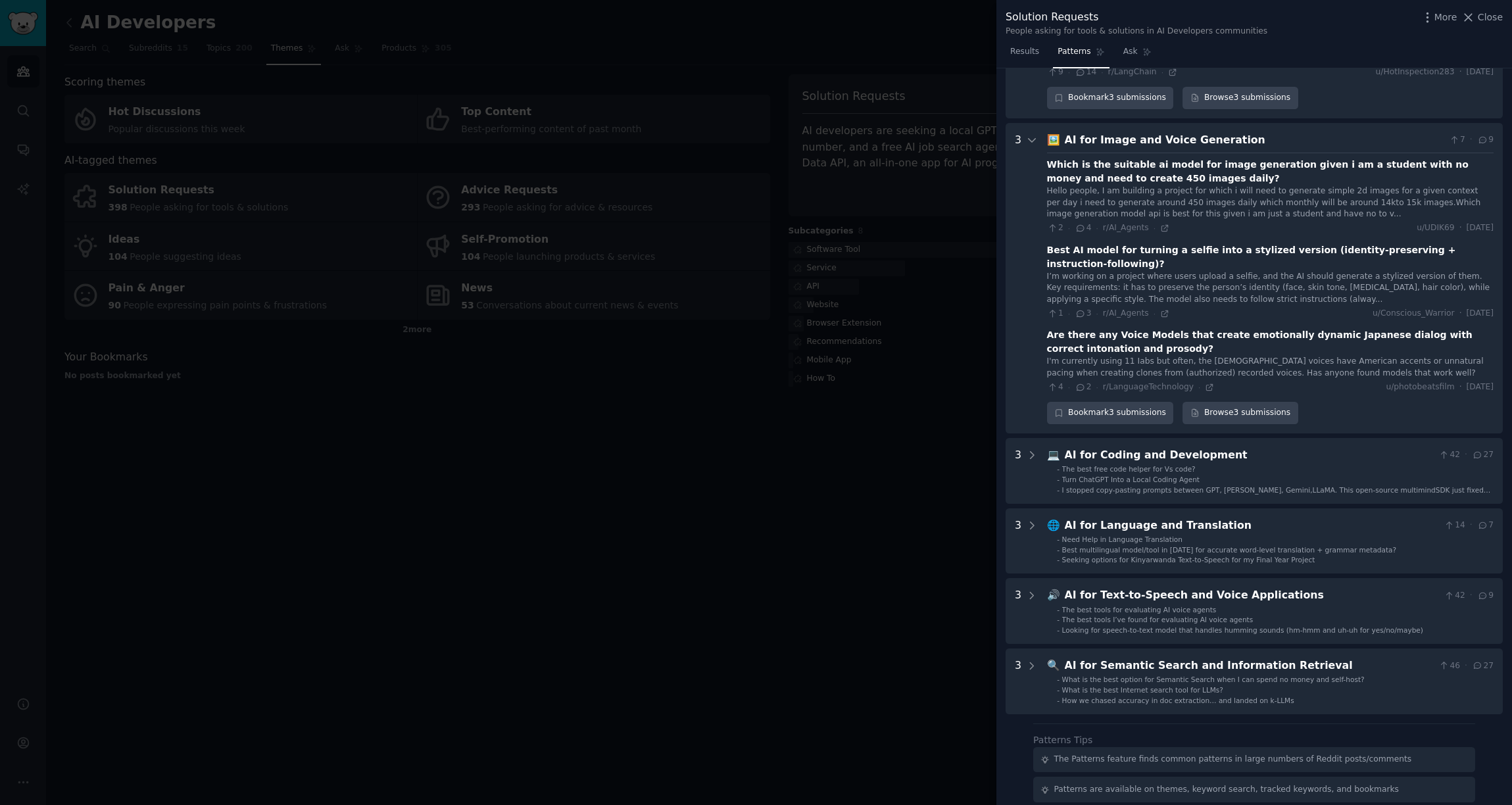
scroll to position [544, 0]
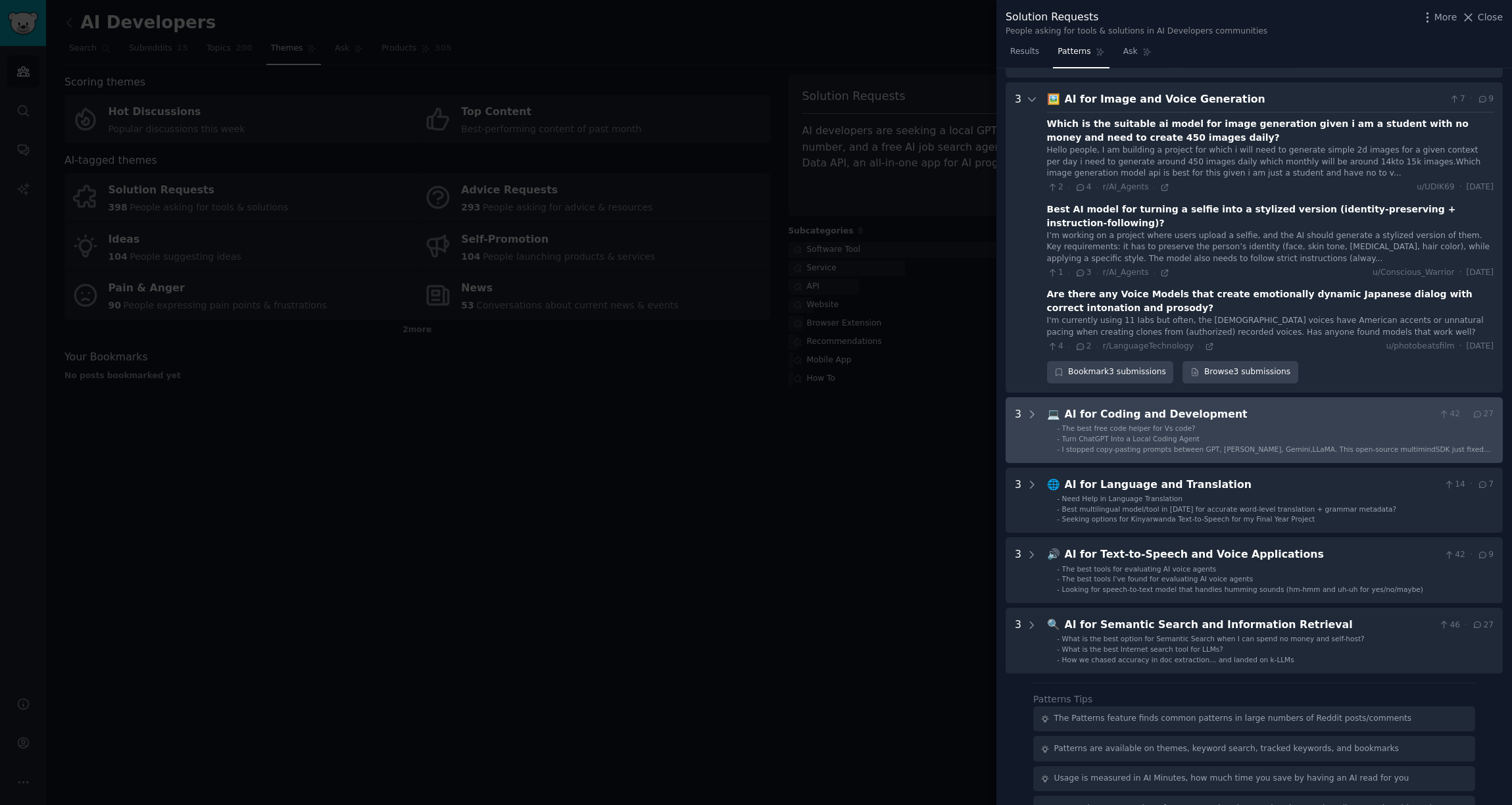
click at [1133, 407] on div "AI for Coding and Development" at bounding box center [1249, 415] width 369 height 17
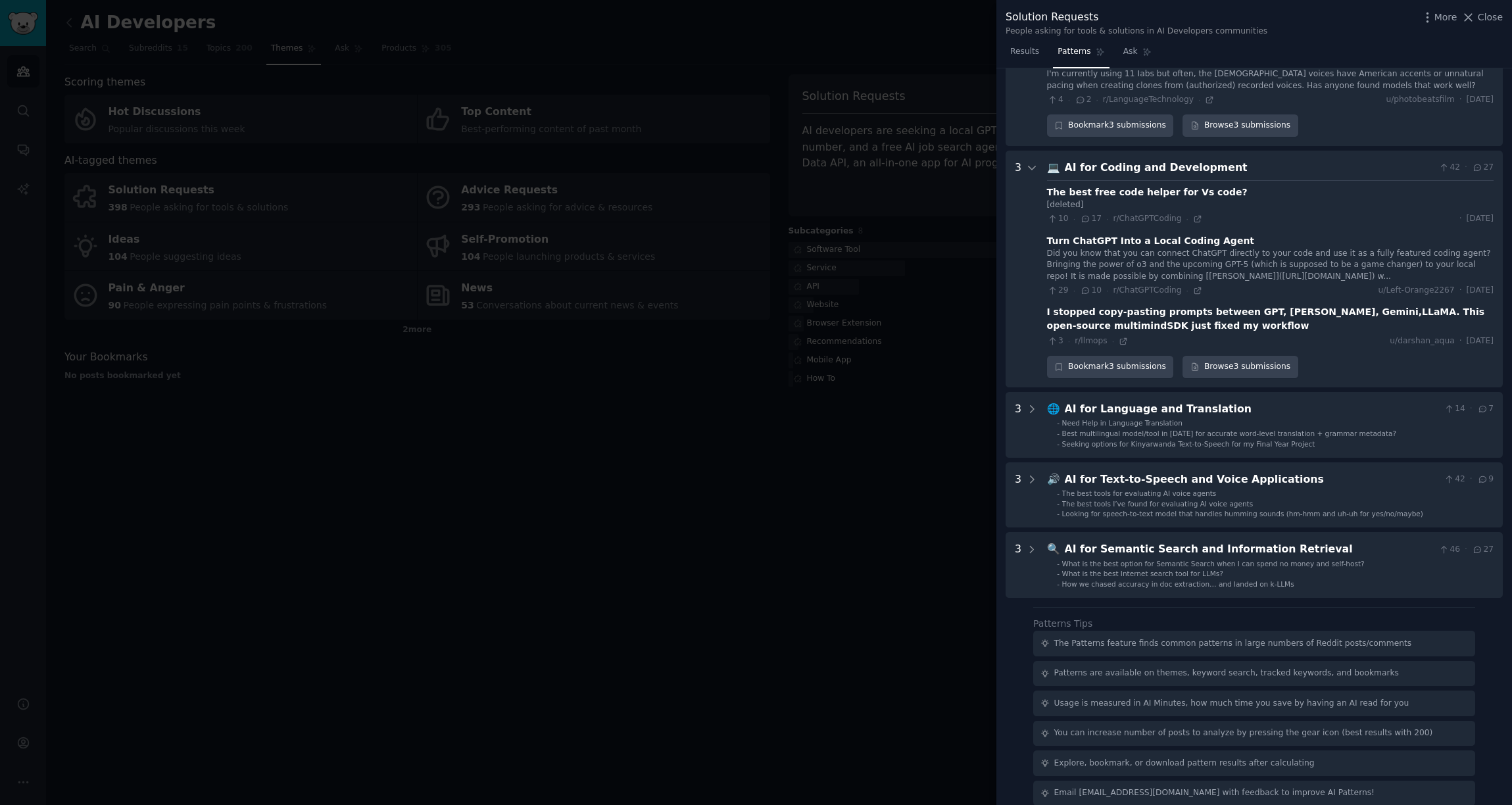
scroll to position [791, 0]
click at [1161, 311] on div "I stopped copy-pasting prompts between GPT, [PERSON_NAME], Gemini,LLaMA. This o…" at bounding box center [1270, 317] width 446 height 27
click at [1122, 336] on icon at bounding box center [1124, 341] width 9 height 9
click at [626, 162] on div at bounding box center [756, 402] width 1512 height 805
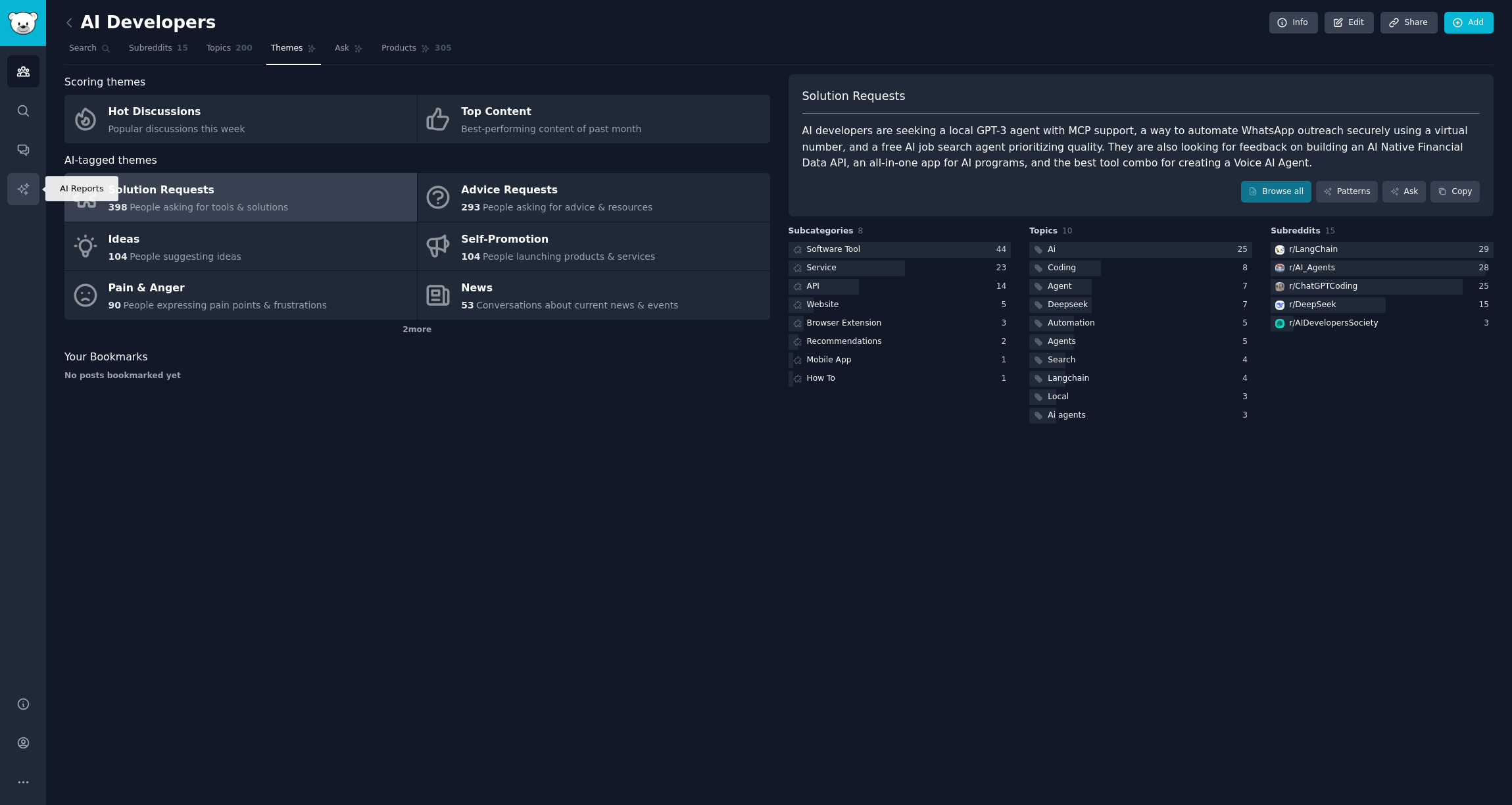
click at [20, 185] on icon "Sidebar" at bounding box center [23, 189] width 14 height 14
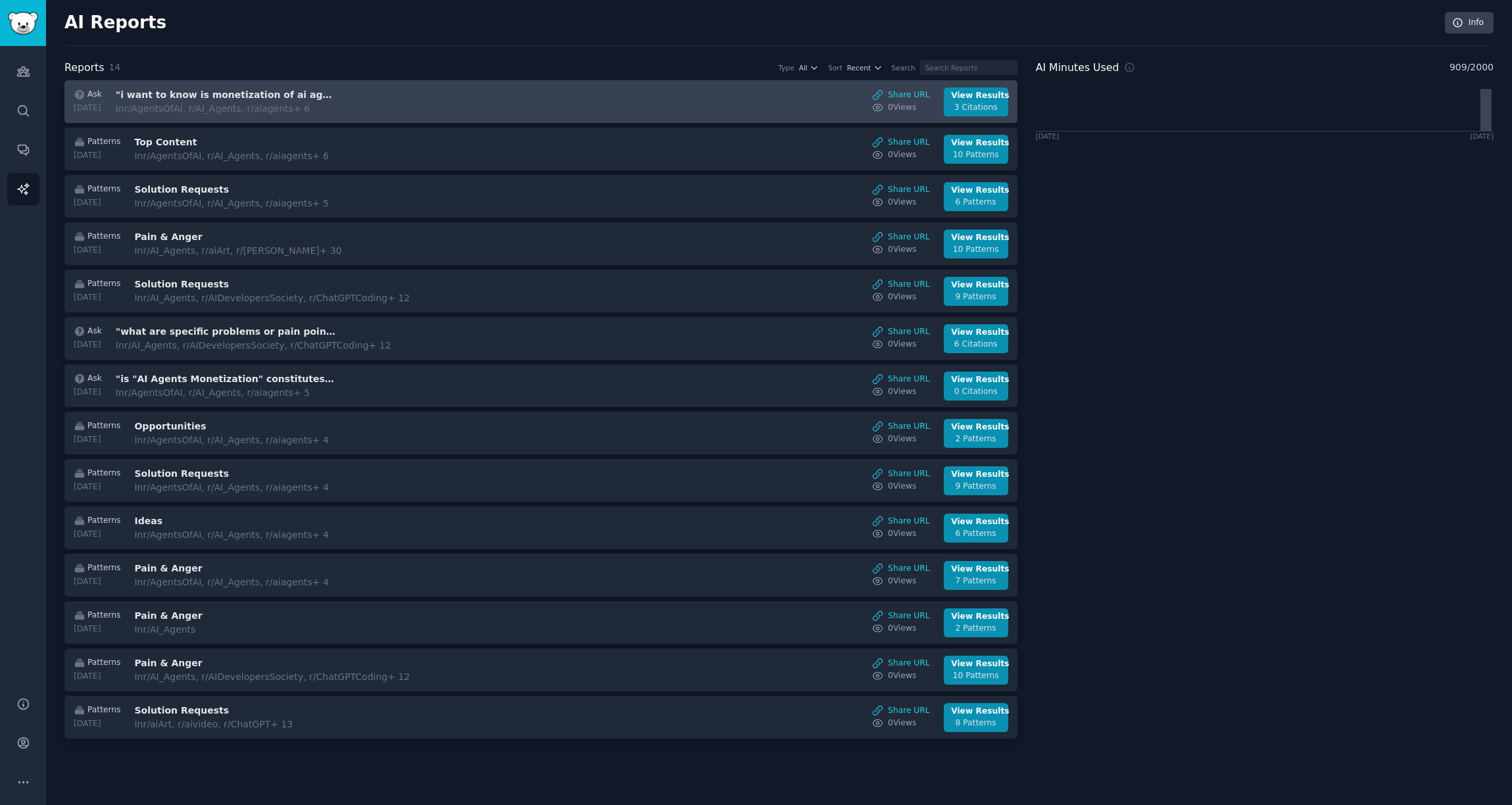
click at [295, 102] on div "In r/AgentsOfAI, r/AI_Agents, r/aiagents + 6" at bounding box center [226, 109] width 221 height 14
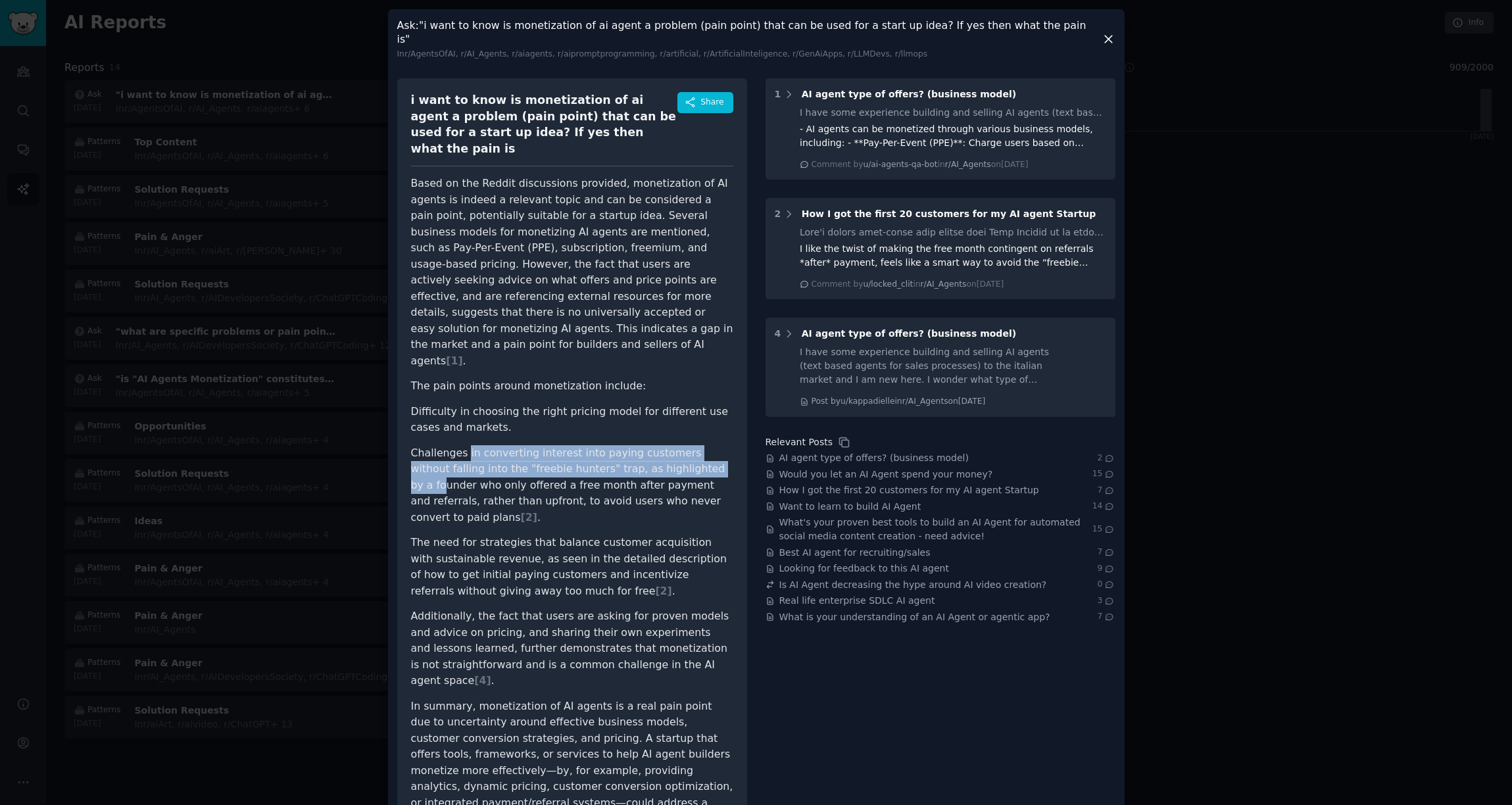
drag, startPoint x: 466, startPoint y: 417, endPoint x: 674, endPoint y: 441, distance: 209.4
click at [687, 445] on li "Challenges in converting interest into paying customers without falling into th…" at bounding box center [572, 486] width 322 height 81
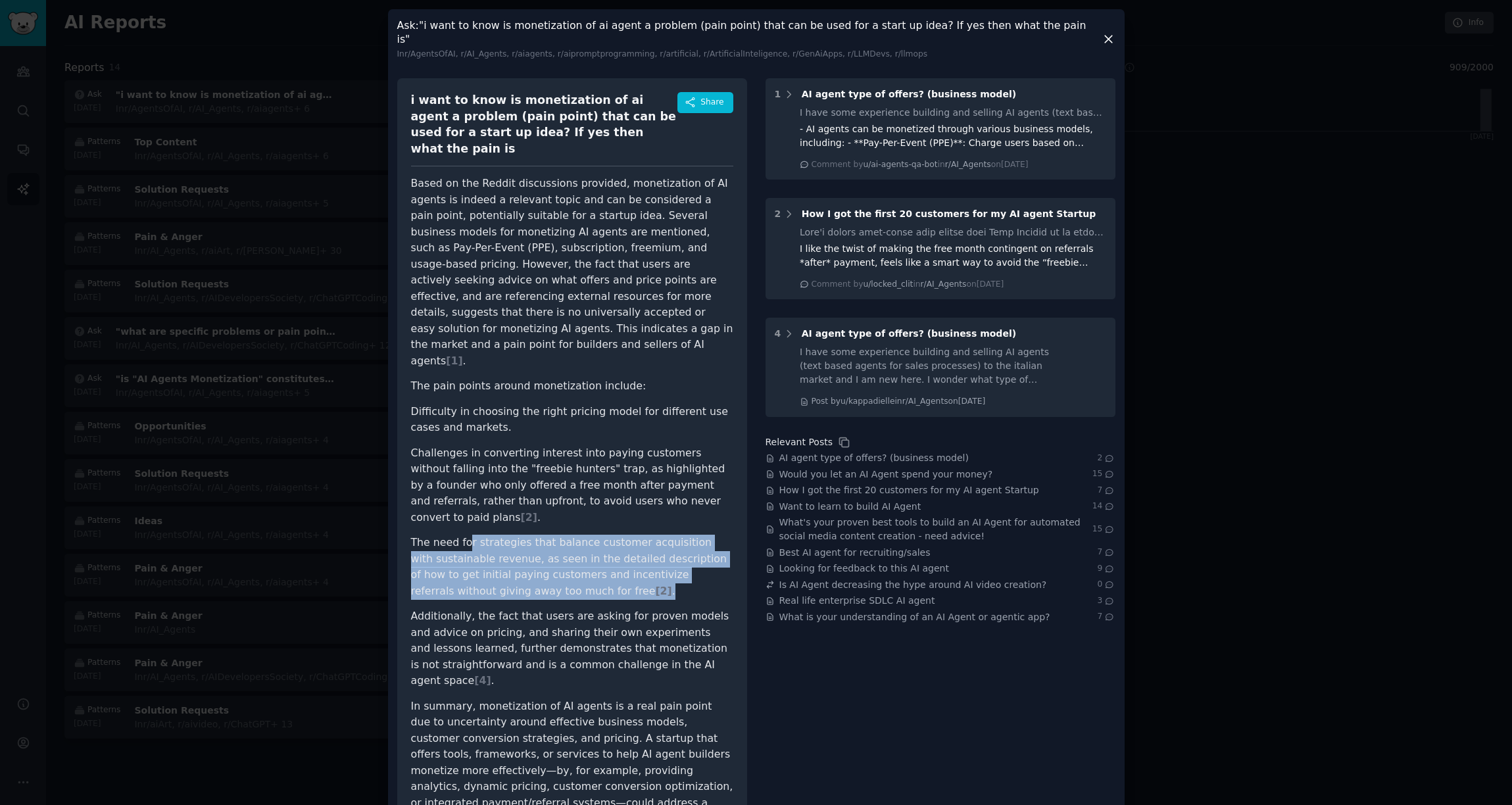
drag, startPoint x: 468, startPoint y: 490, endPoint x: 622, endPoint y: 534, distance: 160.2
click at [622, 534] on li "The need for strategies that balance customer acquisition with sustainable reve…" at bounding box center [572, 566] width 322 height 65
click at [624, 538] on li "The need for strategies that balance customer acquisition with sustainable reve…" at bounding box center [572, 566] width 322 height 65
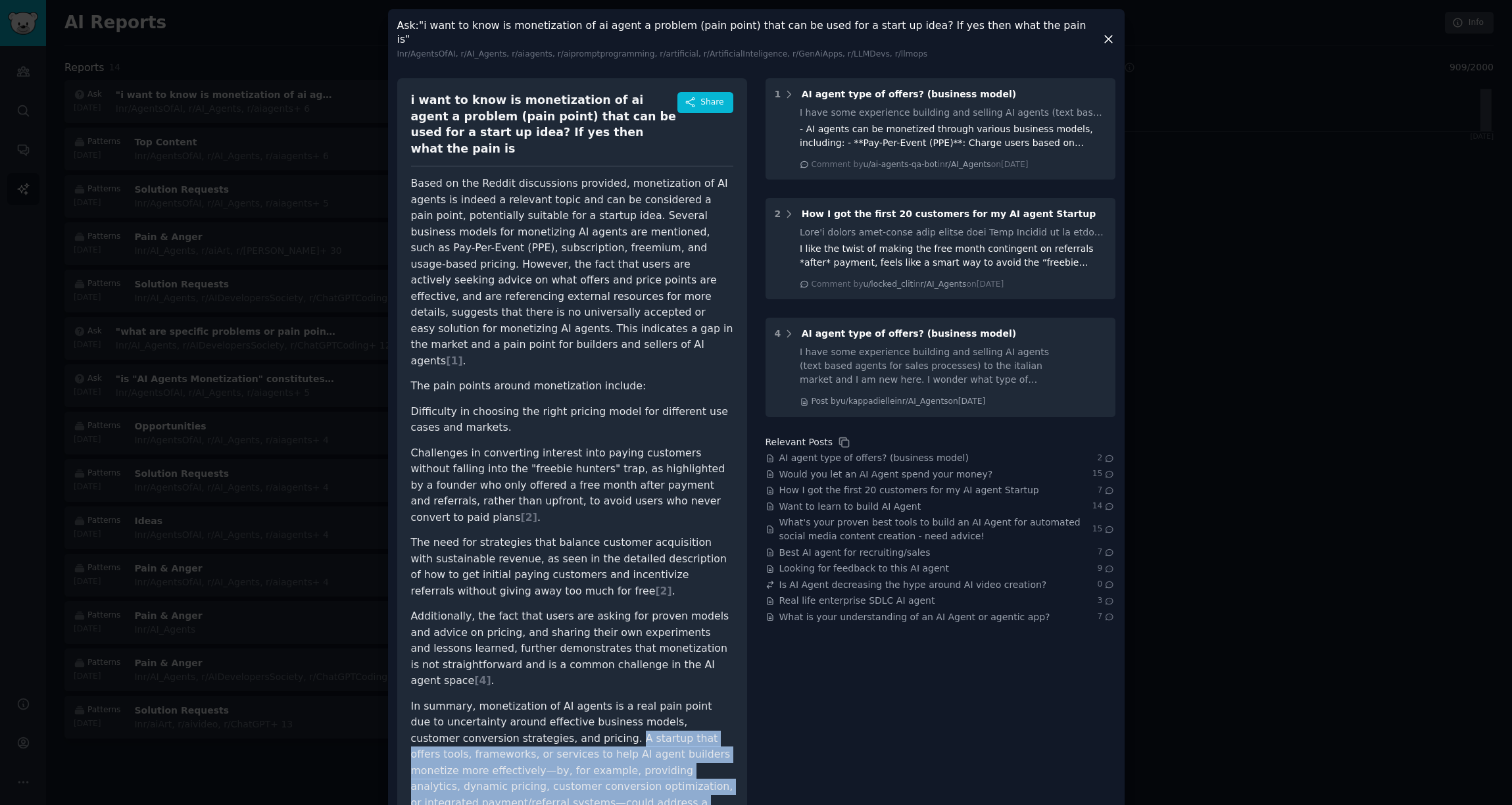
drag, startPoint x: 523, startPoint y: 668, endPoint x: 572, endPoint y: 739, distance: 86.3
click at [572, 739] on p "In summary, monetization of AI agents is a real pain point due to uncertainty a…" at bounding box center [572, 762] width 322 height 129
copy p "A startup that offers tools, frameworks, or services to help AI agent builders …"
click at [718, 101] on button "Share" at bounding box center [705, 102] width 55 height 21
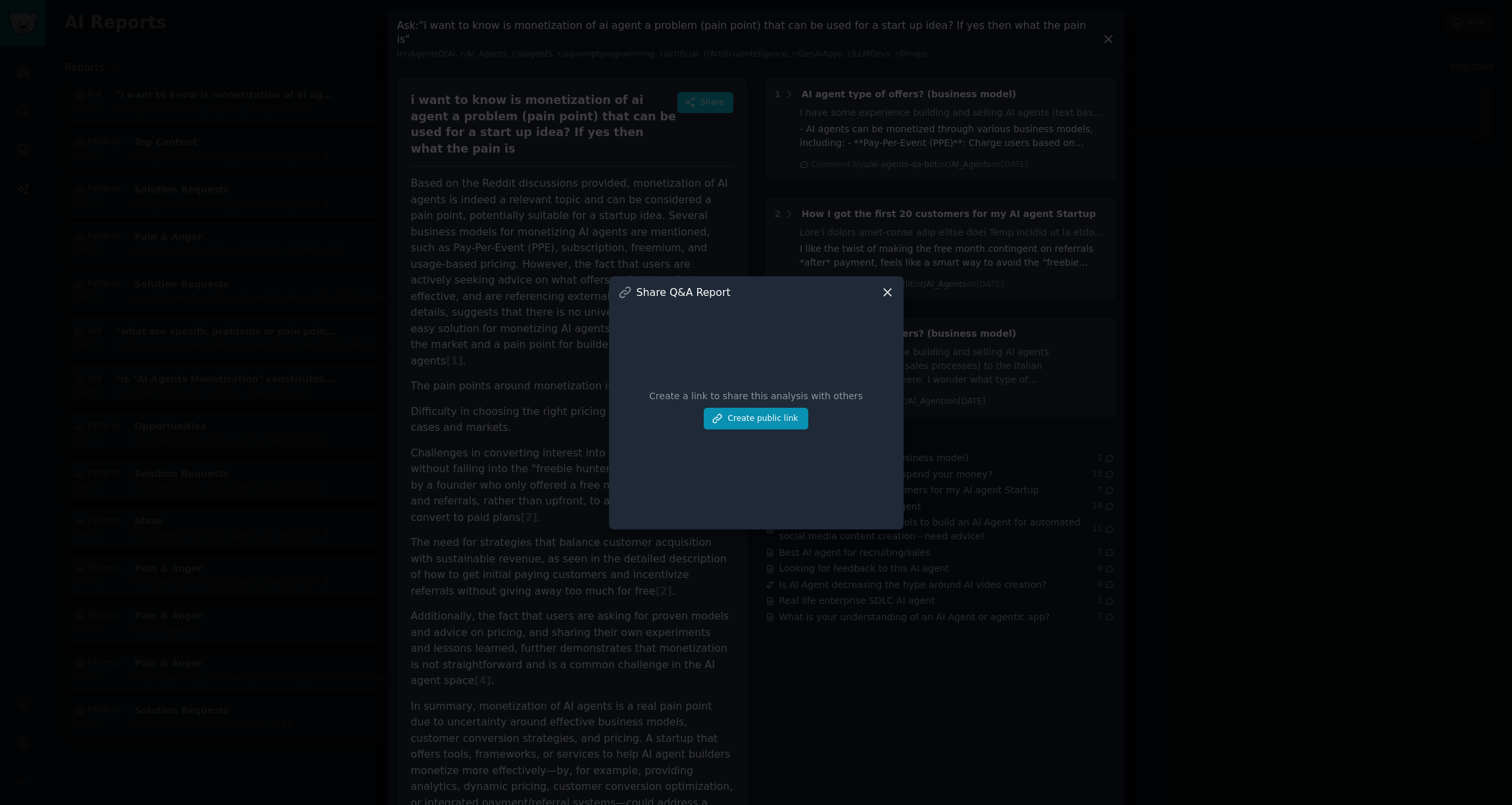
click at [761, 404] on div "Create a link to share this analysis with others Create public link" at bounding box center [756, 410] width 276 height 221
click at [747, 418] on button "Create public link" at bounding box center [756, 419] width 104 height 23
click at [885, 374] on icon at bounding box center [885, 369] width 9 height 9
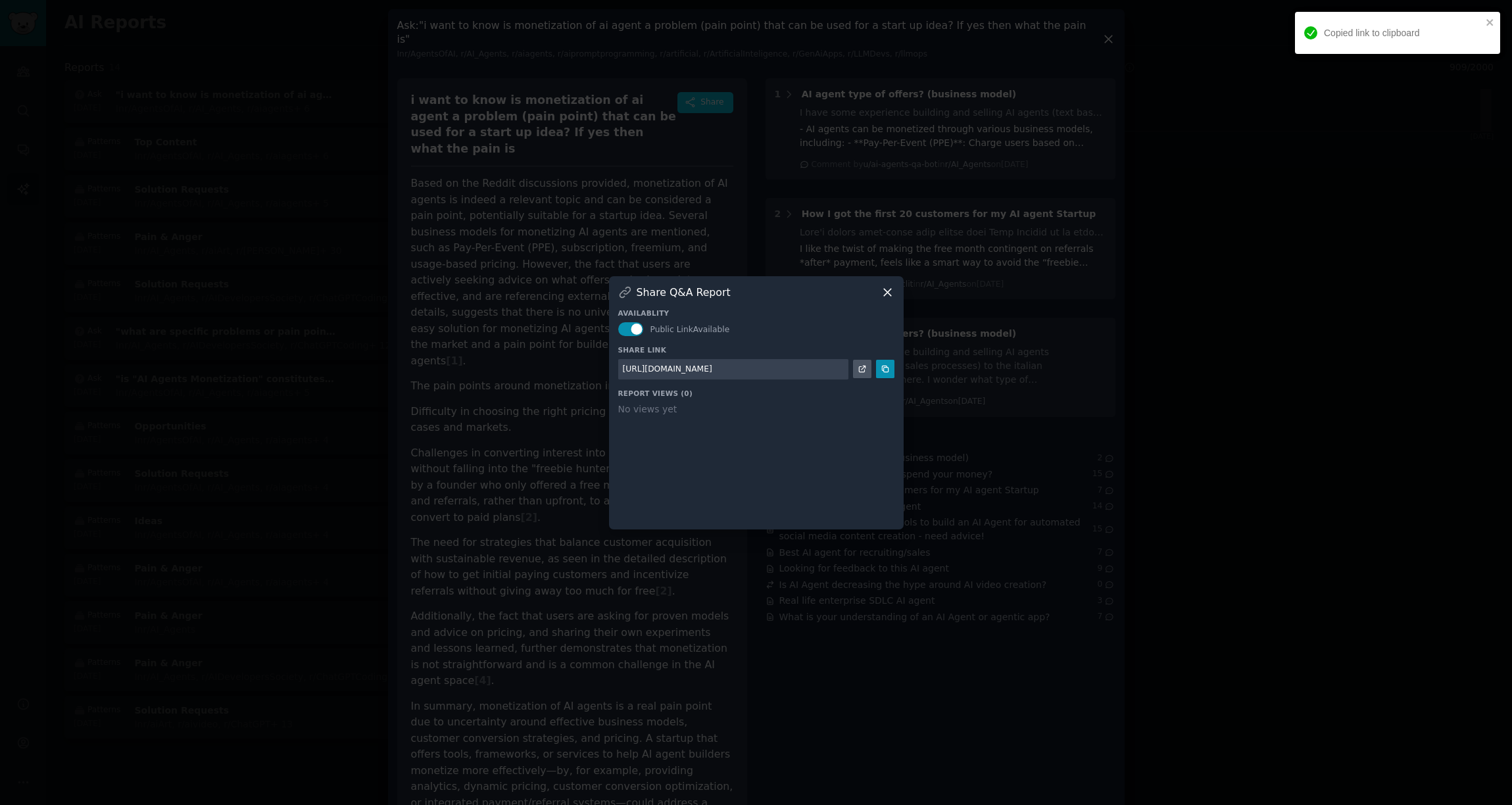
click at [884, 293] on icon at bounding box center [887, 292] width 14 height 14
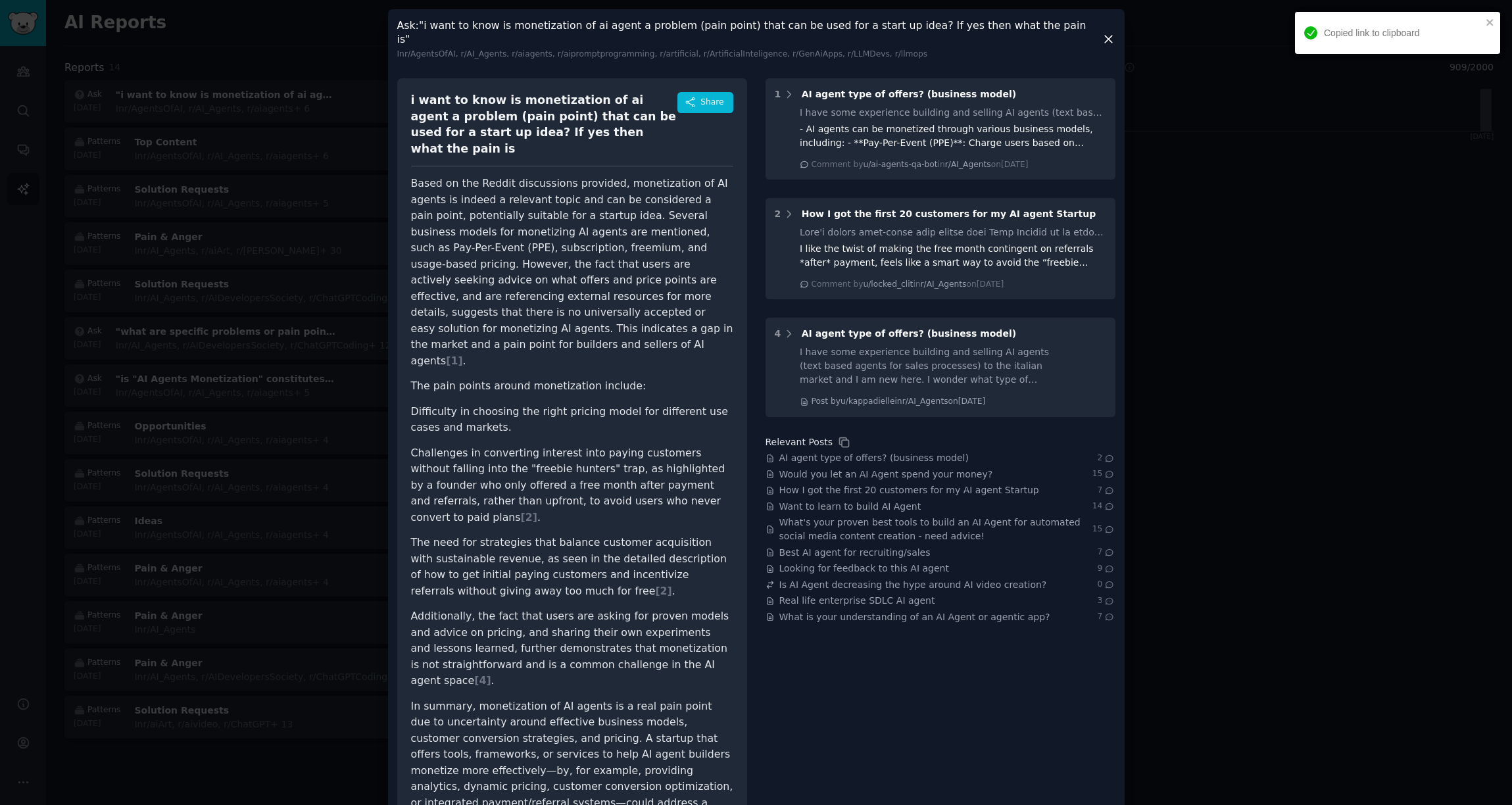
click at [1107, 43] on icon at bounding box center [1109, 39] width 8 height 8
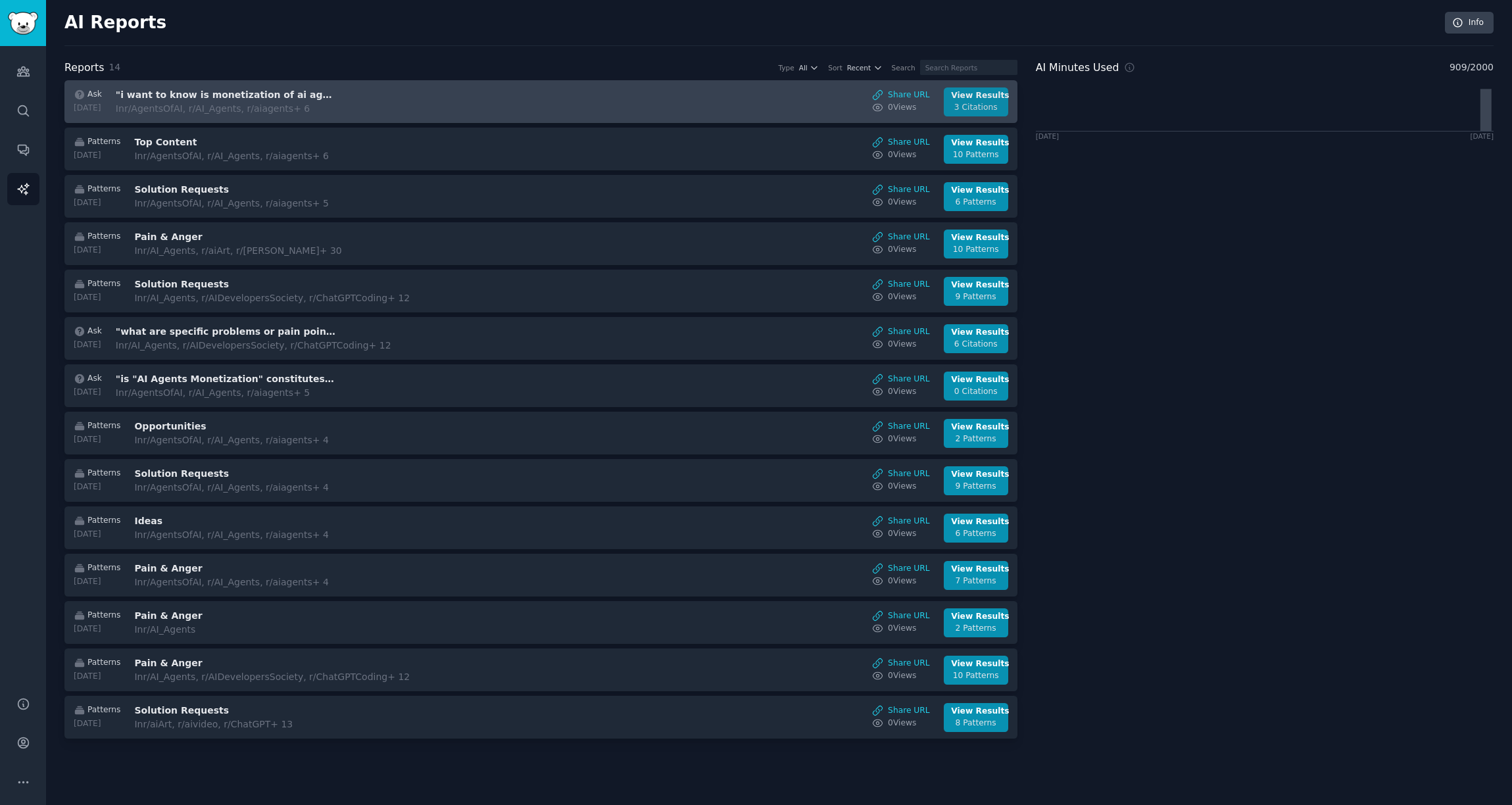
click at [989, 103] on div "3 Citations" at bounding box center [975, 108] width 50 height 12
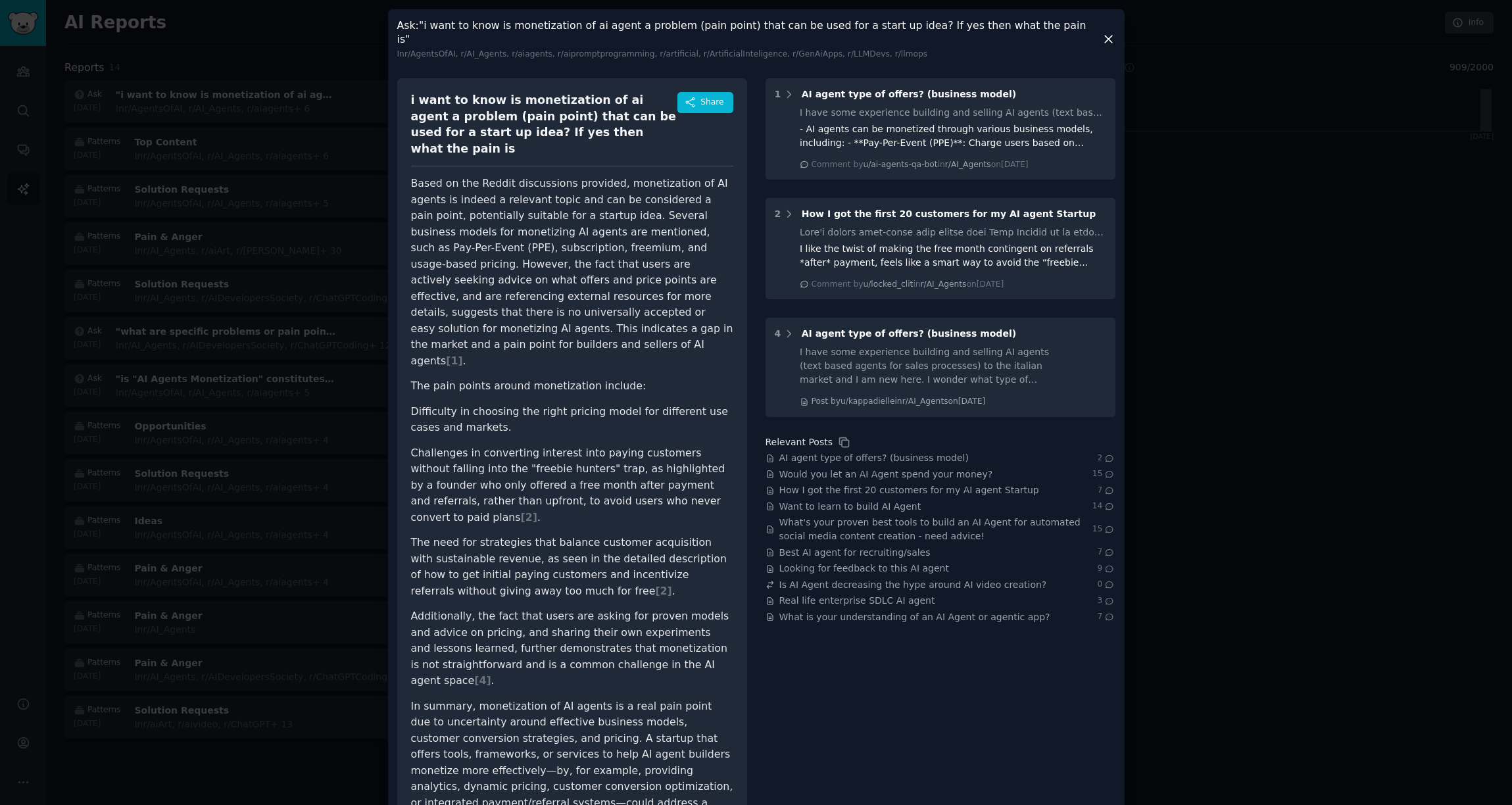
click at [1051, 50] on div "Ask : "i want to know is monetization of ai agent a problem (pain point) that c…" at bounding box center [756, 39] width 718 height 41
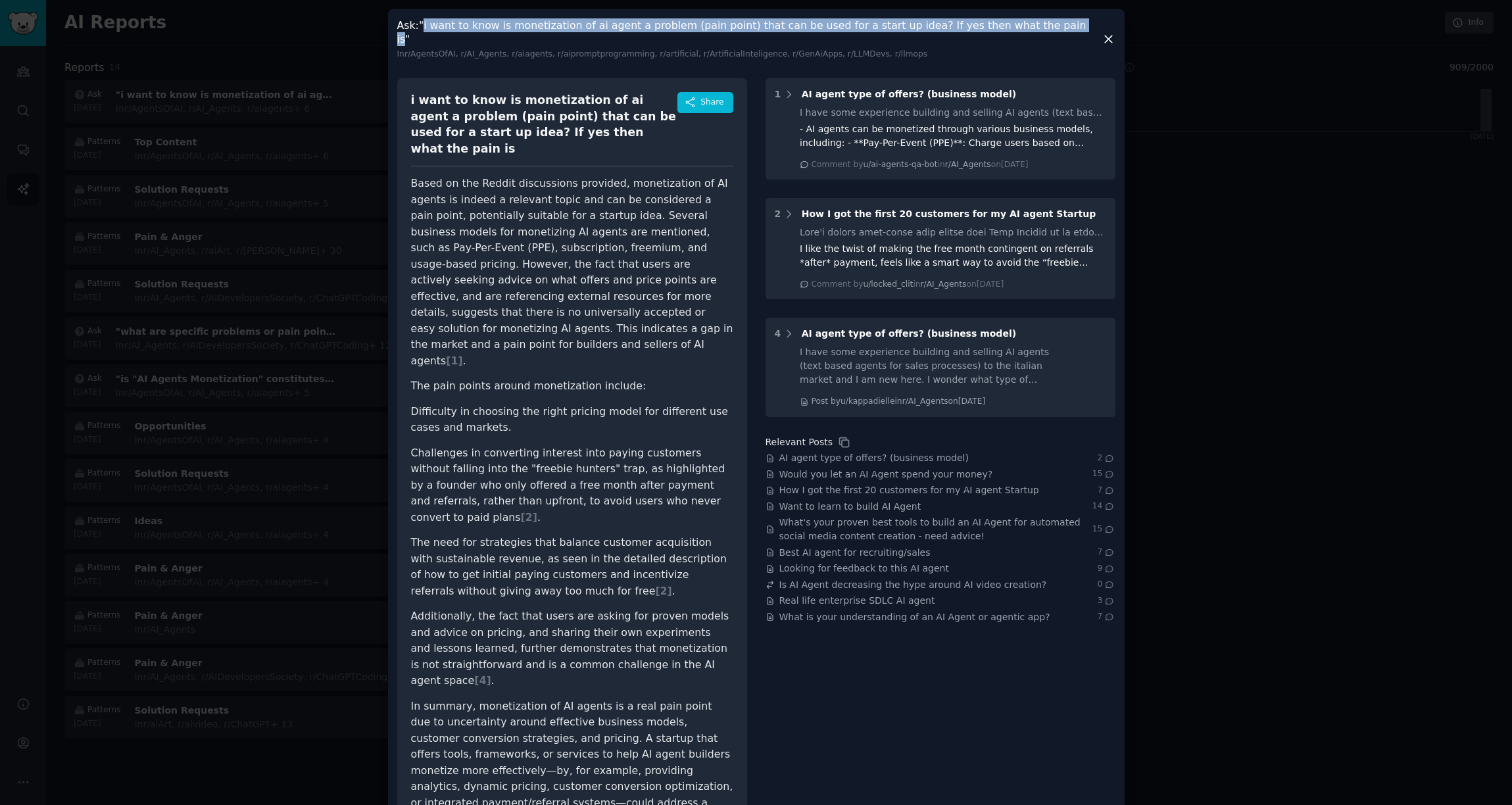
drag, startPoint x: 1038, startPoint y: 50, endPoint x: 425, endPoint y: 52, distance: 613.0
click at [425, 52] on h3 "Ask : "i want to know is monetization of ai agent a problem (pain point) that c…" at bounding box center [750, 39] width 705 height 41
copy h3 "i want to know is monetization of ai agent a problem (pain point) that can be u…"
drag, startPoint x: 425, startPoint y: 52, endPoint x: 326, endPoint y: 48, distance: 99.1
click at [326, 48] on div "​ Ask : "i want to know is monetization of ai agent a problem (pain point) that…" at bounding box center [756, 434] width 1504 height 869
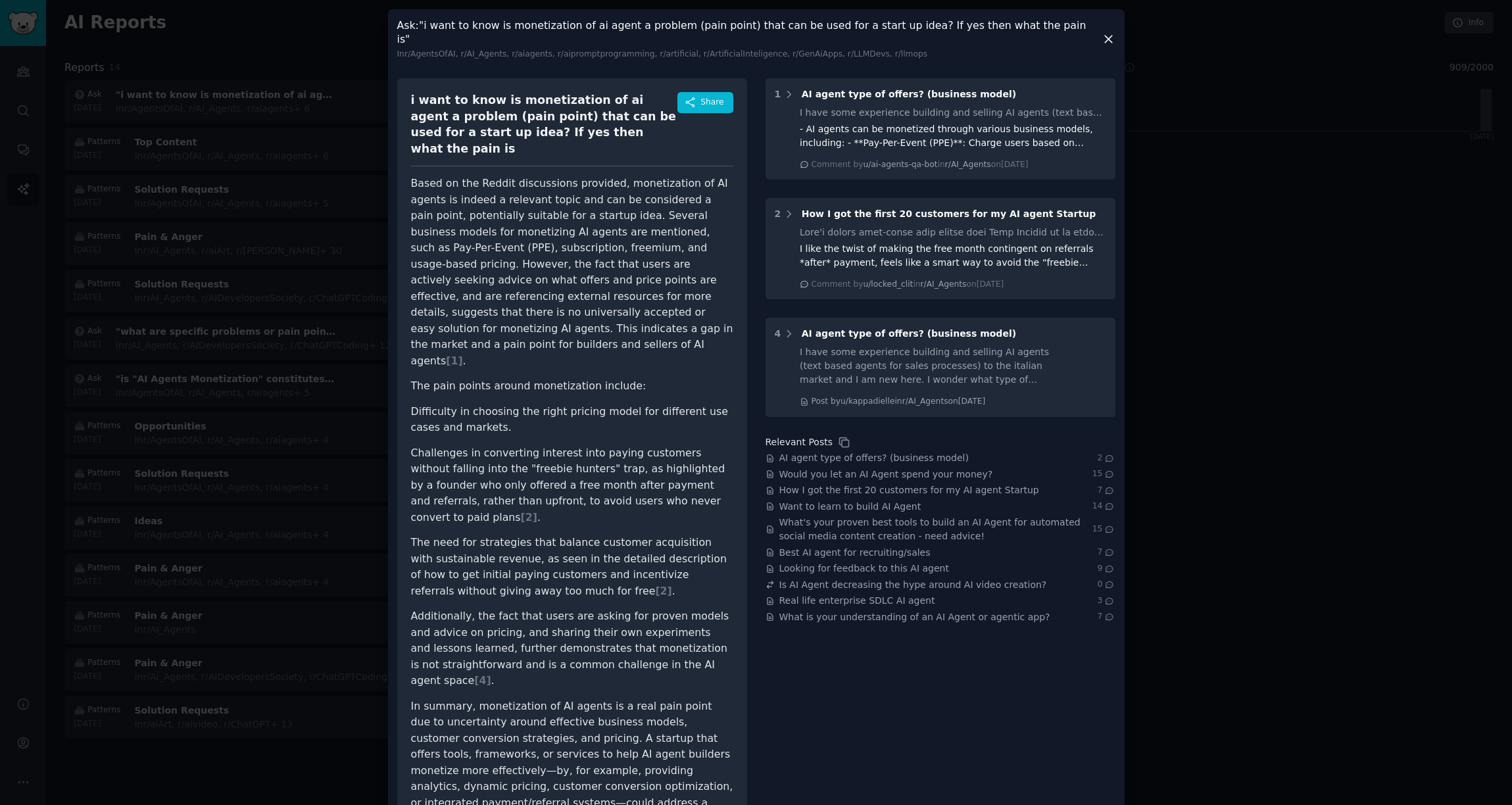
click at [282, 41] on div at bounding box center [756, 402] width 1512 height 805
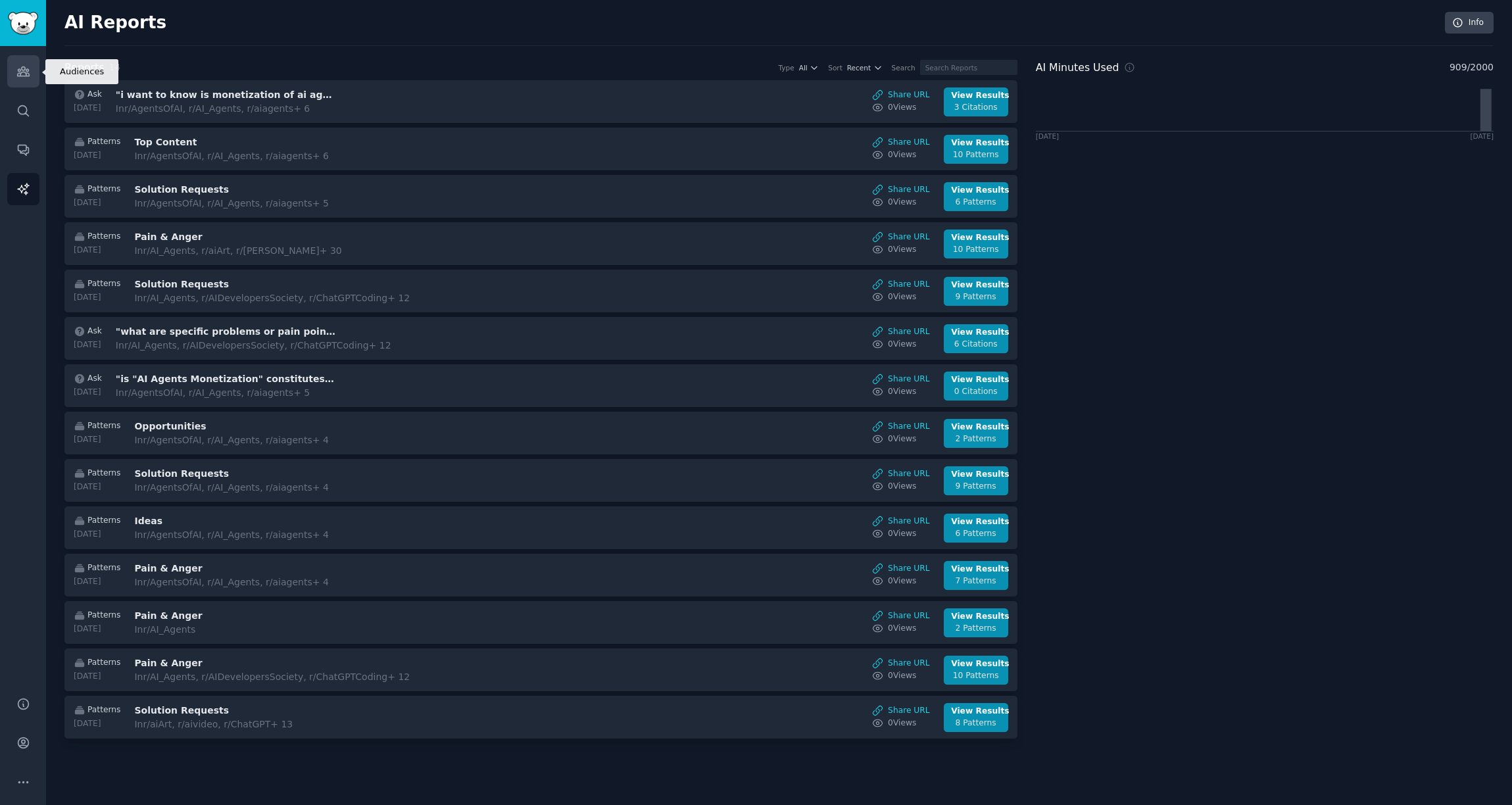
click at [27, 73] on icon "Sidebar" at bounding box center [23, 71] width 12 height 9
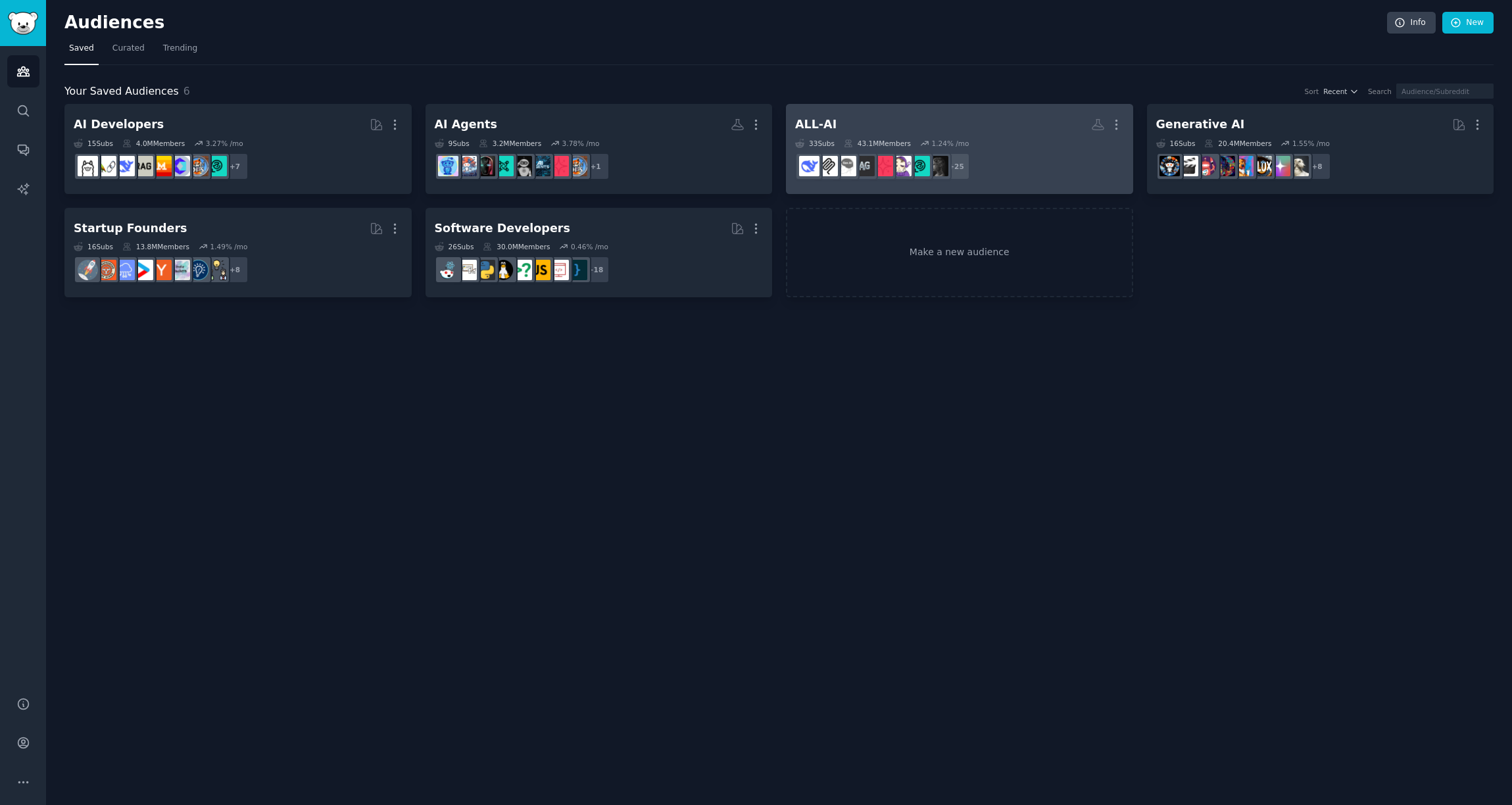
click at [832, 123] on h2 "ALL-AI More" at bounding box center [959, 124] width 329 height 23
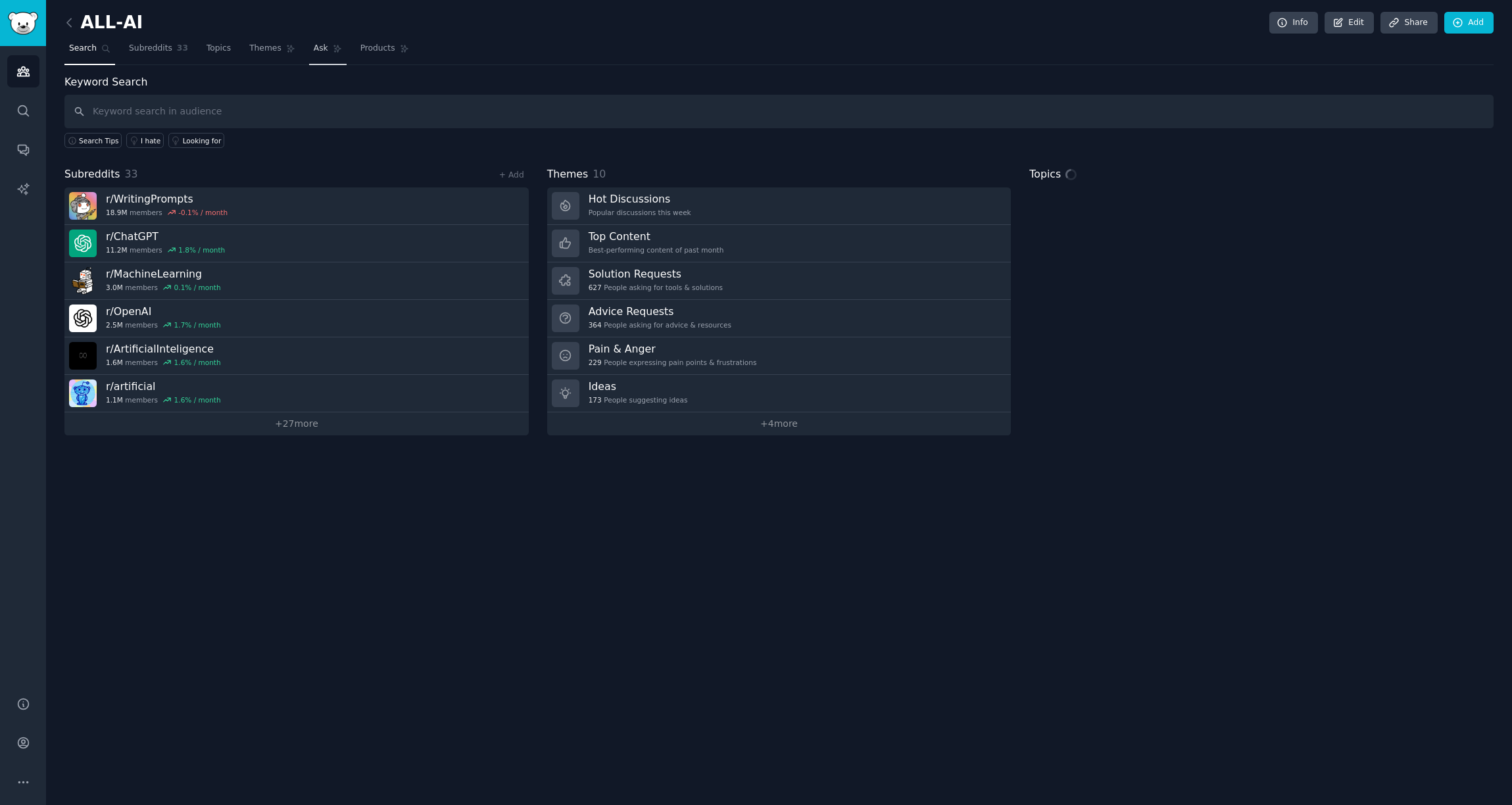
click at [326, 52] on link "Ask" at bounding box center [328, 52] width 38 height 27
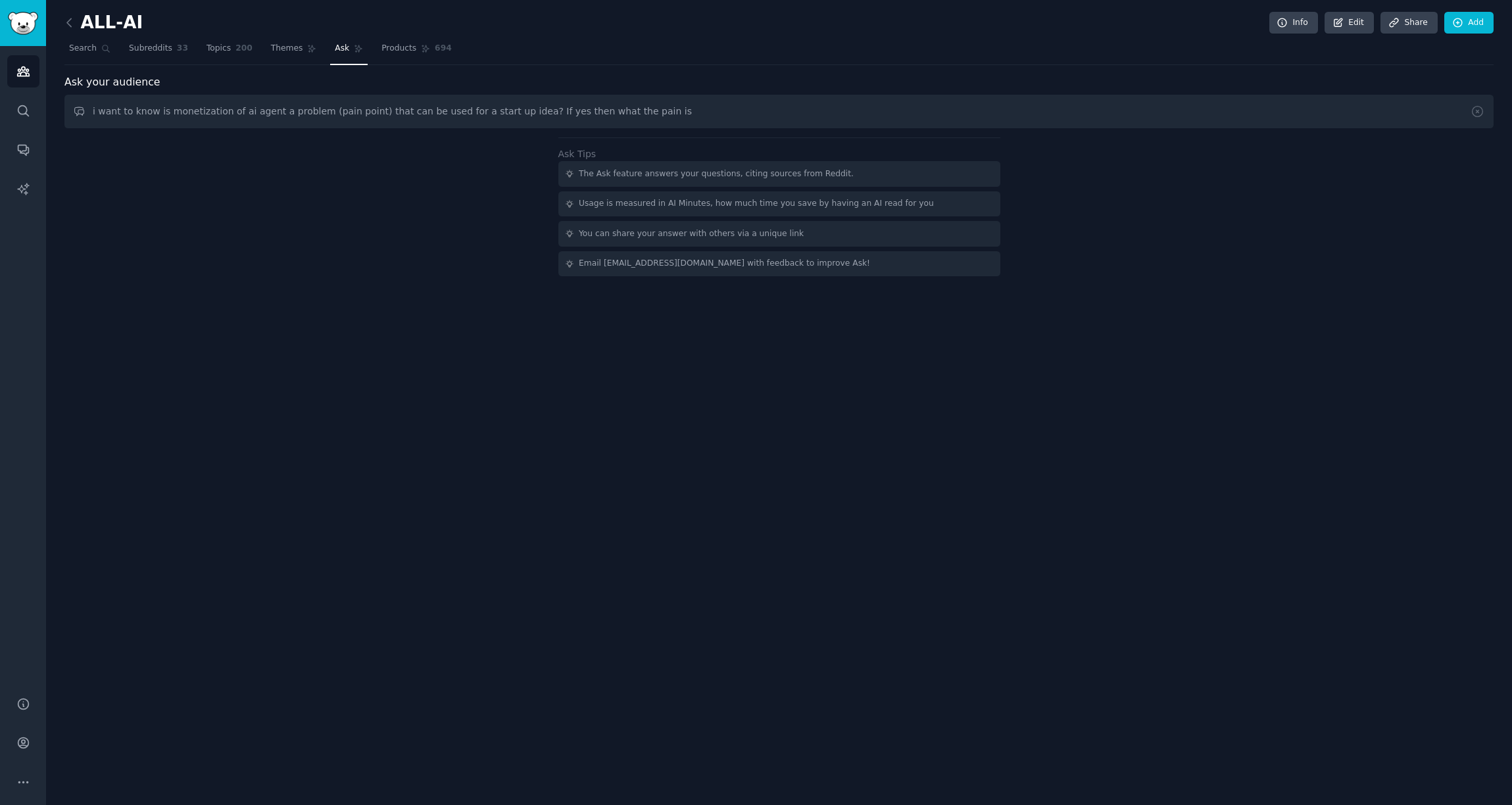
click at [258, 111] on input "i want to know is monetization of ai agent a problem (pain point) that can be u…" at bounding box center [779, 112] width 1429 height 34
type input "i want to know is monetization of ai or LLM apps a problem (pain point) that ca…"
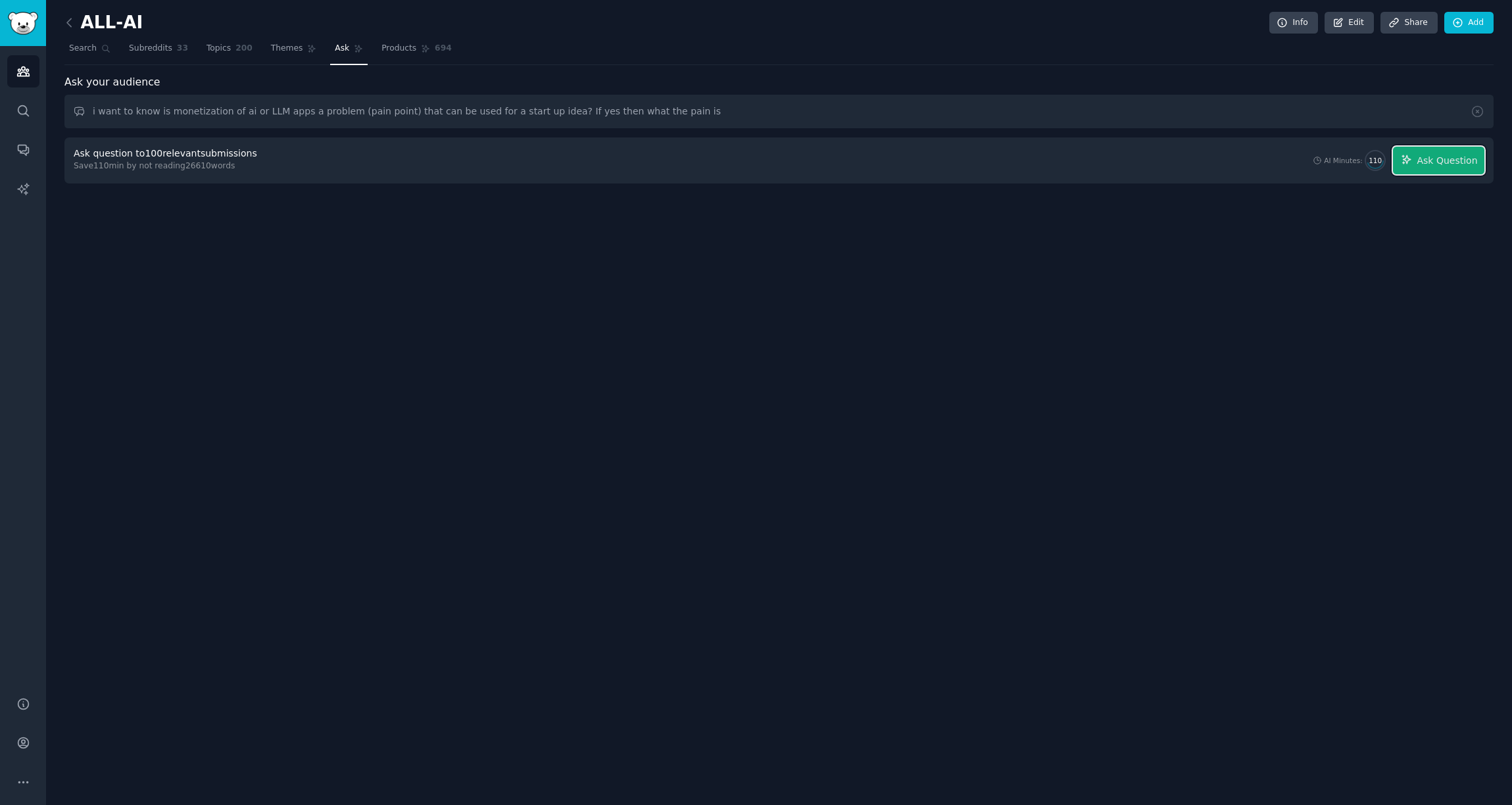
click at [1460, 164] on span "Ask Question" at bounding box center [1447, 161] width 60 height 14
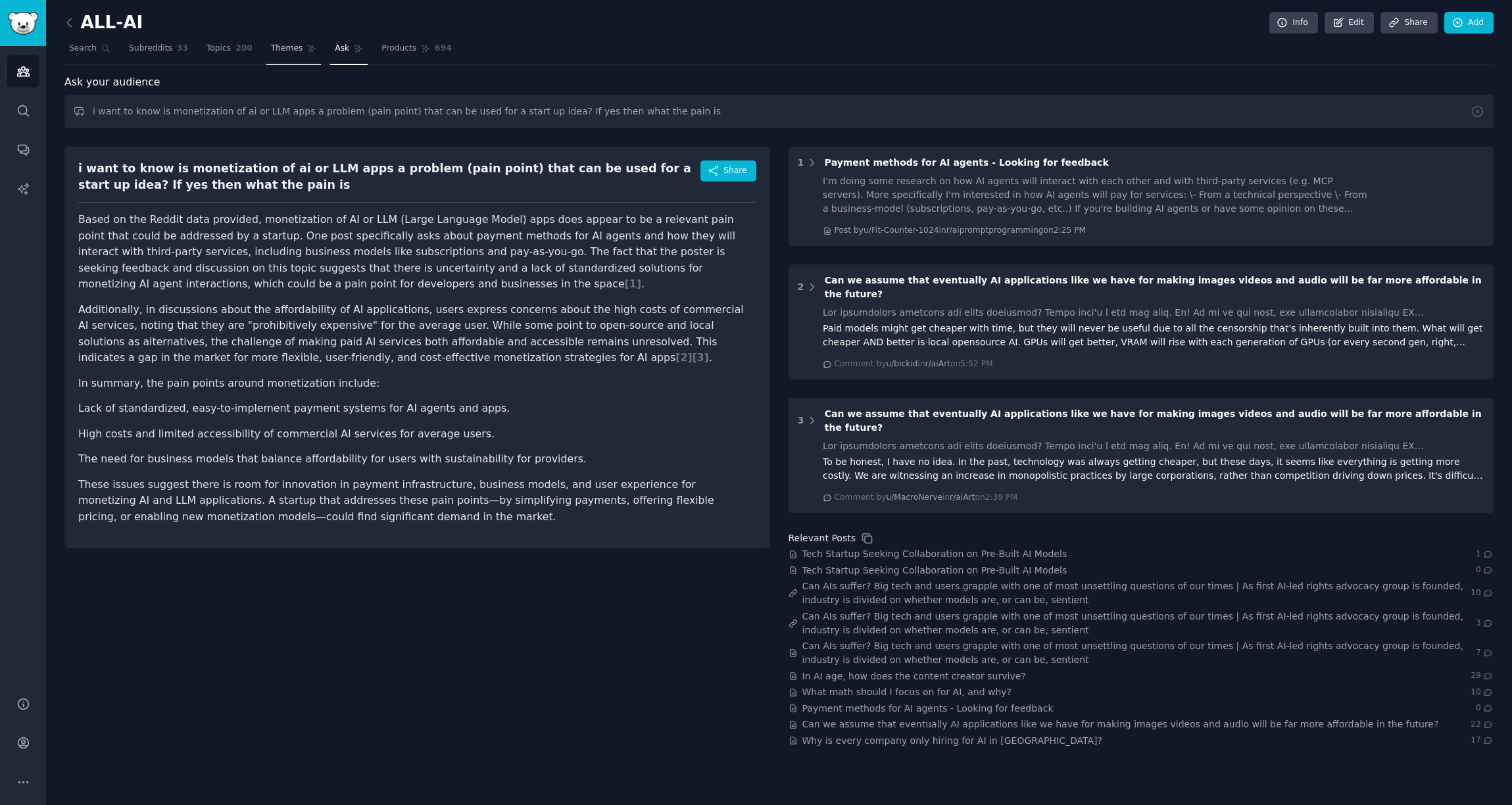
click at [280, 58] on link "Themes" at bounding box center [294, 52] width 55 height 27
